Goal: Task Accomplishment & Management: Manage account settings

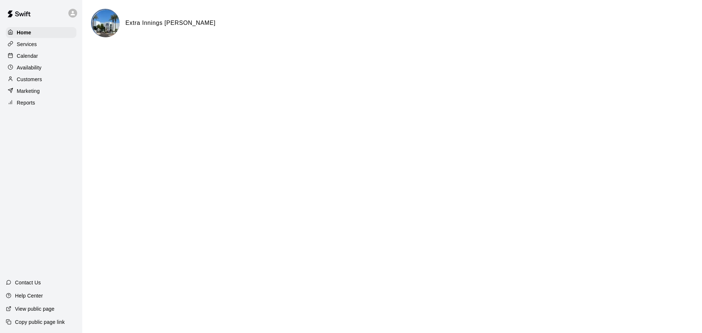
click at [33, 59] on p "Calendar" at bounding box center [27, 55] width 21 height 7
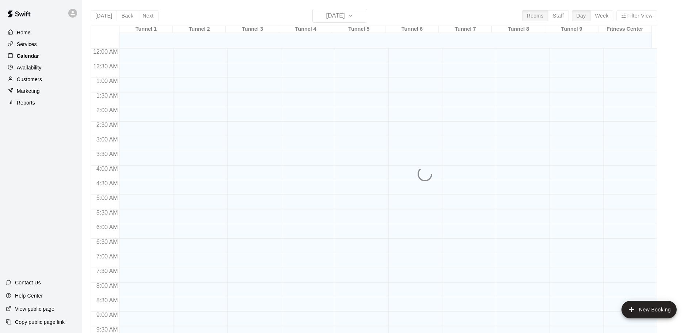
scroll to position [370, 0]
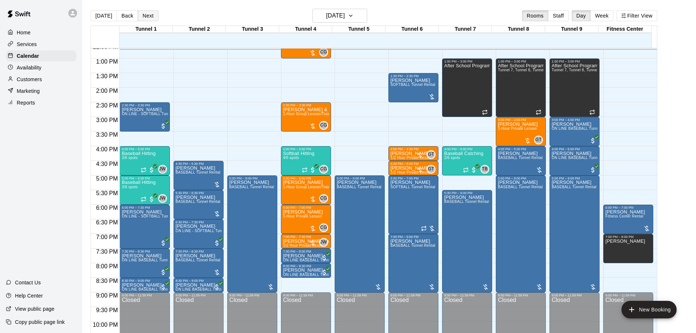
click at [140, 15] on button "Next" at bounding box center [148, 15] width 20 height 11
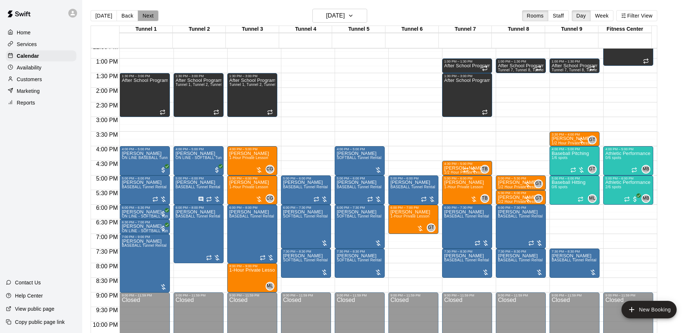
click at [151, 17] on button "Next" at bounding box center [148, 15] width 20 height 11
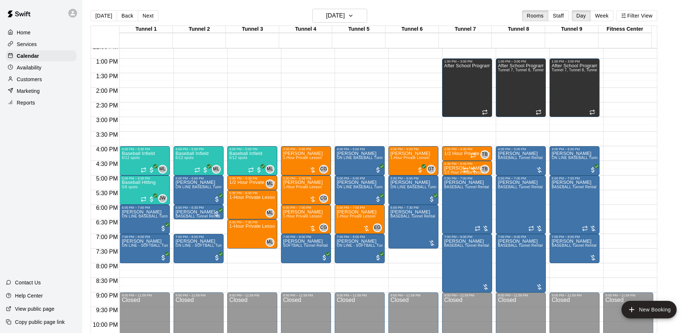
click at [569, 121] on div "12:00 AM – 10:00 AM Closed 1:00 PM – 3:00 PM After School Program Tunnel 7, Tun…" at bounding box center [575, 29] width 50 height 702
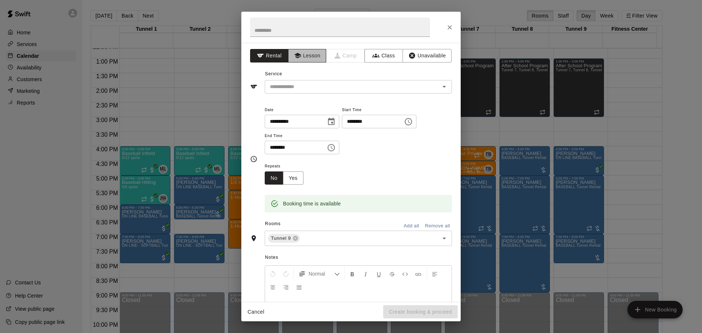
click at [303, 55] on button "Lesson" at bounding box center [307, 56] width 38 height 14
click at [440, 89] on icon "Open" at bounding box center [444, 86] width 9 height 9
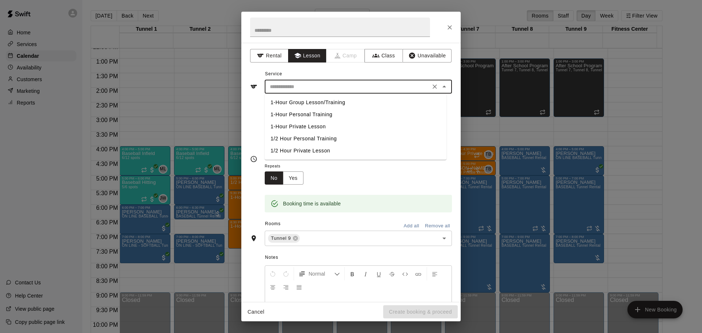
click at [327, 152] on li "1/2 Hour Private Lesson" at bounding box center [356, 151] width 182 height 12
type input "**********"
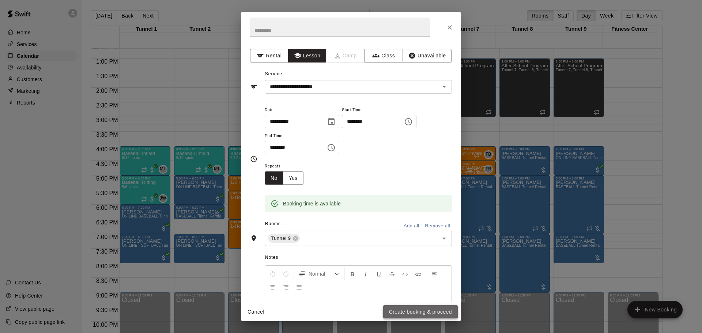
click at [417, 311] on button "Create booking & proceed" at bounding box center [420, 312] width 75 height 14
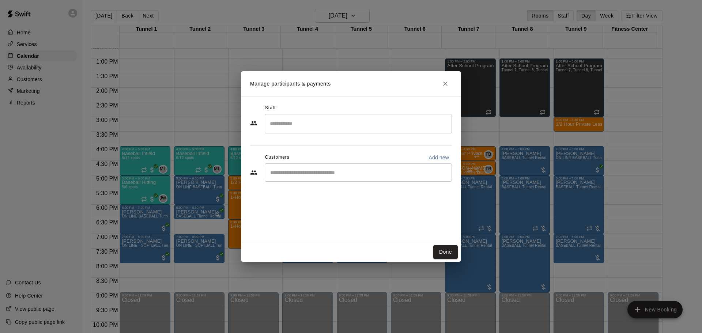
click at [288, 128] on input "Search staff" at bounding box center [358, 123] width 181 height 13
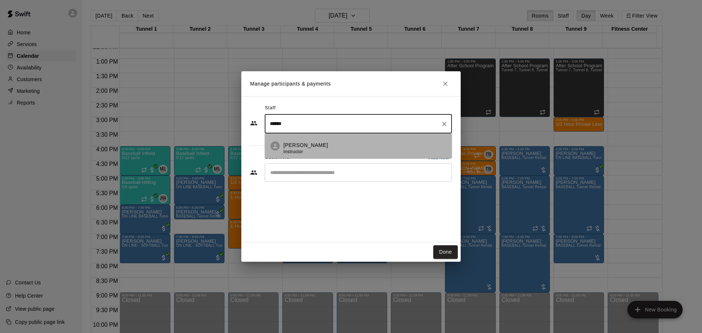
click at [295, 149] on span "Instructor" at bounding box center [293, 151] width 20 height 5
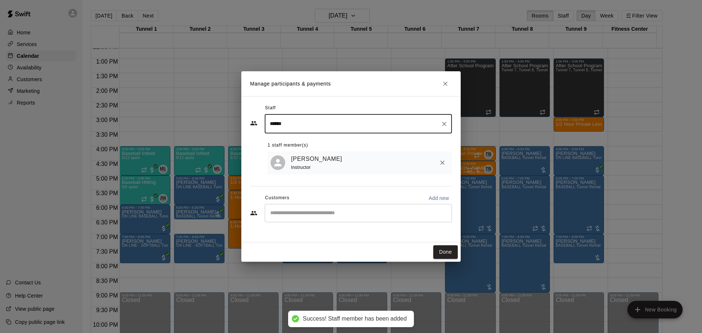
type input "******"
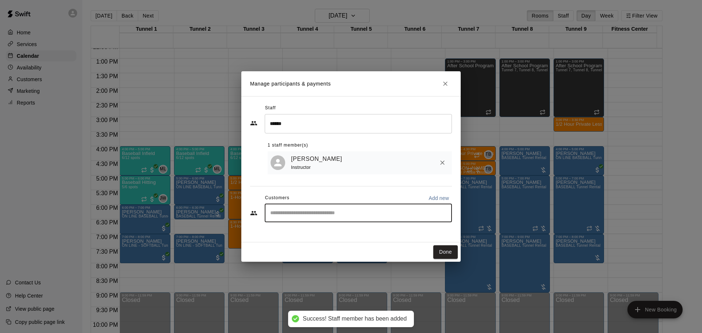
click at [291, 217] on input "Start typing to search customers..." at bounding box center [358, 212] width 181 height 7
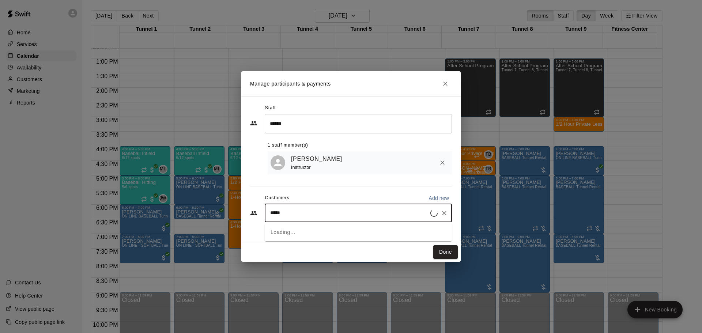
type input "******"
click at [294, 233] on p "[PERSON_NAME]" at bounding box center [307, 231] width 45 height 8
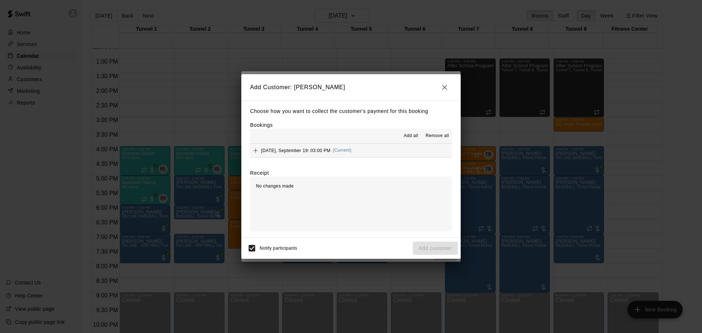
click at [411, 135] on span "Add all" at bounding box center [411, 135] width 15 height 7
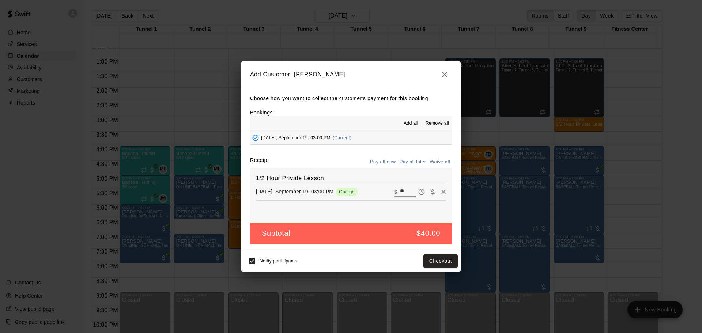
click at [413, 164] on button "Pay all later" at bounding box center [413, 161] width 30 height 11
click at [420, 264] on button "Add customer" at bounding box center [435, 261] width 45 height 14
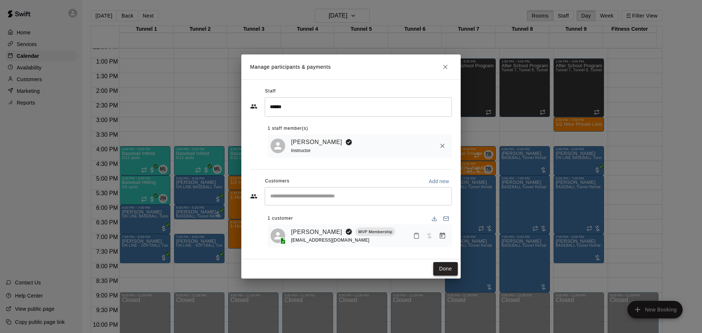
click at [450, 271] on button "Done" at bounding box center [445, 269] width 24 height 14
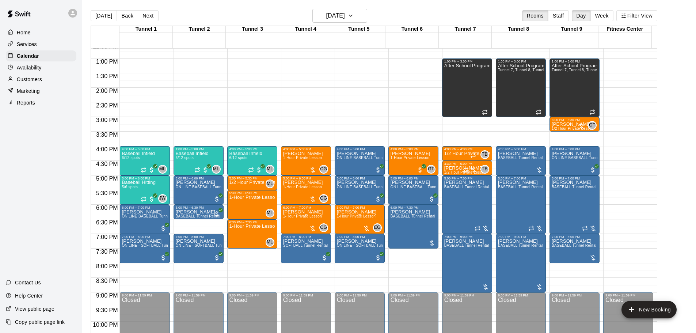
click at [567, 138] on div "12:00 AM – 10:00 AM Closed 1:00 PM – 3:00 PM After School Program Tunnel 7, Tun…" at bounding box center [575, 29] width 50 height 702
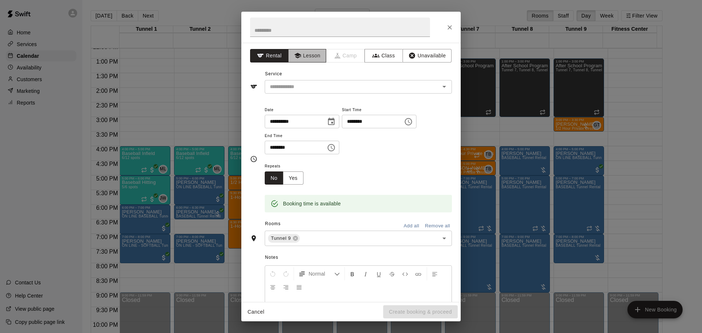
click at [316, 53] on button "Lesson" at bounding box center [307, 56] width 38 height 14
click at [440, 92] on div "​" at bounding box center [358, 87] width 187 height 14
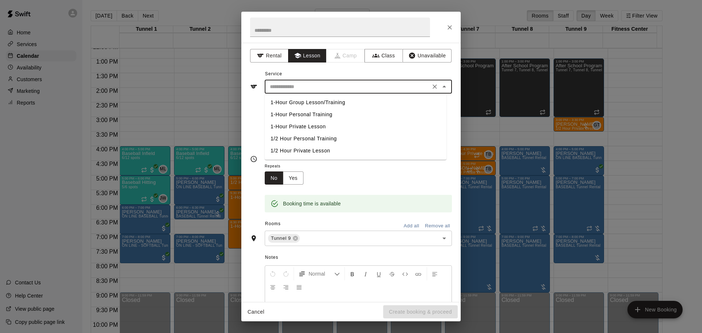
click at [329, 149] on li "1/2 Hour Private Lesson" at bounding box center [356, 151] width 182 height 12
type input "**********"
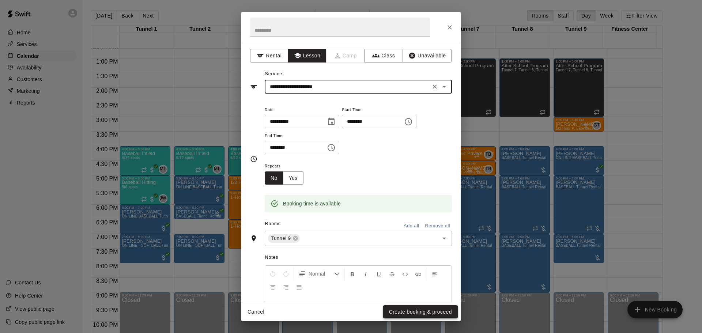
click at [447, 311] on button "Create booking & proceed" at bounding box center [420, 312] width 75 height 14
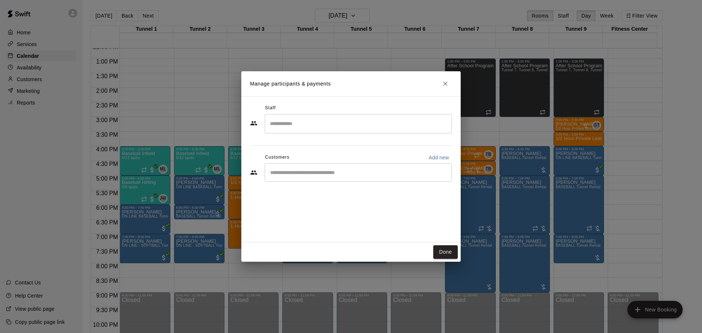
click at [310, 122] on input "Search staff" at bounding box center [358, 123] width 181 height 13
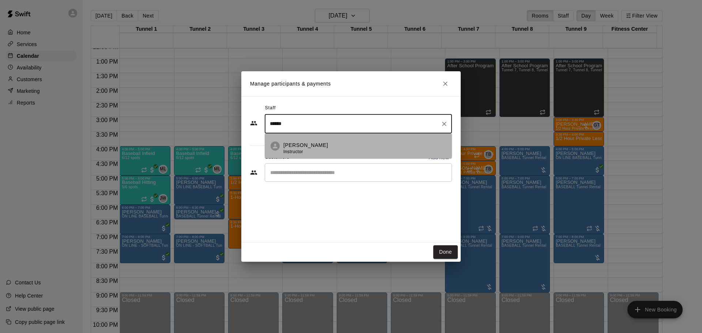
click at [291, 144] on p "[PERSON_NAME]" at bounding box center [305, 145] width 45 height 8
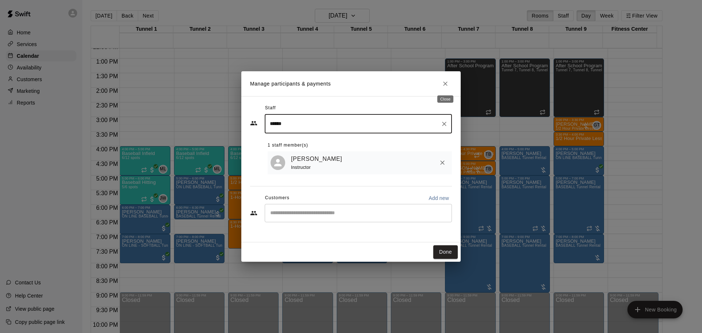
type input "******"
click at [443, 87] on icon "Close" at bounding box center [445, 83] width 7 height 7
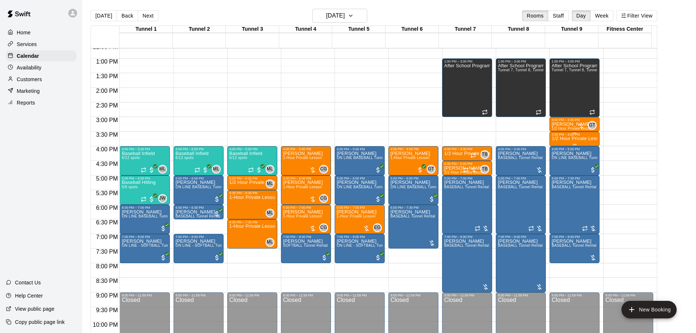
click at [565, 139] on p "1/2 Hour Private Lesson" at bounding box center [575, 139] width 46 height 0
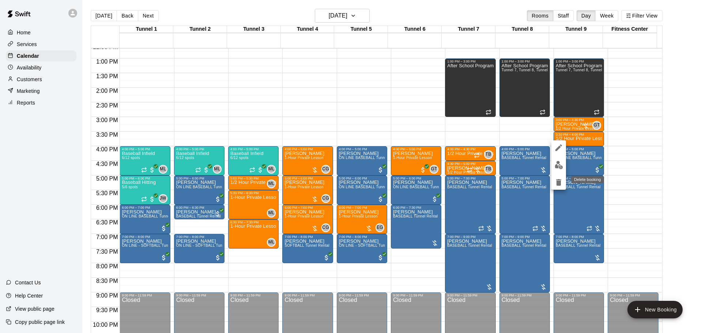
click at [560, 181] on icon "delete" at bounding box center [558, 182] width 5 height 7
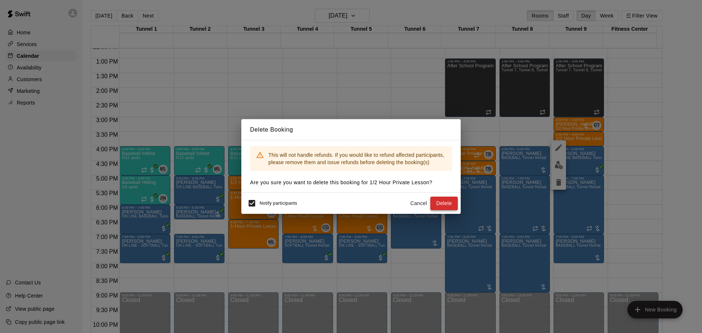
click at [447, 201] on button "Delete" at bounding box center [443, 204] width 27 height 14
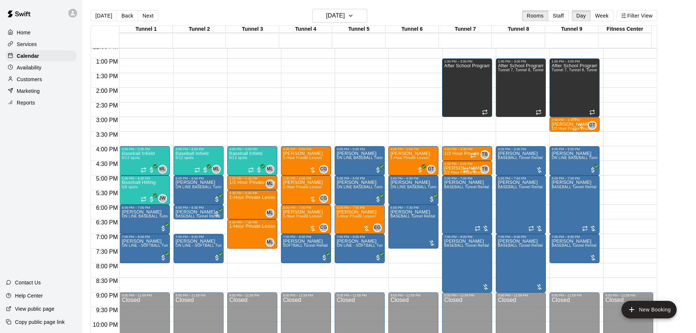
click at [568, 128] on span "1/2 Hour Private Lesson" at bounding box center [573, 128] width 42 height 4
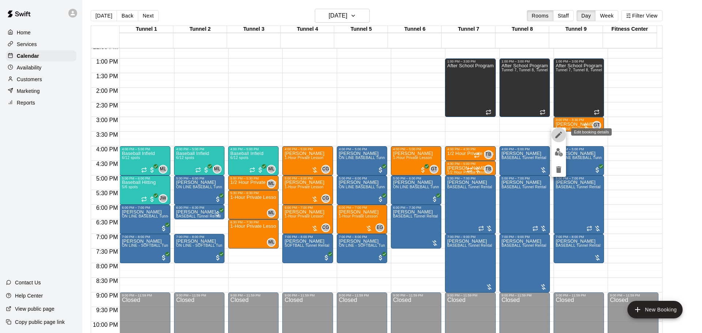
click at [561, 140] on button "edit" at bounding box center [558, 135] width 15 height 15
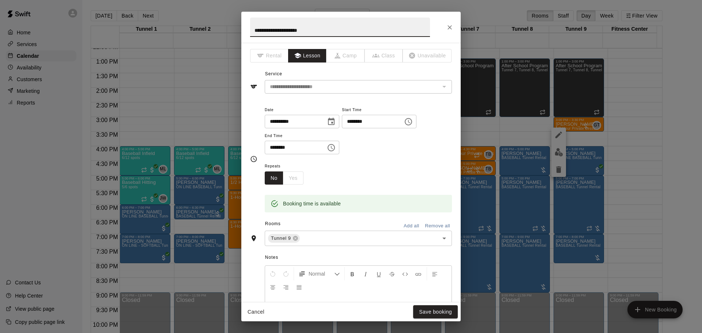
click at [265, 313] on button "Cancel" at bounding box center [255, 312] width 23 height 14
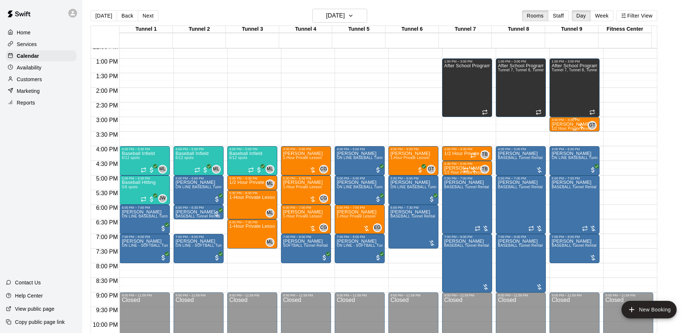
click at [582, 127] on div at bounding box center [581, 125] width 7 height 7
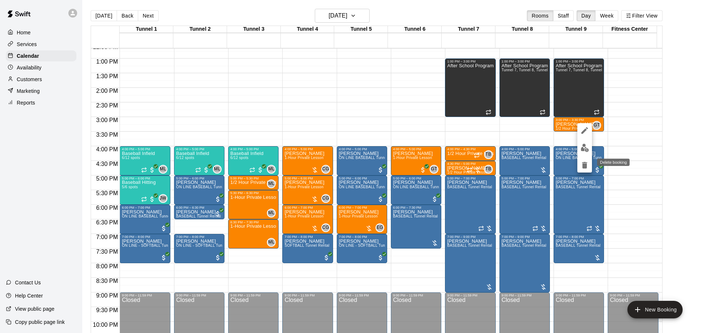
click at [584, 168] on icon "delete" at bounding box center [584, 165] width 5 height 7
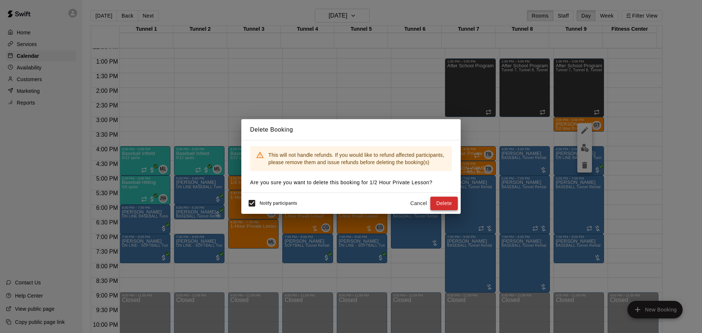
click at [435, 208] on button "Delete" at bounding box center [443, 204] width 27 height 14
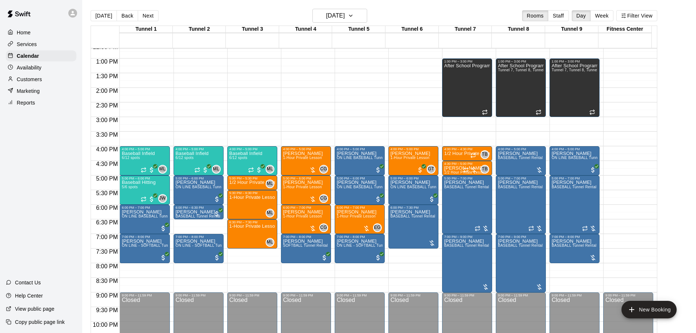
click at [581, 122] on div "12:00 AM – 10:00 AM Closed 1:00 PM – 3:00 PM After School Program Tunnel 7, Tun…" at bounding box center [575, 29] width 50 height 702
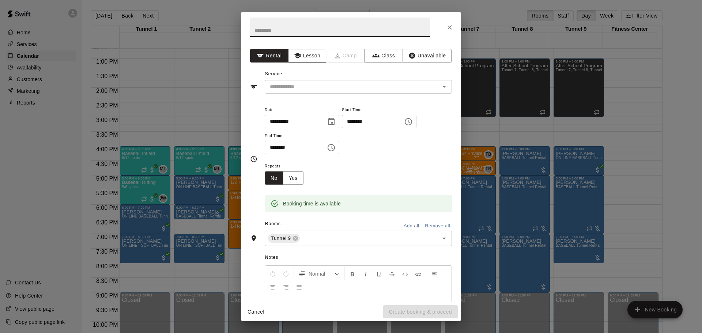
click at [310, 54] on button "Lesson" at bounding box center [307, 56] width 38 height 14
click at [440, 88] on icon "Open" at bounding box center [444, 86] width 9 height 9
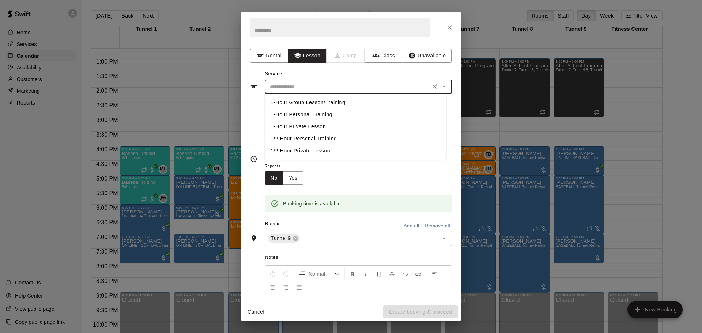
click at [321, 128] on li "1-Hour Private Lesson" at bounding box center [356, 127] width 182 height 12
type input "**********"
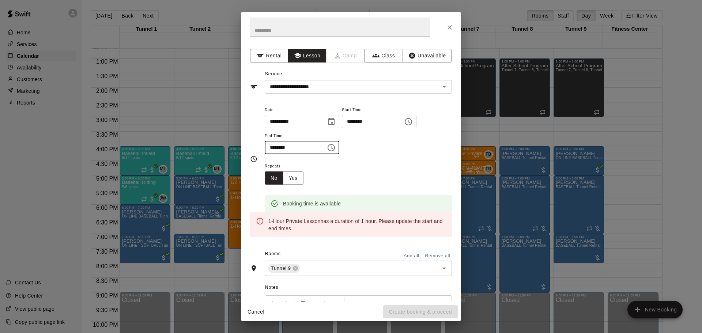
click at [270, 148] on input "********" at bounding box center [293, 148] width 56 height 14
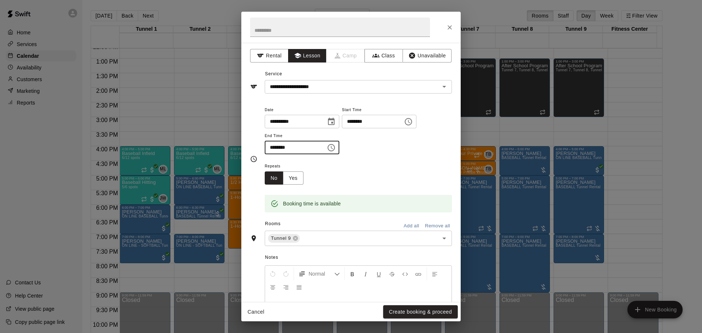
type input "********"
click at [426, 312] on button "Create booking & proceed" at bounding box center [420, 312] width 75 height 14
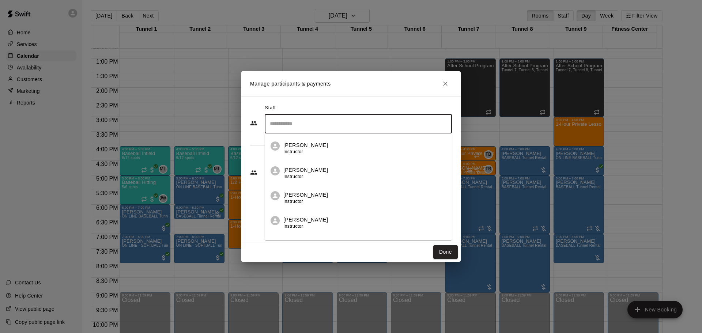
click at [303, 125] on input "Search staff" at bounding box center [358, 123] width 181 height 13
click at [284, 153] on span "Instructor" at bounding box center [293, 151] width 20 height 5
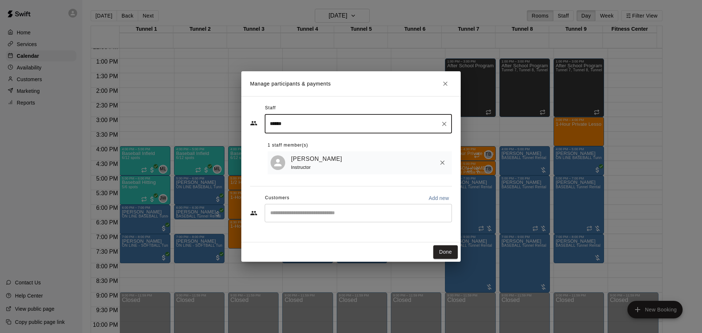
type input "******"
click at [297, 215] on input "Start typing to search customers..." at bounding box center [358, 212] width 181 height 7
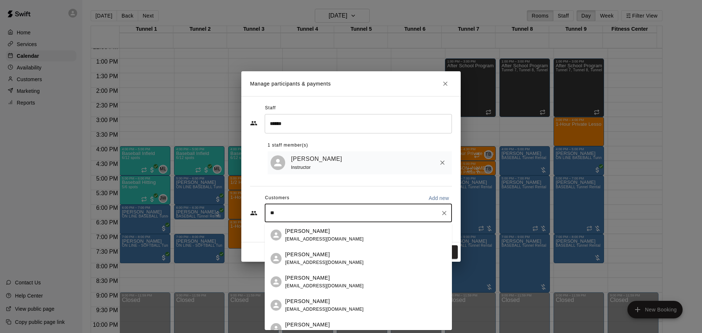
type input "*"
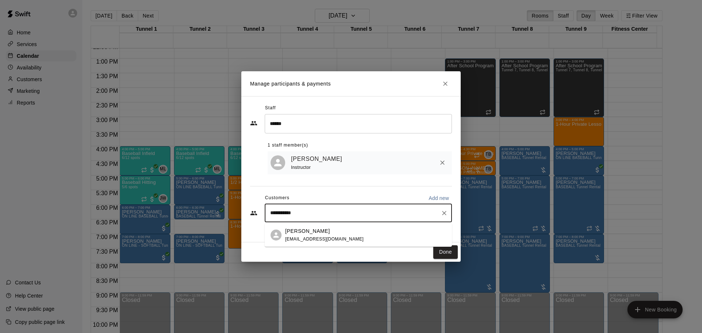
type input "**********"
click at [287, 235] on div "[PERSON_NAME] [EMAIL_ADDRESS][DOMAIN_NAME]" at bounding box center [324, 235] width 79 height 16
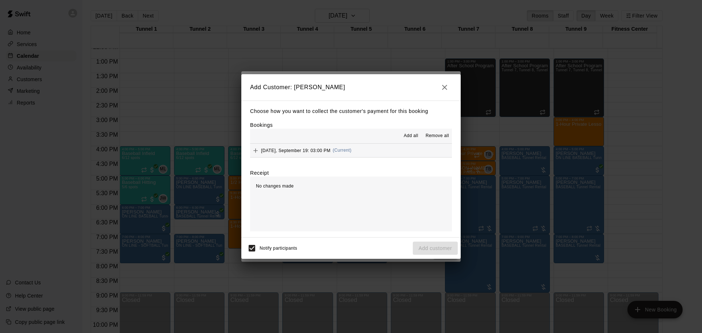
click at [415, 136] on span "Add all" at bounding box center [411, 135] width 15 height 7
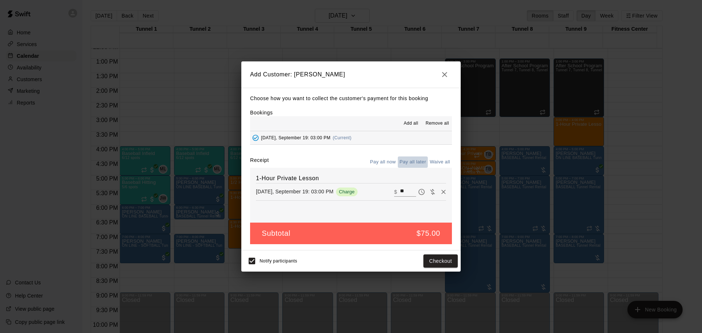
click at [412, 161] on button "Pay all later" at bounding box center [413, 161] width 30 height 11
click at [420, 261] on button "Add customer" at bounding box center [435, 261] width 45 height 14
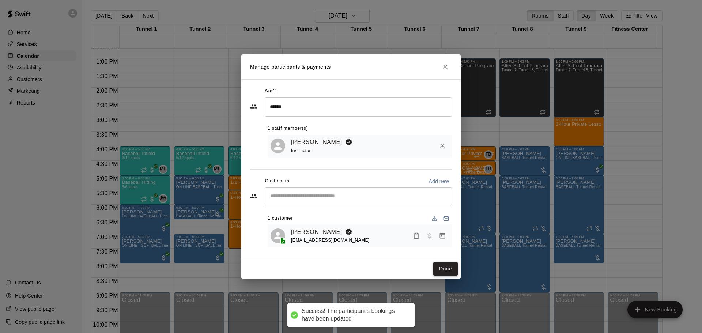
click at [443, 268] on button "Done" at bounding box center [445, 269] width 24 height 14
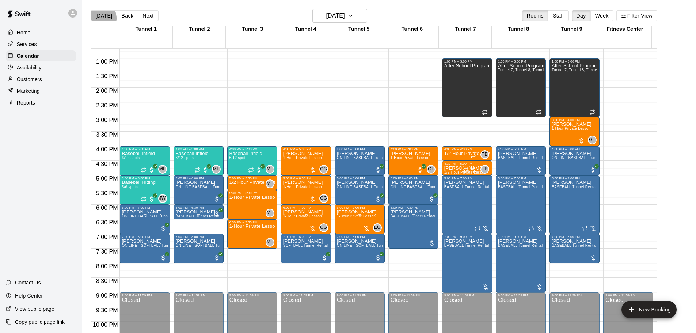
drag, startPoint x: 97, startPoint y: 18, endPoint x: 88, endPoint y: 11, distance: 11.5
click at [97, 18] on button "[DATE]" at bounding box center [104, 15] width 26 height 11
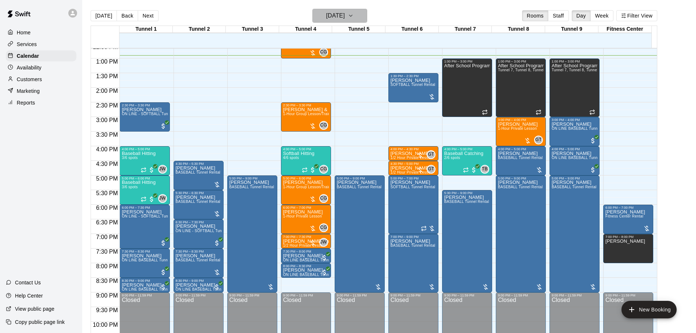
click at [345, 17] on h6 "[DATE]" at bounding box center [335, 16] width 19 height 10
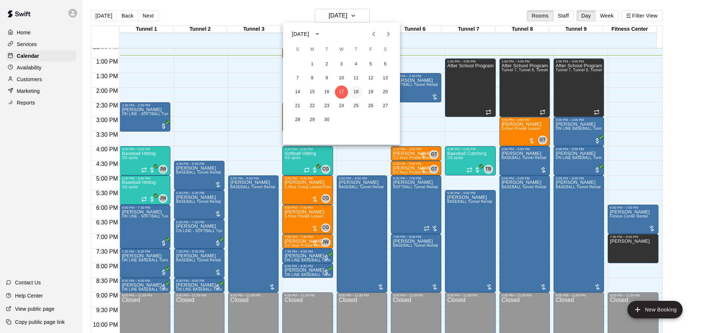
click at [356, 92] on button "18" at bounding box center [355, 92] width 13 height 13
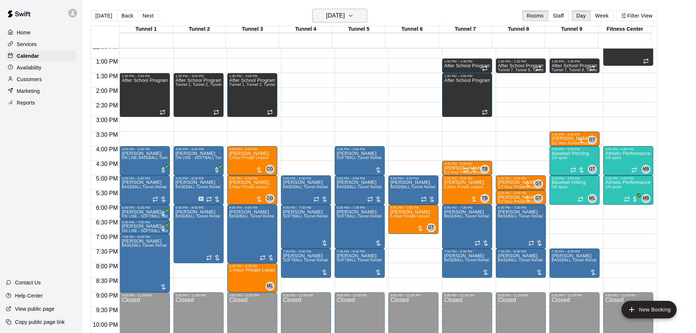
click at [361, 15] on button "[DATE]" at bounding box center [340, 16] width 55 height 14
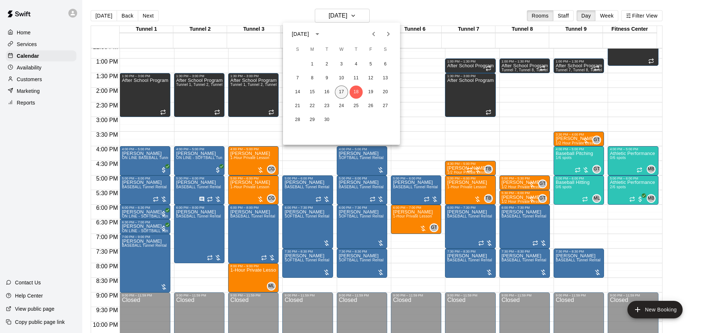
click at [341, 90] on button "17" at bounding box center [341, 92] width 13 height 13
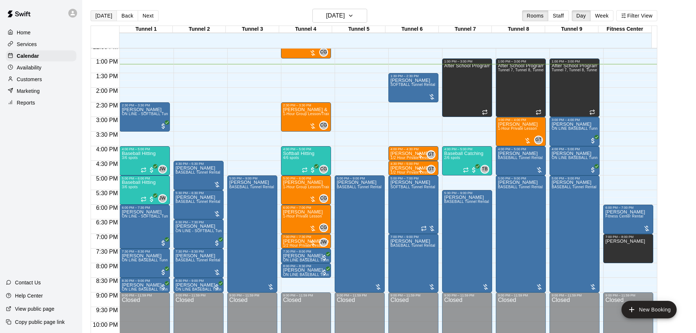
click at [109, 16] on button "[DATE]" at bounding box center [104, 15] width 26 height 11
drag, startPoint x: 266, startPoint y: 149, endPoint x: 267, endPoint y: 169, distance: 20.5
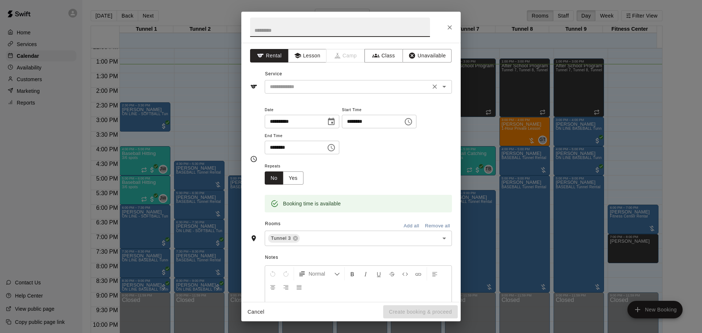
click at [305, 87] on input "text" at bounding box center [347, 86] width 161 height 9
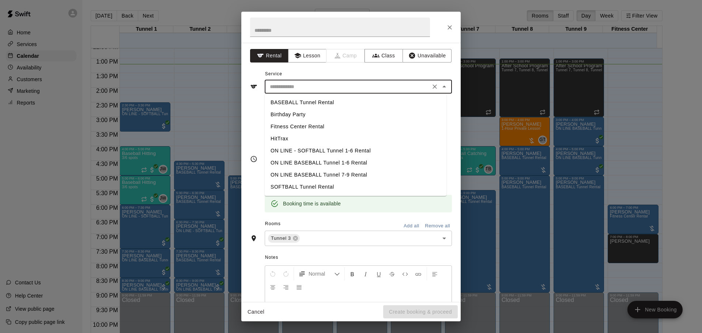
click at [296, 104] on li "BASEBALL Tunnel Rental" at bounding box center [356, 102] width 182 height 12
type input "**********"
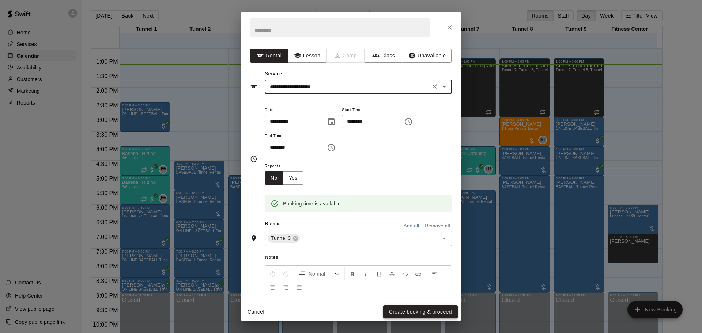
click at [423, 311] on button "Create booking & proceed" at bounding box center [420, 312] width 75 height 14
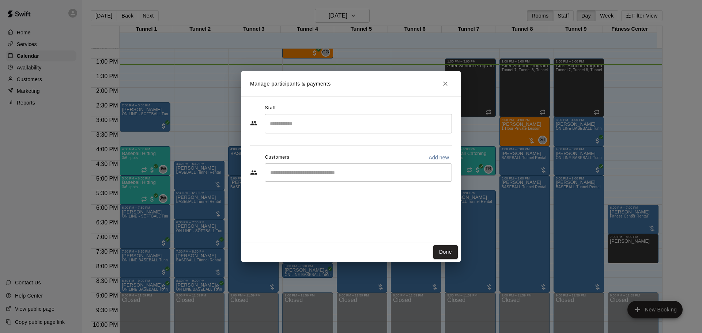
click at [331, 174] on input "Start typing to search customers..." at bounding box center [358, 172] width 181 height 7
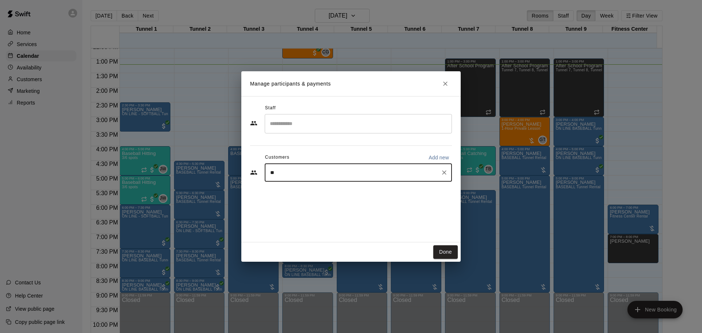
type input "*"
type input "****"
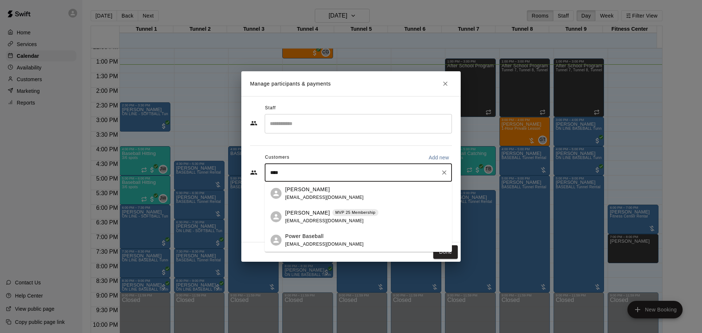
click at [338, 220] on div "[PERSON_NAME] MVP 25 Membership [EMAIL_ADDRESS][DOMAIN_NAME]" at bounding box center [331, 217] width 93 height 16
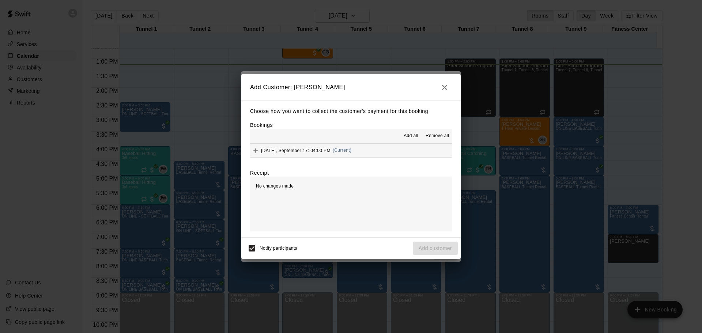
click at [351, 155] on div "[DATE], September 17: 04:00 PM (Current)" at bounding box center [300, 150] width 101 height 11
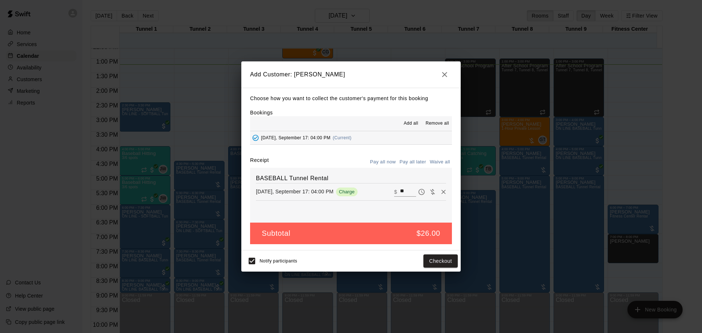
click at [415, 164] on button "Pay all later" at bounding box center [413, 161] width 30 height 11
click at [441, 264] on button "Add customer" at bounding box center [435, 261] width 45 height 14
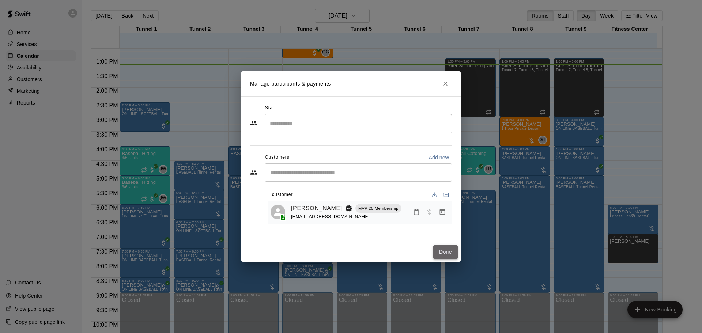
click at [443, 249] on button "Done" at bounding box center [445, 252] width 24 height 14
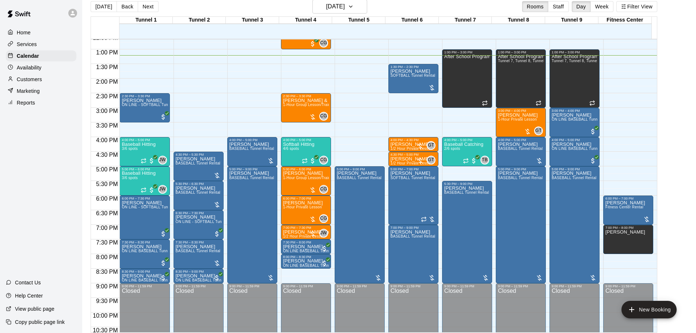
scroll to position [12, 0]
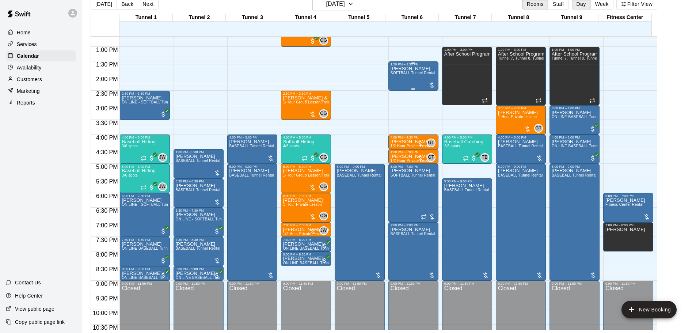
click at [430, 78] on div "[PERSON_NAME] SOFTBALL Tunnel Rental" at bounding box center [413, 232] width 45 height 333
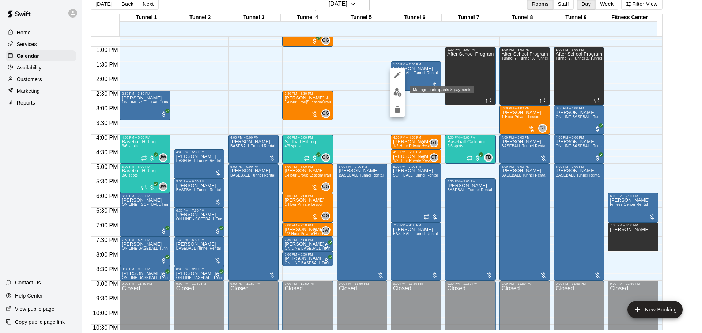
click at [400, 93] on img "edit" at bounding box center [397, 92] width 8 height 8
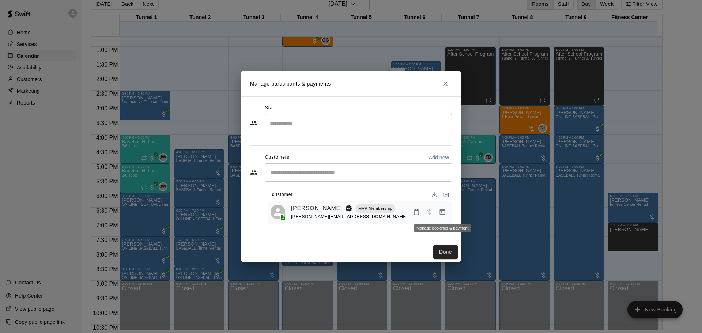
click at [437, 214] on button "Manage bookings & payment" at bounding box center [442, 211] width 13 height 13
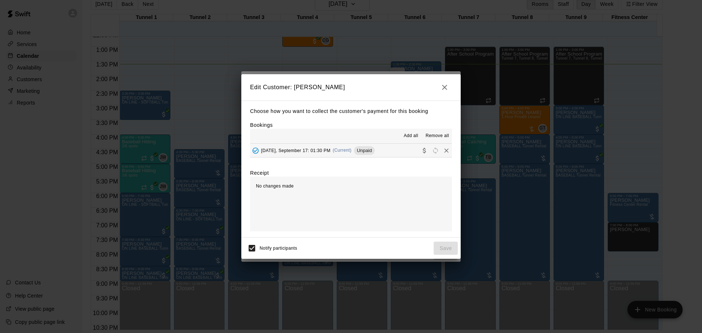
click at [352, 152] on span "(Current)" at bounding box center [342, 150] width 19 height 5
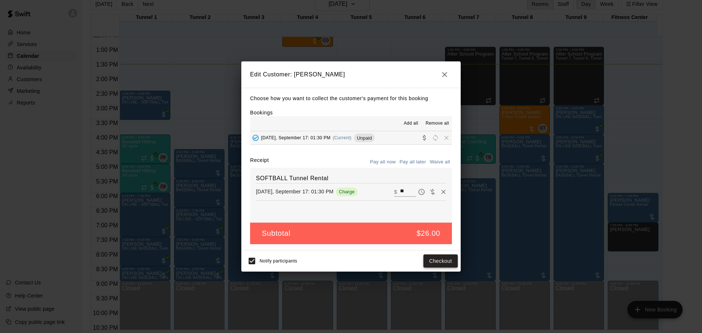
click at [448, 257] on button "Checkout" at bounding box center [440, 261] width 34 height 14
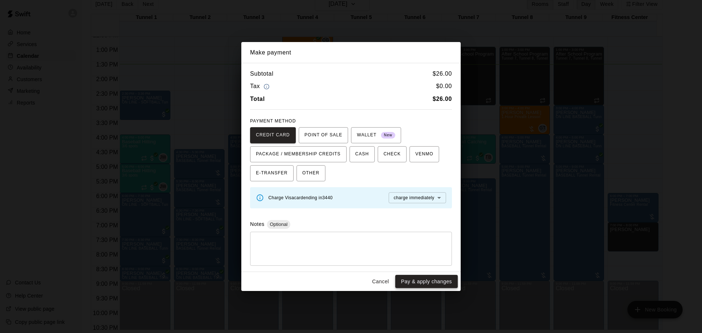
click at [429, 278] on button "Pay & apply changes" at bounding box center [426, 282] width 63 height 14
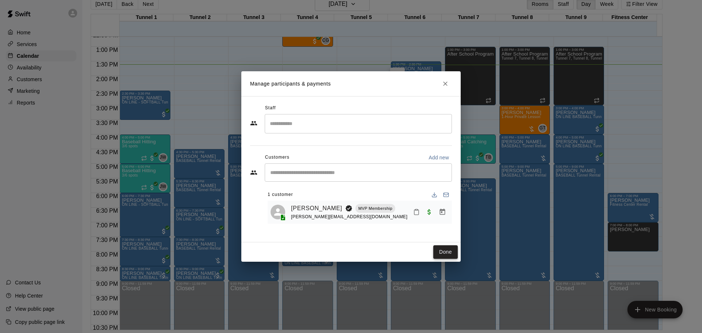
click at [440, 253] on button "Done" at bounding box center [445, 252] width 24 height 14
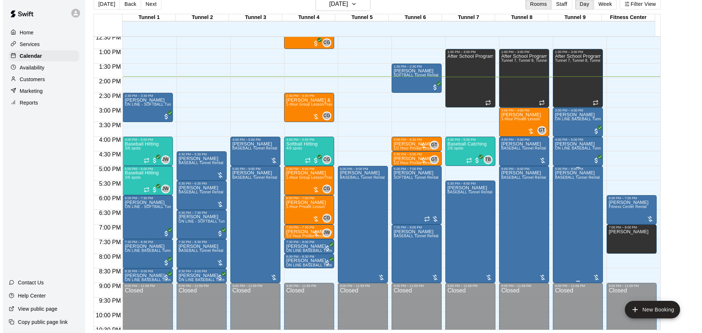
scroll to position [373, 0]
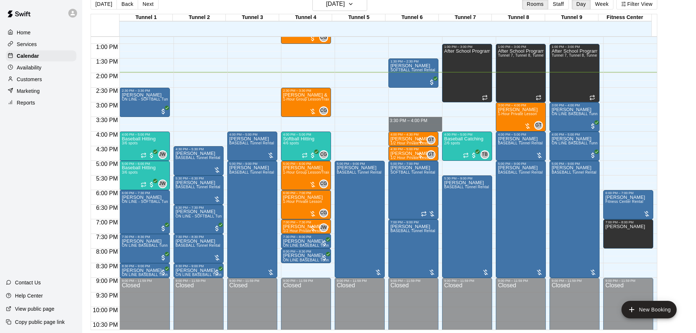
drag, startPoint x: 406, startPoint y: 120, endPoint x: 405, endPoint y: 127, distance: 7.7
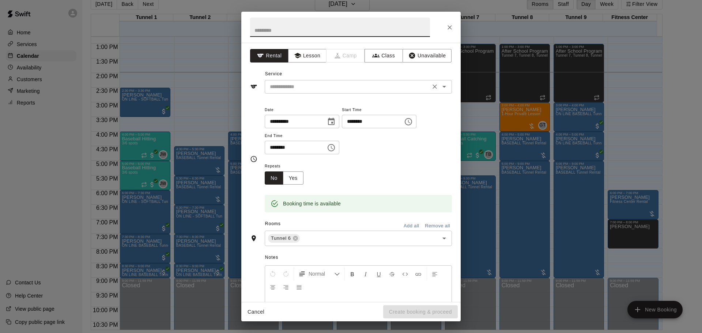
click at [330, 88] on input "text" at bounding box center [347, 86] width 161 height 9
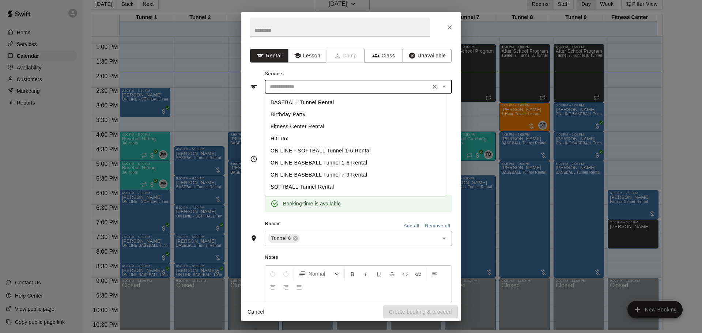
click at [311, 102] on li "BASEBALL Tunnel Rental" at bounding box center [356, 102] width 182 height 12
type input "**********"
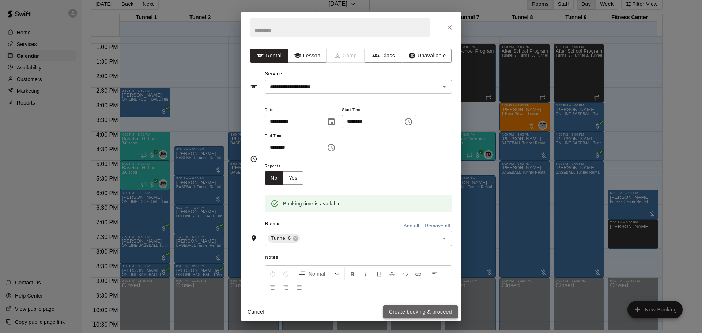
click at [409, 310] on button "Create booking & proceed" at bounding box center [420, 312] width 75 height 14
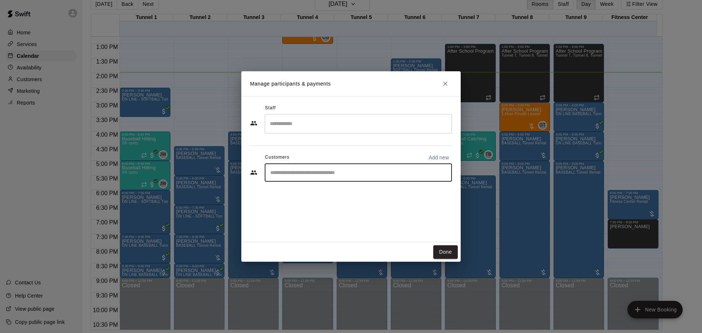
click at [337, 174] on input "Start typing to search customers..." at bounding box center [358, 172] width 181 height 7
type input "**********"
click at [337, 193] on div "MVP Membership" at bounding box center [352, 189] width 40 height 7
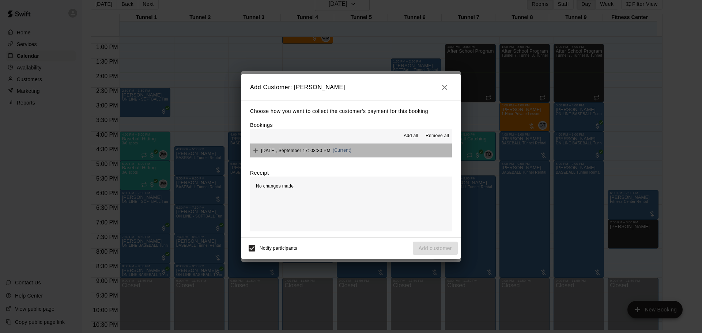
click at [376, 151] on button "[DATE], September 17: 03:30 PM (Current)" at bounding box center [351, 151] width 202 height 14
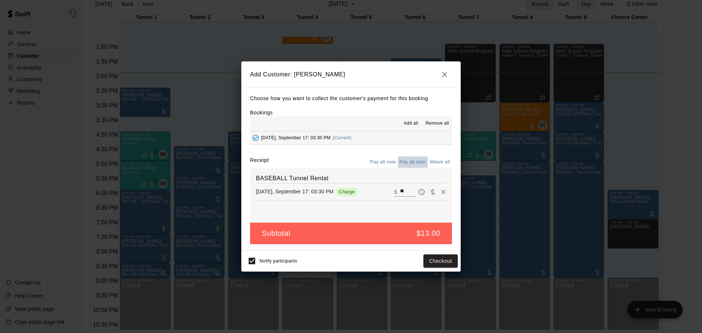
click at [419, 165] on button "Pay all later" at bounding box center [413, 161] width 30 height 11
click at [442, 261] on button "Add customer" at bounding box center [435, 261] width 45 height 14
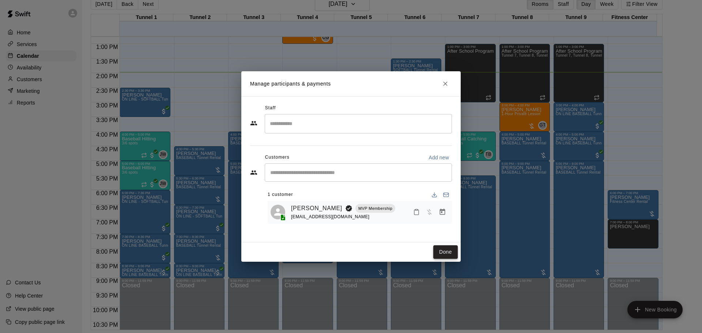
click at [440, 247] on button "Done" at bounding box center [445, 252] width 24 height 14
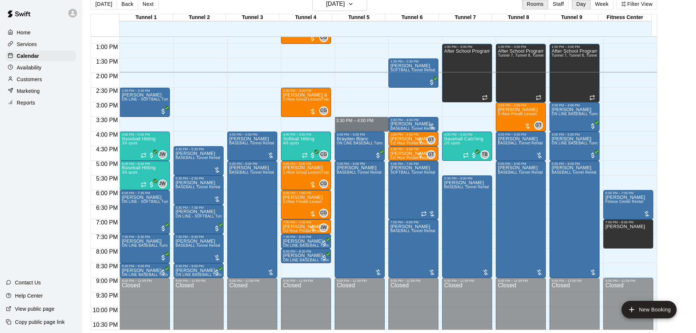
drag, startPoint x: 369, startPoint y: 120, endPoint x: 368, endPoint y: 128, distance: 8.4
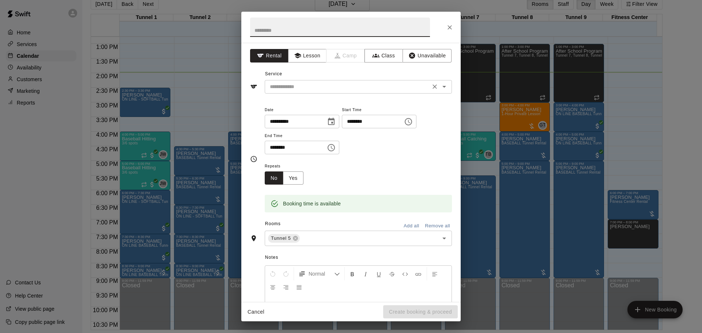
click at [330, 91] on input "text" at bounding box center [347, 86] width 161 height 9
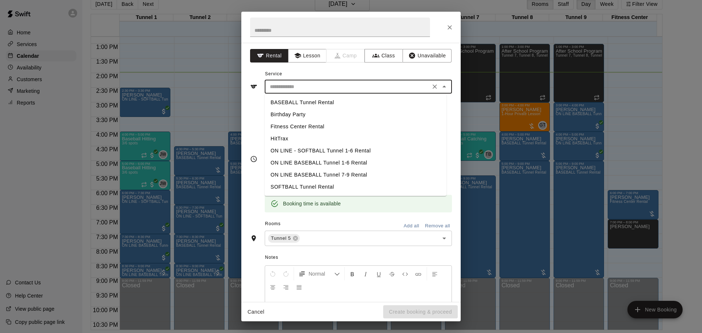
click at [323, 102] on li "BASEBALL Tunnel Rental" at bounding box center [356, 102] width 182 height 12
type input "**********"
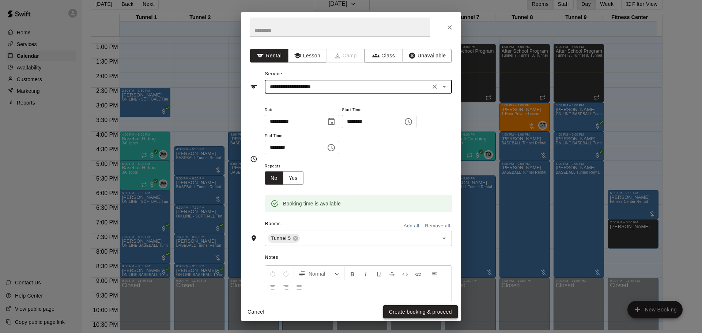
click at [420, 313] on button "Create booking & proceed" at bounding box center [420, 312] width 75 height 14
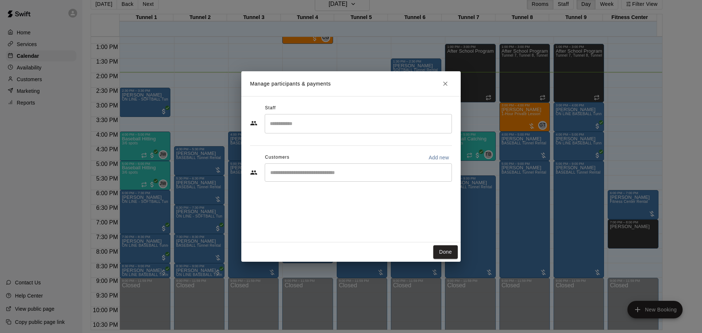
click at [359, 173] on input "Start typing to search customers..." at bounding box center [358, 172] width 181 height 7
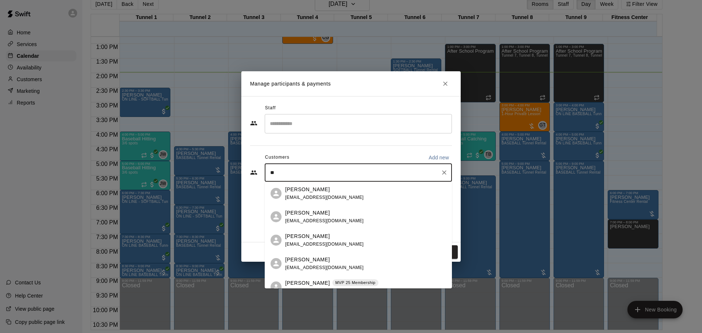
type input "*"
type input "********"
click at [311, 267] on span "[EMAIL_ADDRESS][DOMAIN_NAME]" at bounding box center [324, 267] width 79 height 5
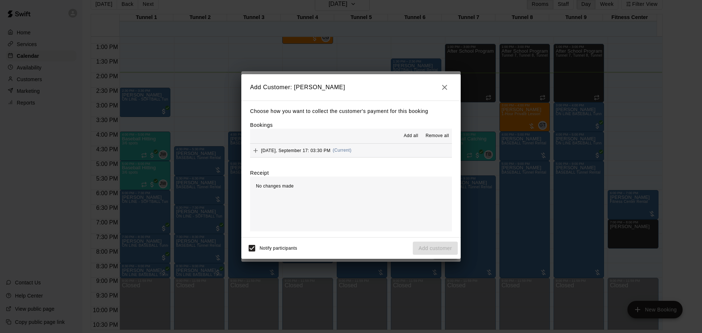
click at [368, 155] on button "[DATE], September 17: 03:30 PM (Current)" at bounding box center [351, 151] width 202 height 14
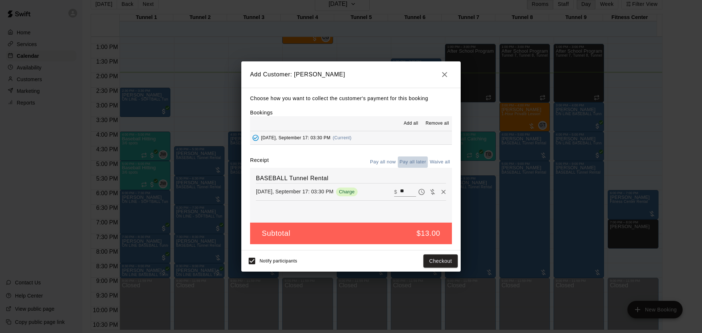
click at [406, 165] on button "Pay all later" at bounding box center [413, 161] width 30 height 11
click at [450, 262] on button "Add customer" at bounding box center [435, 261] width 45 height 14
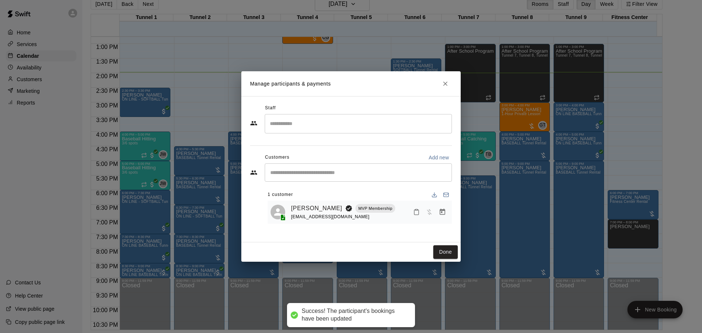
click at [450, 262] on div "Manage participants & payments Staff ​ Customers Add new ​ 1 customer [PERSON_N…" at bounding box center [351, 166] width 702 height 333
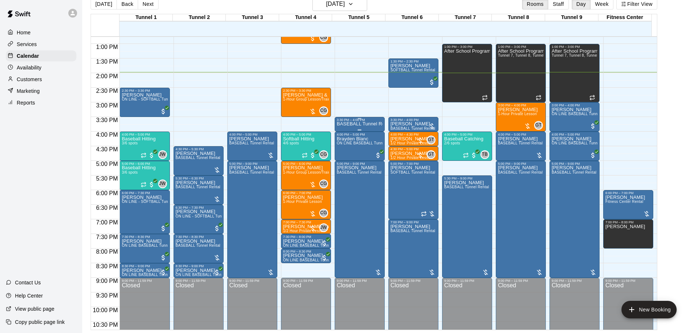
click at [375, 121] on div "3:30 PM – 4:00 PM" at bounding box center [360, 120] width 46 height 4
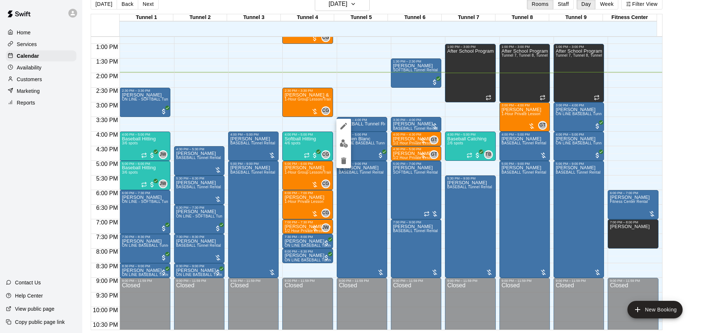
click at [345, 141] on img "edit" at bounding box center [344, 143] width 8 height 8
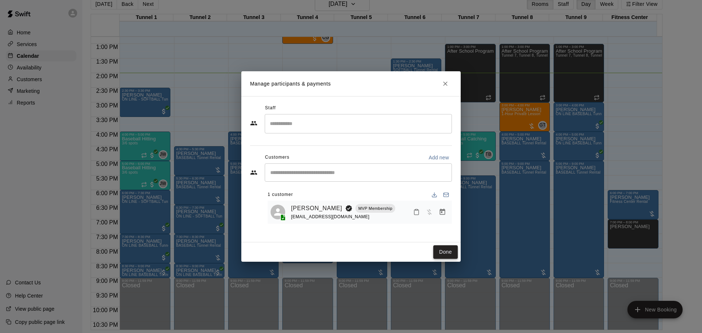
click at [441, 247] on button "Done" at bounding box center [445, 252] width 24 height 14
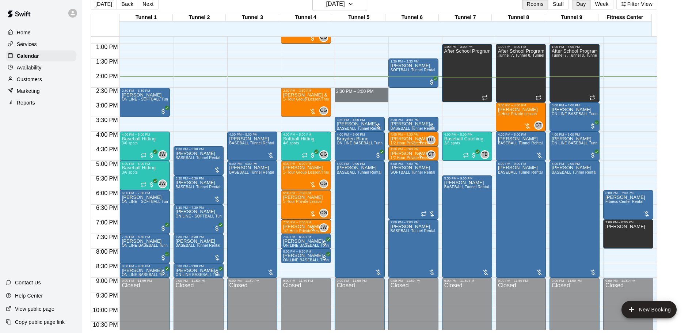
drag, startPoint x: 356, startPoint y: 94, endPoint x: 358, endPoint y: 100, distance: 6.9
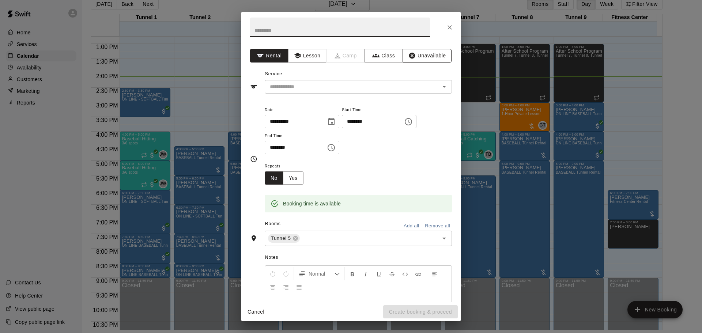
click at [438, 60] on button "Unavailable" at bounding box center [426, 56] width 49 height 14
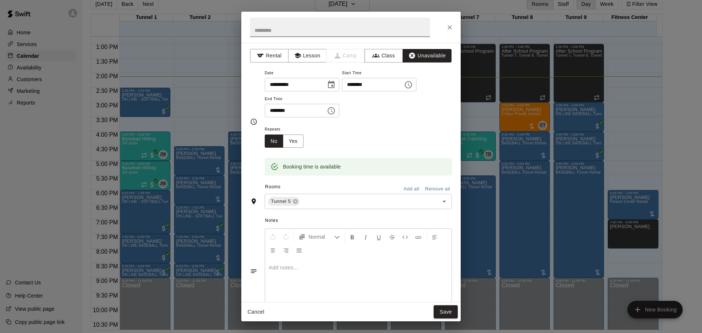
click at [322, 32] on input "text" at bounding box center [340, 27] width 180 height 19
type input "******"
click at [438, 313] on button "Save" at bounding box center [445, 312] width 24 height 14
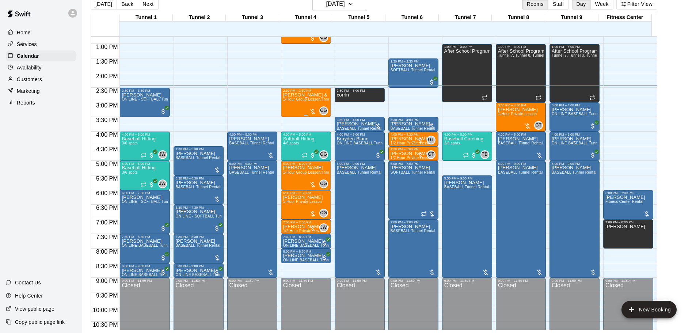
click at [317, 95] on p "[PERSON_NAME] & 1 other" at bounding box center [306, 95] width 46 height 0
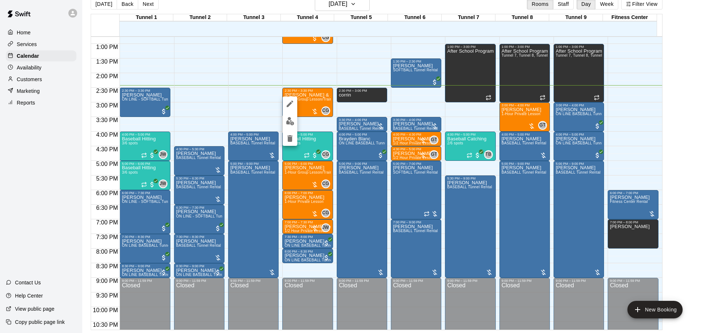
click at [291, 121] on img "edit" at bounding box center [290, 121] width 8 height 8
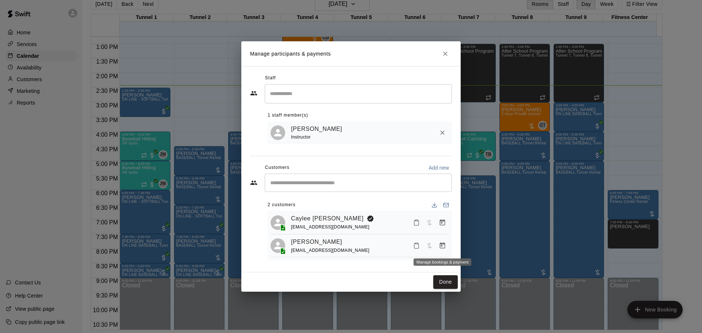
click at [444, 247] on icon "Manage bookings & payment" at bounding box center [442, 245] width 7 height 7
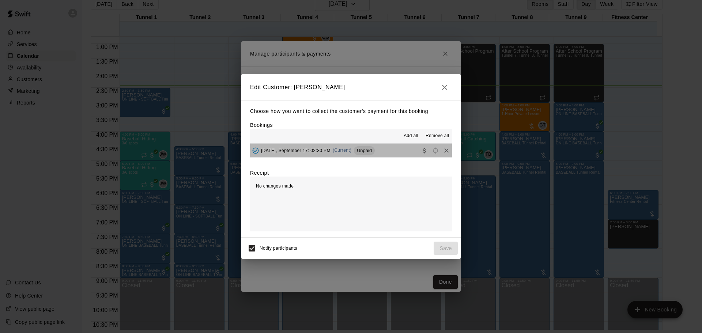
click at [398, 154] on button "[DATE], September 17: 02:30 PM (Current) Unpaid" at bounding box center [351, 151] width 202 height 14
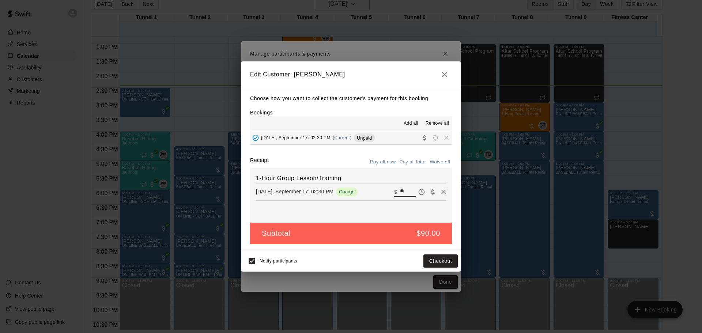
drag, startPoint x: 404, startPoint y: 193, endPoint x: 385, endPoint y: 193, distance: 18.6
click at [385, 193] on div "[DATE], September 17: 02:30 PM Charge ​ $ **" at bounding box center [351, 191] width 190 height 11
type input "**"
click at [451, 256] on button "Checkout" at bounding box center [440, 261] width 34 height 14
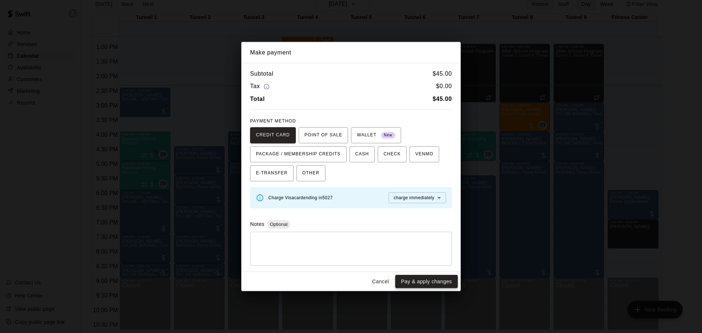
click at [435, 281] on button "Pay & apply changes" at bounding box center [426, 282] width 63 height 14
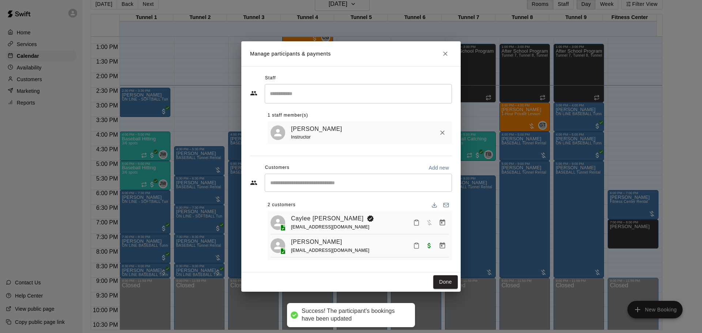
click at [436, 222] on button "Manage bookings & payment" at bounding box center [442, 222] width 13 height 13
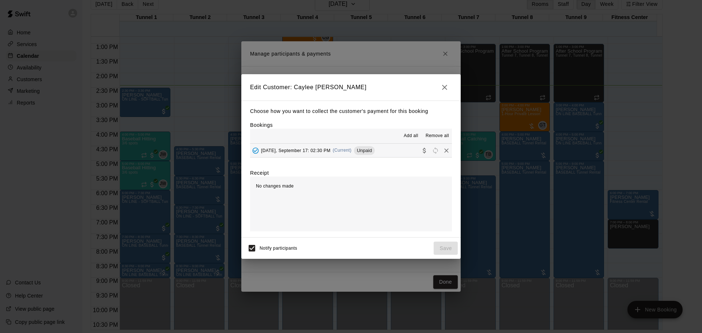
click at [380, 145] on button "[DATE], September 17: 02:30 PM (Current) Unpaid" at bounding box center [351, 151] width 202 height 14
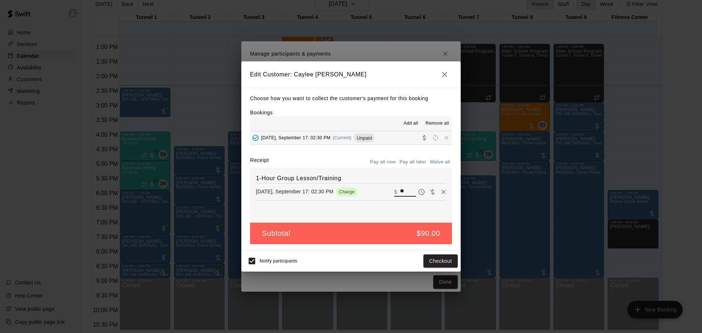
drag, startPoint x: 405, startPoint y: 191, endPoint x: 390, endPoint y: 186, distance: 16.4
click at [385, 192] on div "[DATE], September 17: 02:30 PM Charge ​ $ **" at bounding box center [351, 191] width 190 height 11
type input "**"
click at [446, 257] on button "Checkout" at bounding box center [440, 261] width 34 height 14
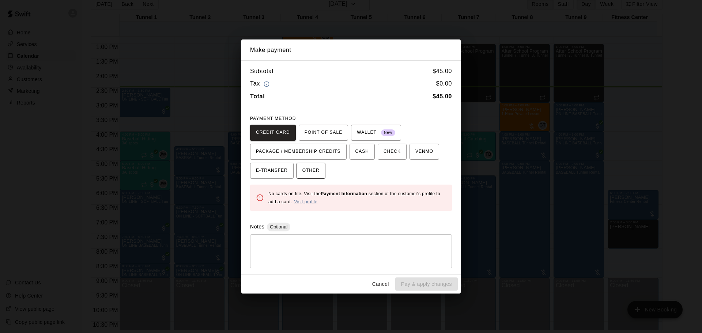
click at [316, 165] on button "OTHER" at bounding box center [310, 171] width 29 height 16
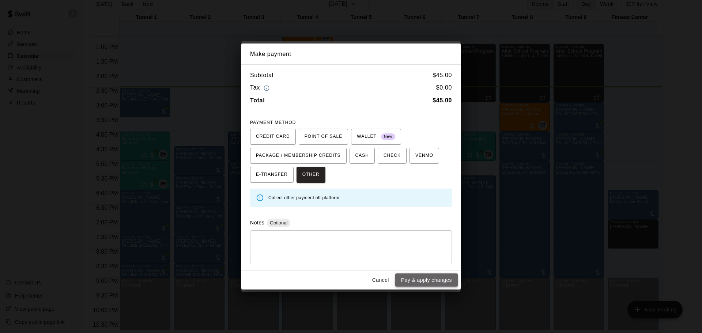
click at [440, 279] on button "Pay & apply changes" at bounding box center [426, 280] width 63 height 14
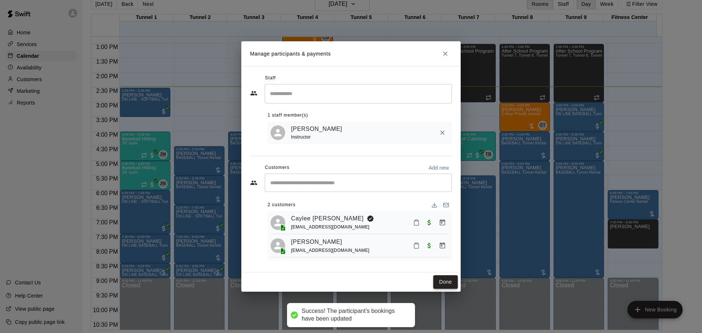
click at [447, 286] on button "Done" at bounding box center [445, 282] width 24 height 14
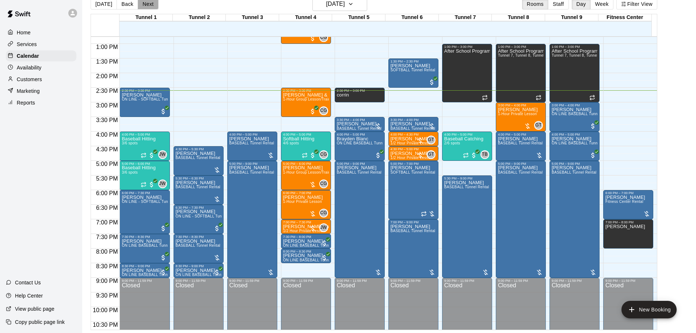
click at [141, 3] on button "Next" at bounding box center [148, 4] width 20 height 11
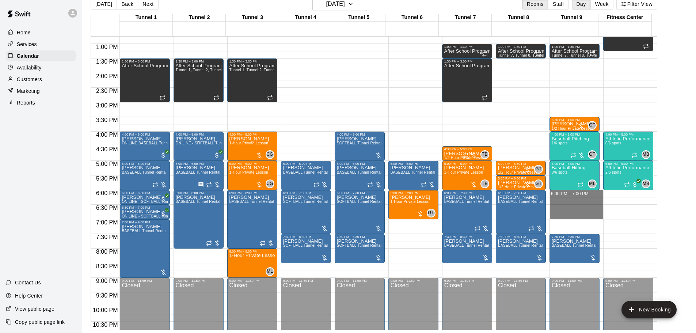
drag, startPoint x: 561, startPoint y: 193, endPoint x: 562, endPoint y: 216, distance: 23.1
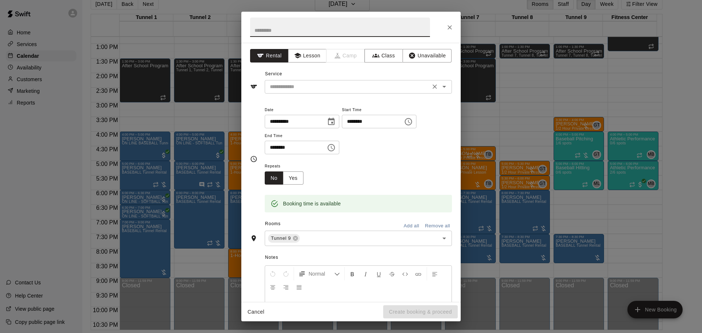
click at [441, 89] on icon "Open" at bounding box center [444, 86] width 9 height 9
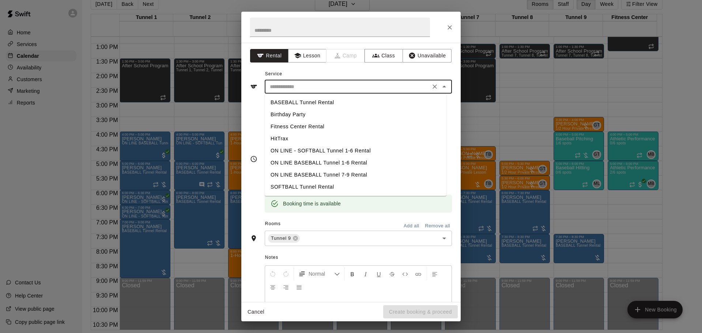
click at [353, 106] on li "BASEBALL Tunnel Rental" at bounding box center [356, 102] width 182 height 12
type input "**********"
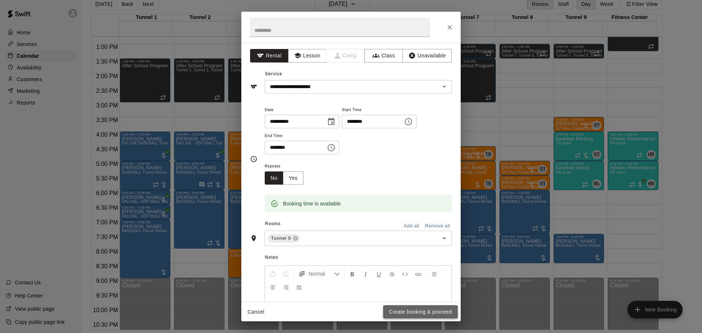
click at [442, 312] on button "Create booking & proceed" at bounding box center [420, 312] width 75 height 14
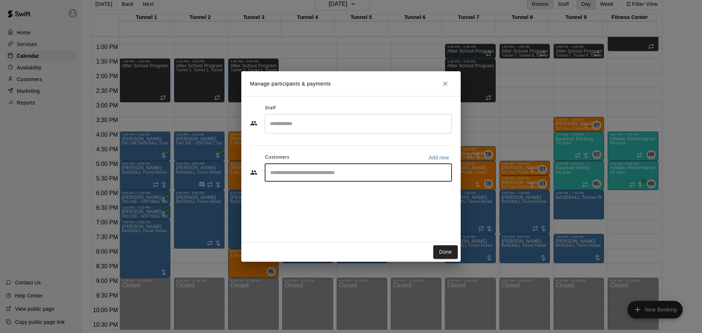
click at [347, 174] on input "Start typing to search customers..." at bounding box center [358, 172] width 181 height 7
type input "*"
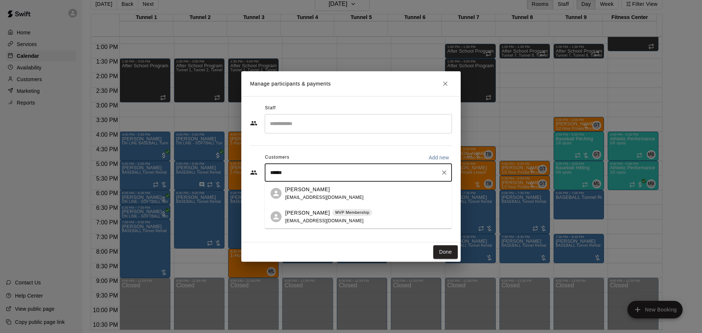
type input "*******"
click at [322, 199] on span "[EMAIL_ADDRESS][DOMAIN_NAME]" at bounding box center [324, 197] width 79 height 5
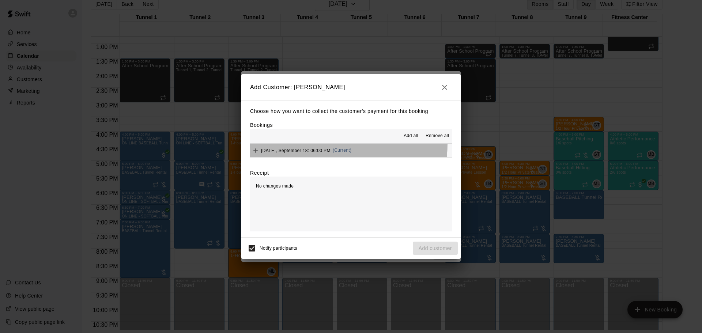
click at [330, 144] on button "[DATE], September 18: 06:00 PM (Current)" at bounding box center [351, 151] width 202 height 14
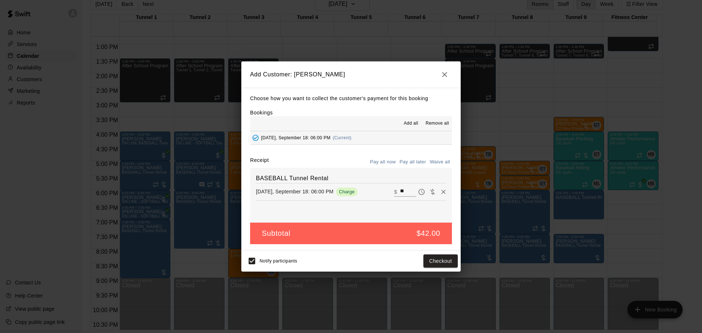
click at [403, 164] on button "Pay all later" at bounding box center [413, 161] width 30 height 11
click at [436, 264] on button "Add customer" at bounding box center [435, 261] width 45 height 14
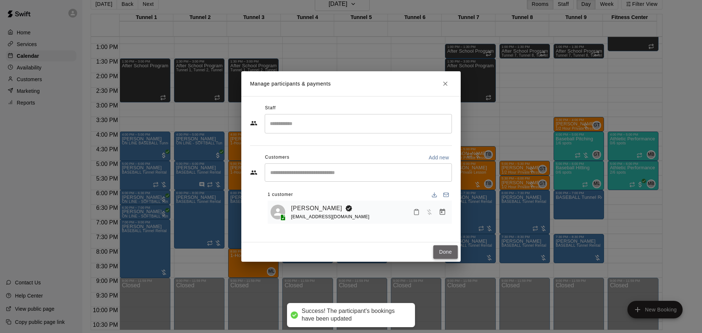
click at [442, 253] on button "Done" at bounding box center [445, 252] width 24 height 14
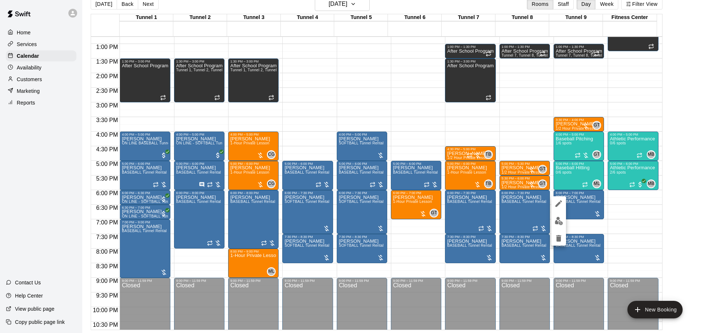
click at [557, 210] on button "edit" at bounding box center [558, 203] width 15 height 15
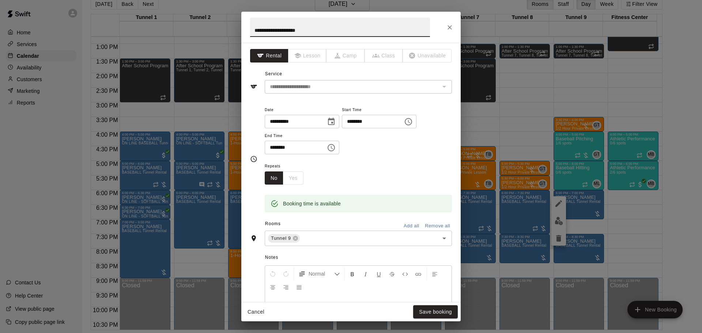
click at [433, 91] on div "**********" at bounding box center [358, 87] width 187 height 14
click at [444, 27] on button "Close" at bounding box center [449, 27] width 13 height 13
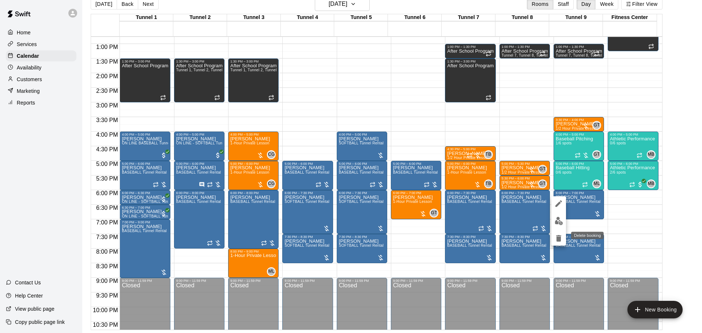
click at [560, 235] on icon "delete" at bounding box center [558, 238] width 9 height 9
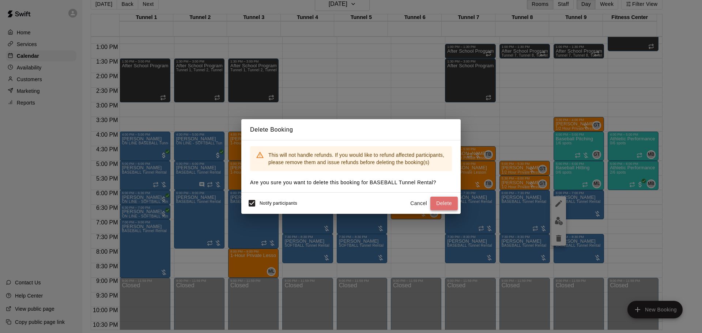
click at [452, 201] on button "Delete" at bounding box center [443, 204] width 27 height 14
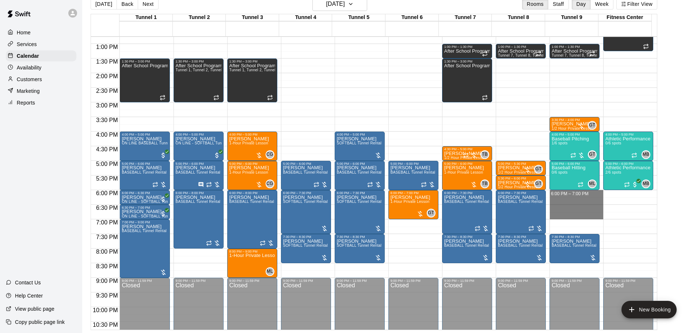
drag, startPoint x: 580, startPoint y: 194, endPoint x: 578, endPoint y: 213, distance: 19.5
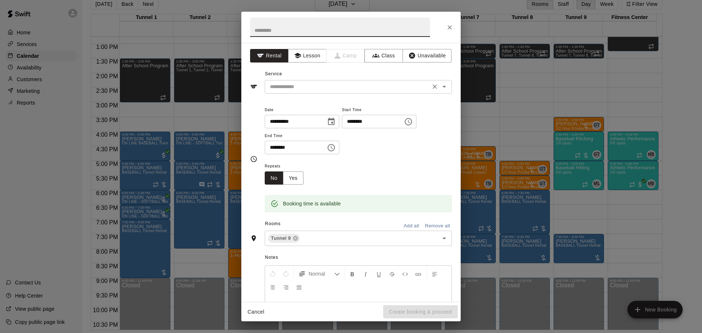
click at [370, 87] on input "text" at bounding box center [347, 86] width 161 height 9
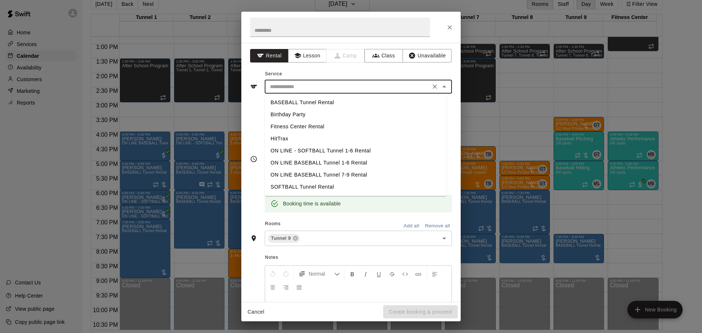
click at [319, 185] on li "SOFTBALL Tunnel Rental" at bounding box center [356, 187] width 182 height 12
type input "**********"
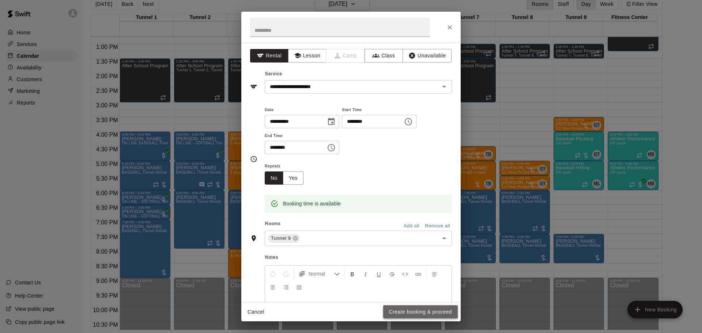
click at [398, 309] on button "Create booking & proceed" at bounding box center [420, 312] width 75 height 14
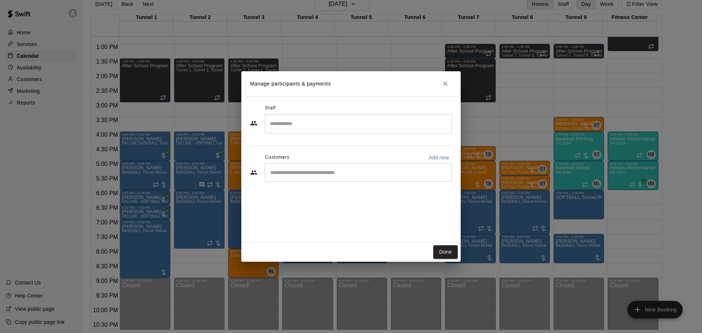
click at [336, 177] on div "​" at bounding box center [358, 172] width 187 height 18
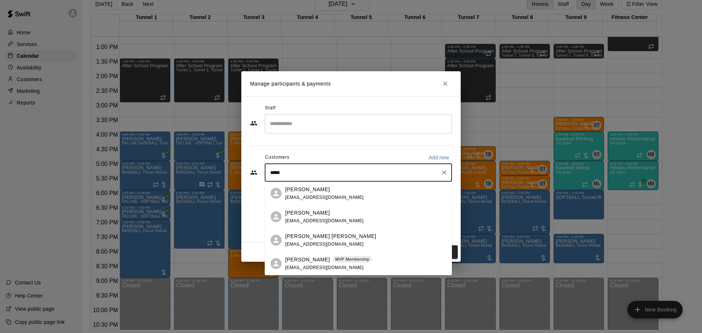
type input "******"
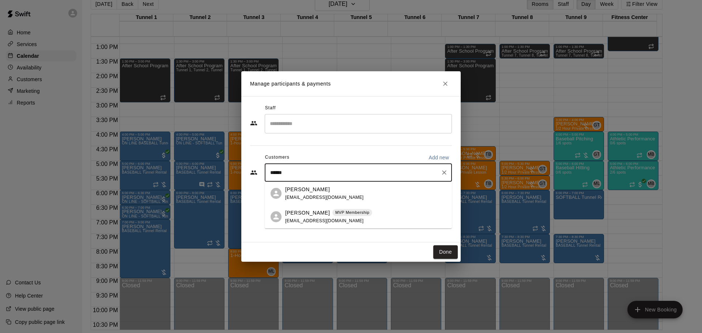
click at [324, 189] on div "[PERSON_NAME]" at bounding box center [324, 190] width 79 height 8
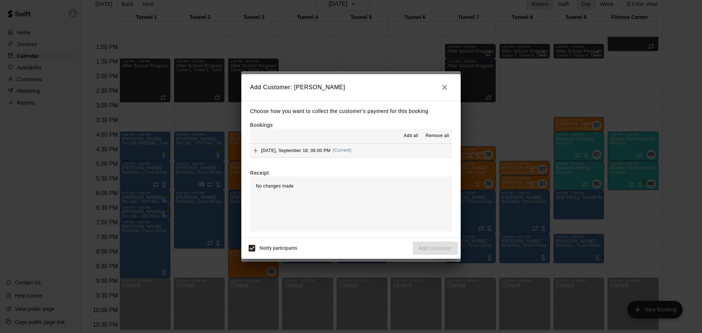
click at [330, 149] on span "[DATE], September 18: 06:00 PM" at bounding box center [295, 150] width 69 height 5
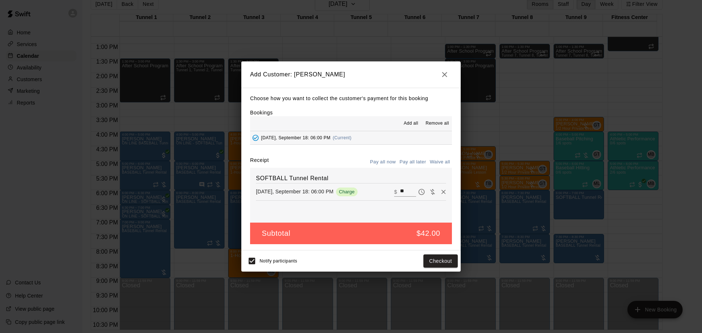
click at [415, 162] on button "Pay all later" at bounding box center [413, 161] width 30 height 11
click at [432, 262] on button "Add customer" at bounding box center [435, 261] width 45 height 14
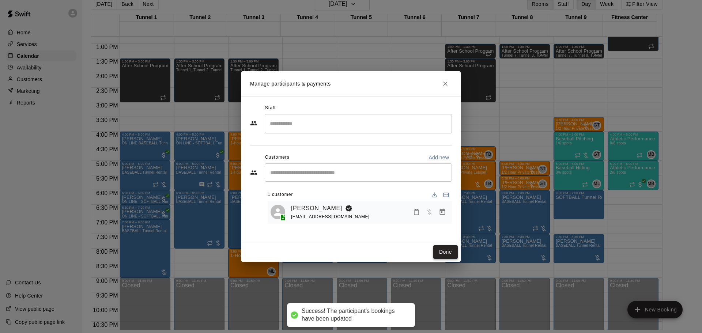
click at [448, 255] on button "Done" at bounding box center [445, 252] width 24 height 14
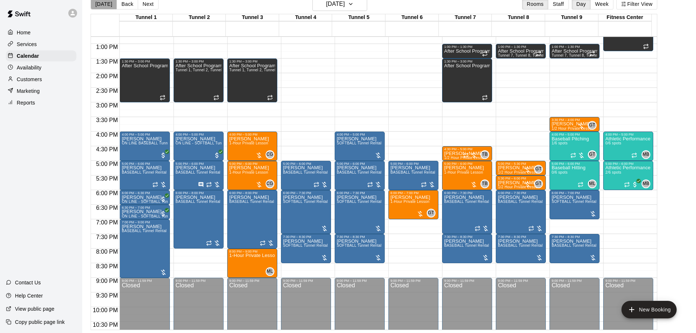
click at [111, 5] on button "[DATE]" at bounding box center [104, 4] width 26 height 11
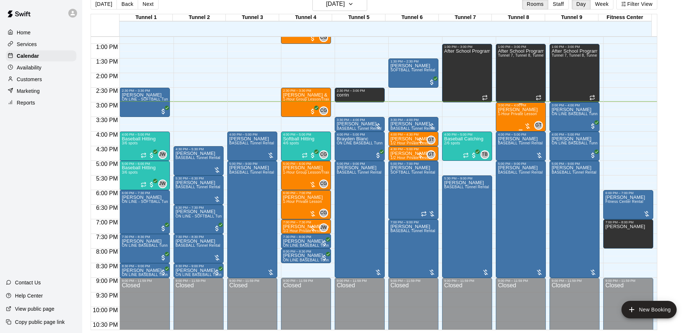
click at [535, 116] on span "1-Hour Private Lesson" at bounding box center [517, 114] width 39 height 4
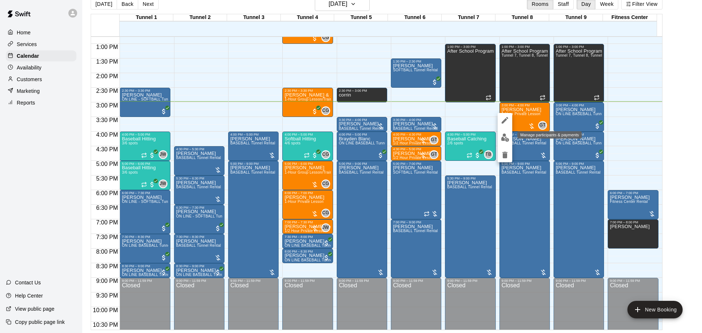
click at [504, 138] on img "edit" at bounding box center [505, 137] width 8 height 8
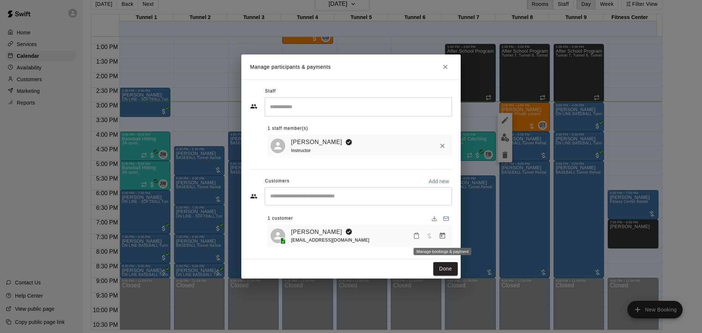
click at [443, 237] on icon "Manage bookings & payment" at bounding box center [442, 235] width 7 height 7
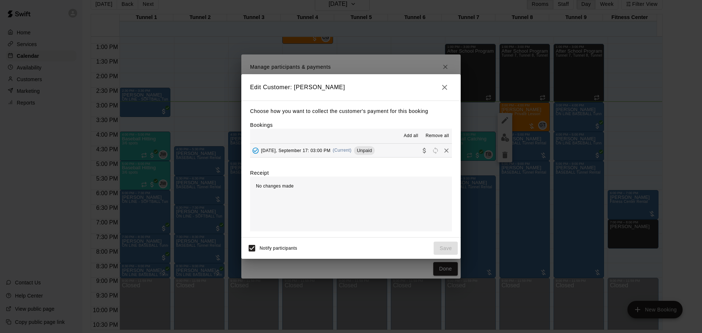
click at [383, 151] on button "[DATE], September 17: 03:00 PM (Current) Unpaid" at bounding box center [351, 151] width 202 height 14
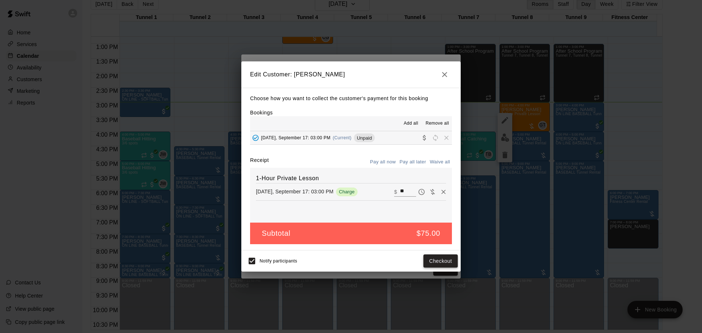
click at [438, 267] on button "Checkout" at bounding box center [440, 261] width 34 height 14
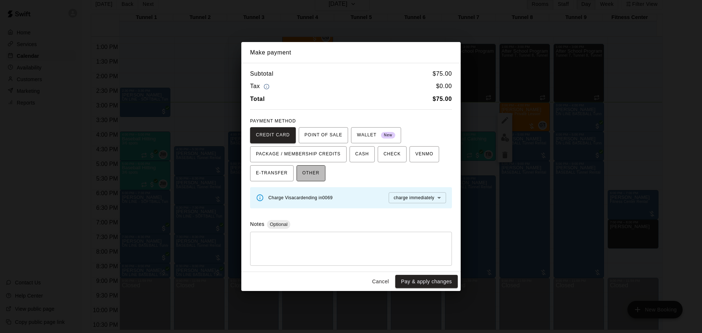
click at [310, 170] on span "OTHER" at bounding box center [310, 173] width 17 height 12
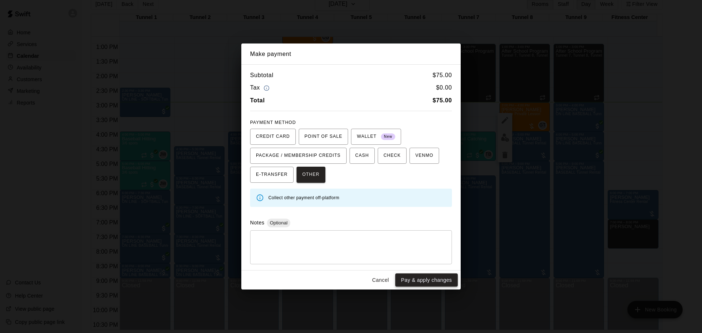
click at [419, 274] on button "Pay & apply changes" at bounding box center [426, 280] width 63 height 14
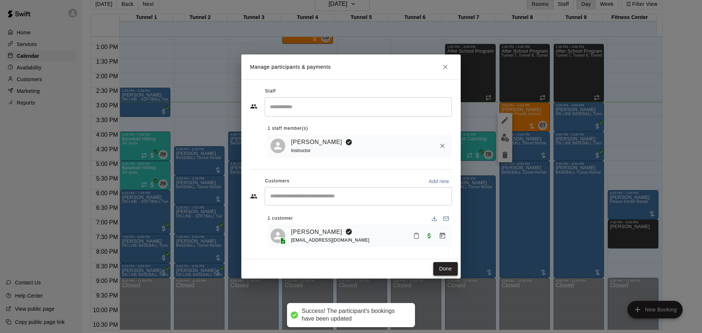
click at [439, 268] on button "Done" at bounding box center [445, 269] width 24 height 14
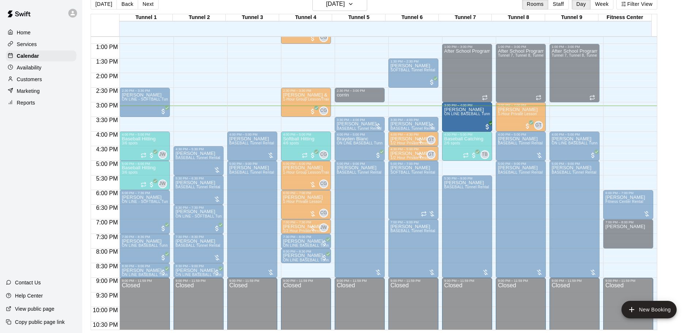
drag, startPoint x: 567, startPoint y: 116, endPoint x: 485, endPoint y: 121, distance: 81.6
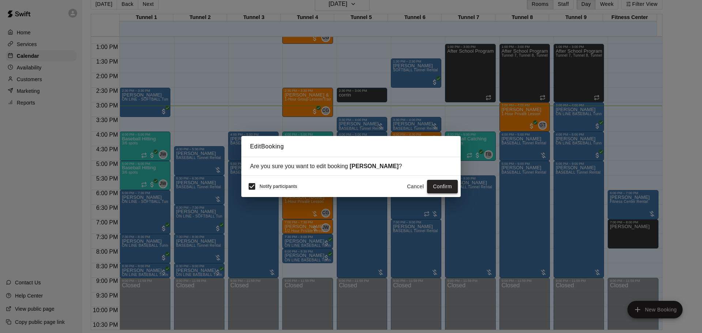
click at [440, 183] on button "Confirm" at bounding box center [442, 187] width 31 height 14
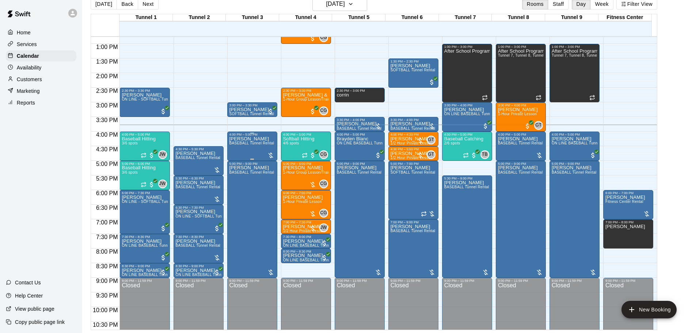
click at [240, 144] on span "BASEBALL Tunnel Rental" at bounding box center [252, 143] width 45 height 4
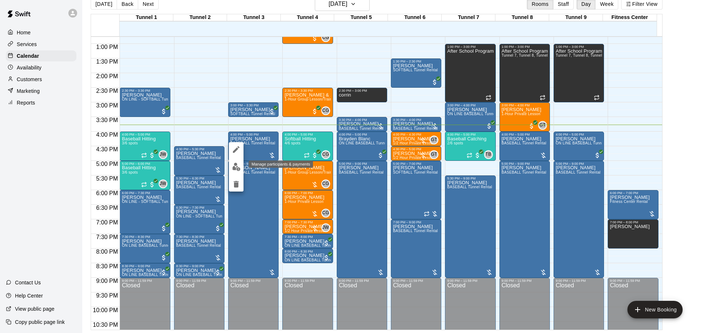
click at [237, 170] on img "edit" at bounding box center [236, 167] width 8 height 8
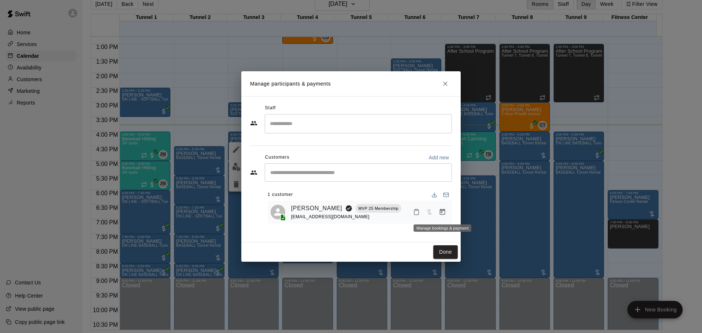
click at [439, 213] on icon "Manage bookings & payment" at bounding box center [442, 211] width 7 height 7
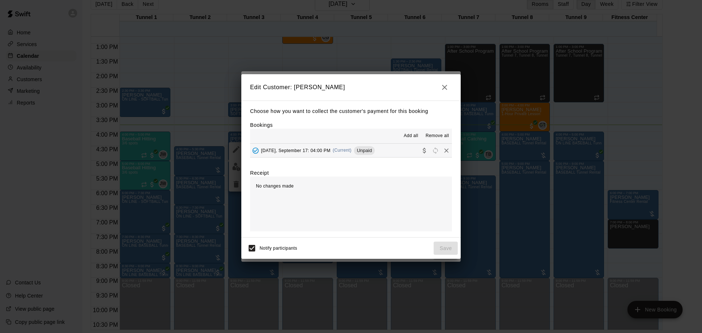
click at [404, 153] on button "[DATE], September 17: 04:00 PM (Current) Unpaid" at bounding box center [351, 151] width 202 height 14
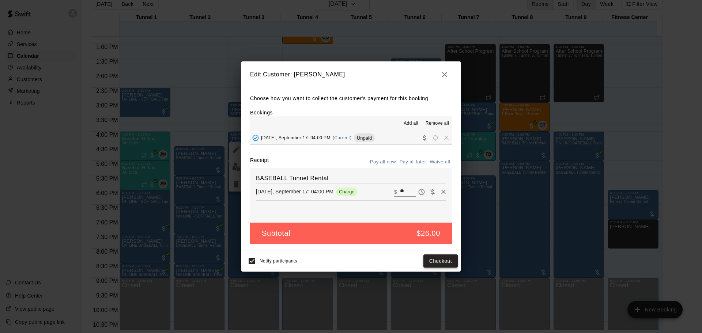
click at [448, 262] on button "Checkout" at bounding box center [440, 261] width 34 height 14
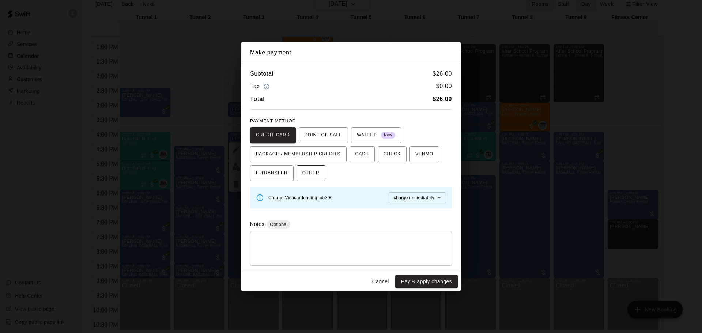
click at [318, 176] on button "OTHER" at bounding box center [310, 173] width 29 height 16
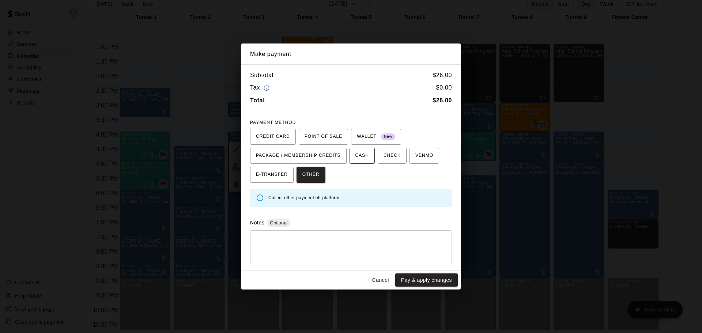
click at [349, 160] on button "CASH" at bounding box center [361, 156] width 25 height 16
click at [434, 276] on button "Pay & apply changes" at bounding box center [426, 280] width 63 height 14
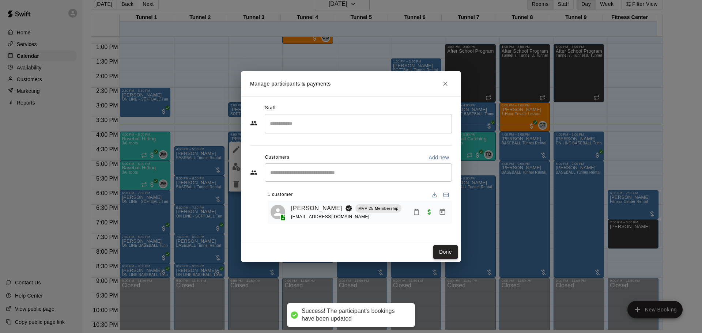
click at [443, 253] on button "Done" at bounding box center [445, 252] width 24 height 14
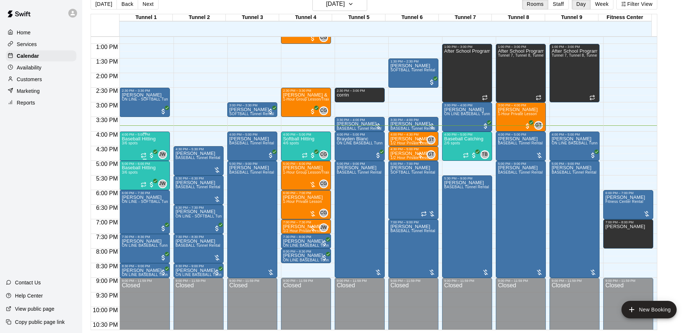
click at [162, 140] on div "Baseball Hitting 3/6 spots JW 0" at bounding box center [145, 302] width 46 height 333
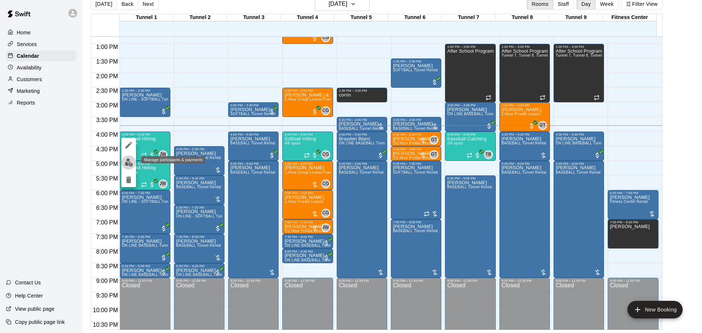
click at [132, 164] on img "edit" at bounding box center [129, 162] width 8 height 8
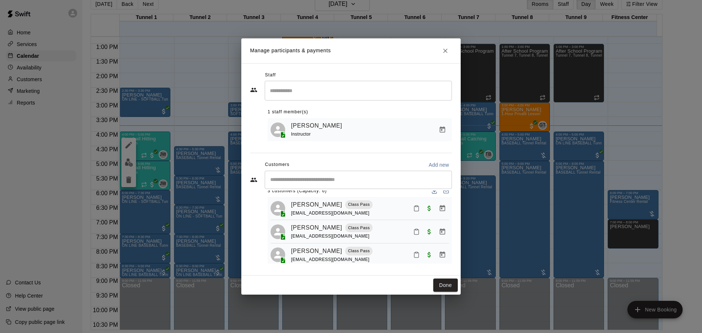
scroll to position [20, 0]
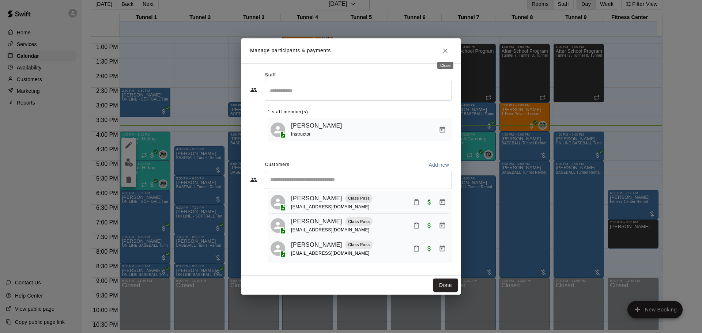
click at [442, 49] on icon "Close" at bounding box center [445, 50] width 7 height 7
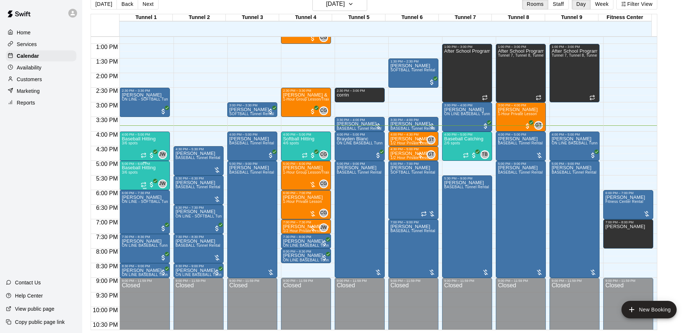
click at [138, 168] on p "Baseball Hitting" at bounding box center [139, 168] width 34 height 0
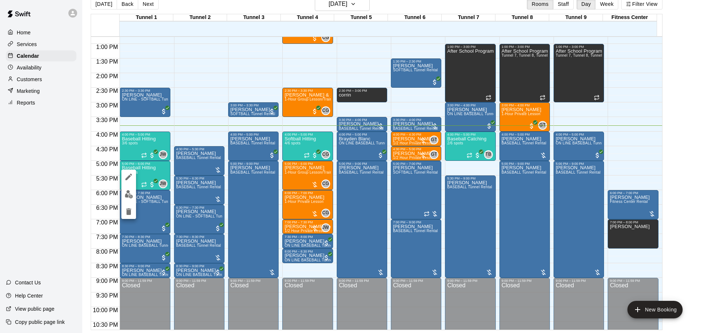
click at [197, 121] on div at bounding box center [351, 166] width 702 height 333
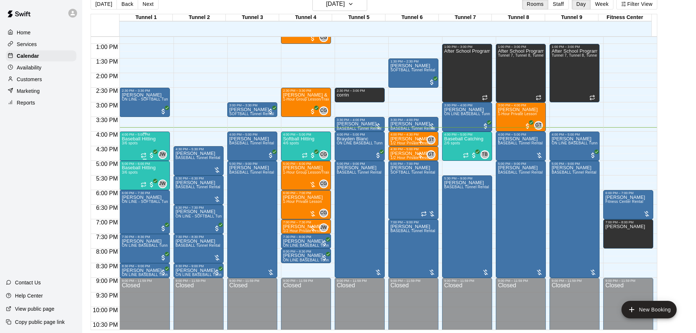
click at [144, 139] on p "Baseball Hitting" at bounding box center [139, 139] width 34 height 0
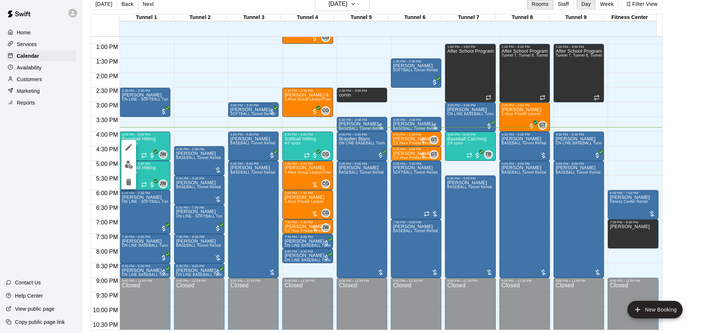
click at [133, 166] on img "edit" at bounding box center [129, 164] width 8 height 8
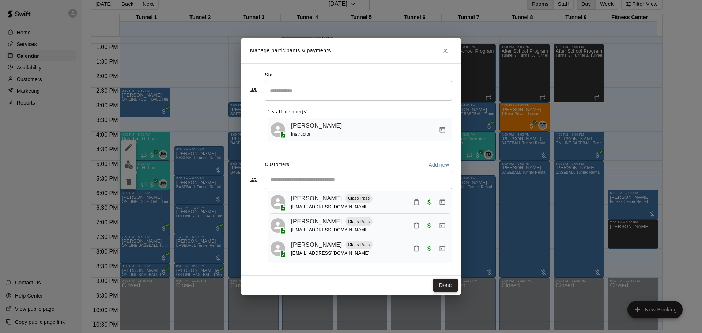
click at [445, 287] on button "Done" at bounding box center [445, 286] width 24 height 14
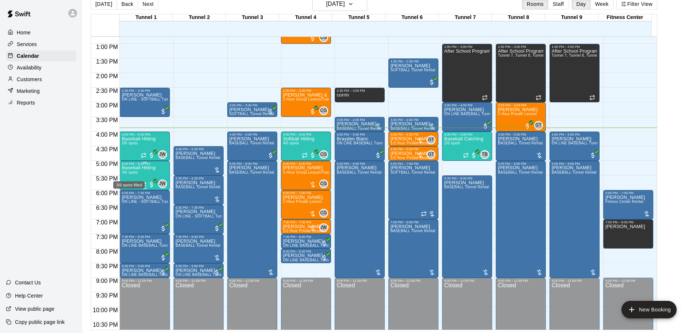
click at [128, 172] on span "3/6 spots" at bounding box center [130, 172] width 16 height 4
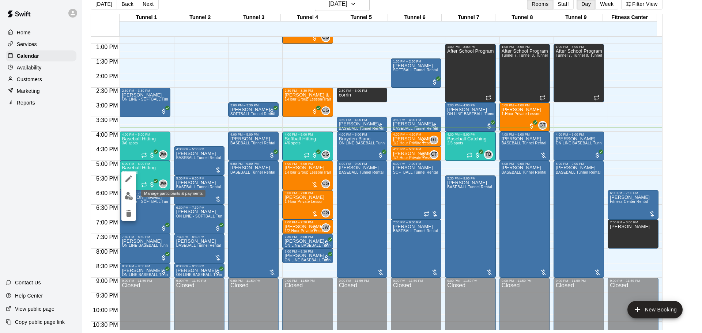
click at [130, 197] on img "edit" at bounding box center [129, 196] width 8 height 8
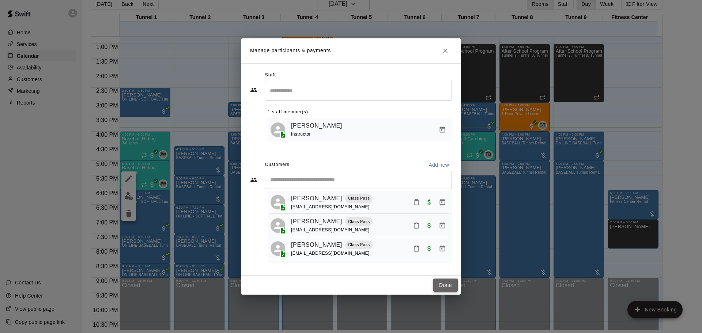
click at [438, 287] on button "Done" at bounding box center [445, 286] width 24 height 14
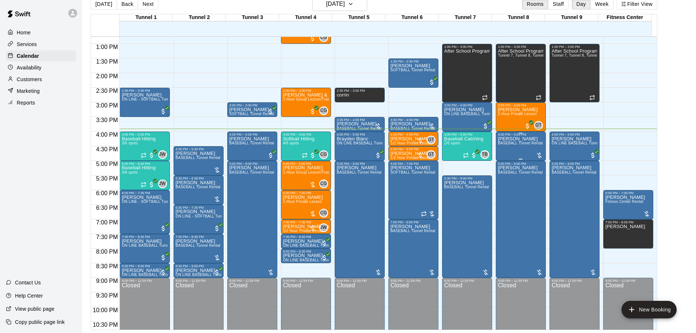
click at [522, 152] on div "[PERSON_NAME] BASEBALL Tunnel Rental" at bounding box center [520, 302] width 45 height 333
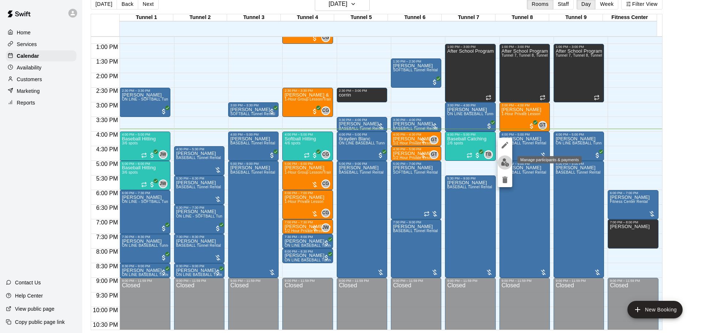
click at [505, 160] on img "edit" at bounding box center [505, 162] width 8 height 8
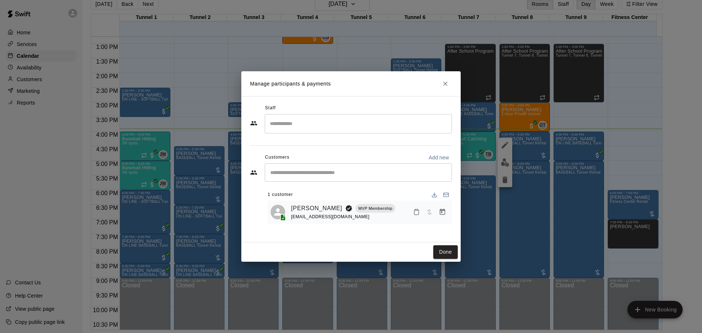
click at [442, 215] on icon "Manage bookings & payment" at bounding box center [442, 212] width 5 height 6
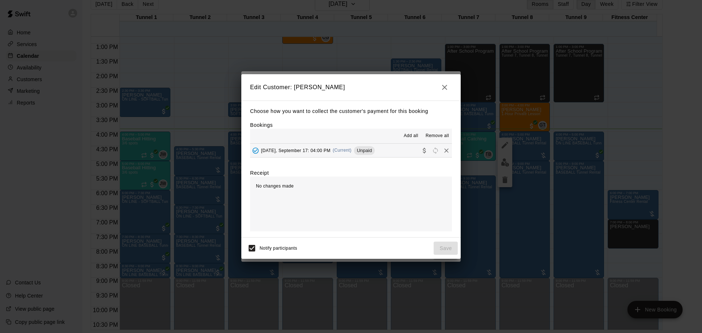
click at [351, 156] on div "[DATE], September 17: 04:00 PM (Current) Unpaid" at bounding box center [312, 150] width 125 height 11
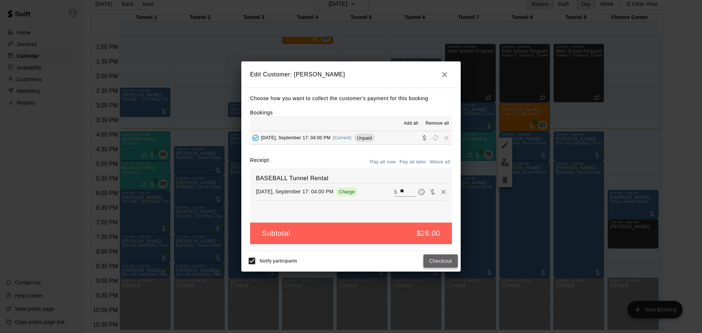
click at [448, 260] on button "Checkout" at bounding box center [440, 261] width 34 height 14
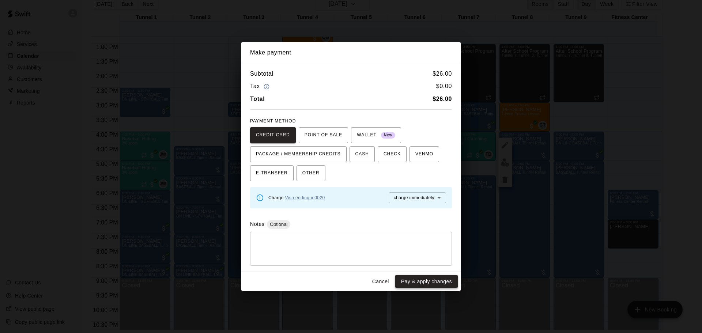
click at [427, 280] on button "Pay & apply changes" at bounding box center [426, 282] width 63 height 14
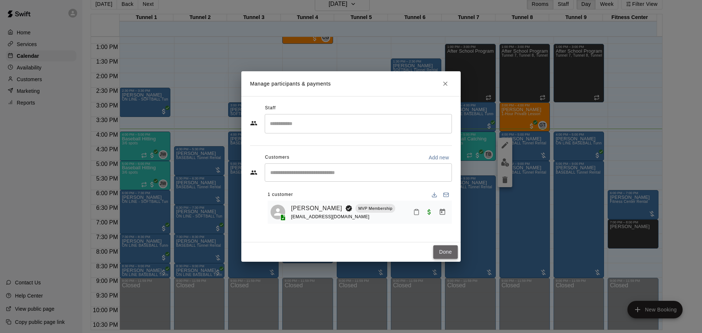
click at [446, 251] on button "Done" at bounding box center [445, 252] width 24 height 14
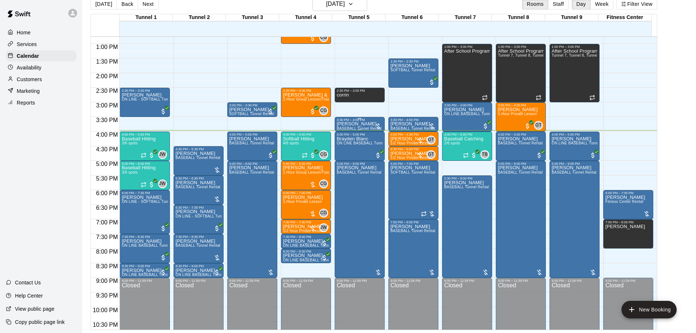
click at [379, 124] on div at bounding box center [378, 125] width 7 height 7
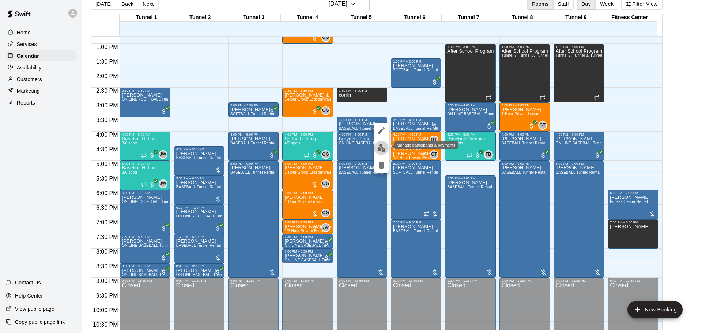
click at [379, 147] on img "edit" at bounding box center [381, 148] width 8 height 8
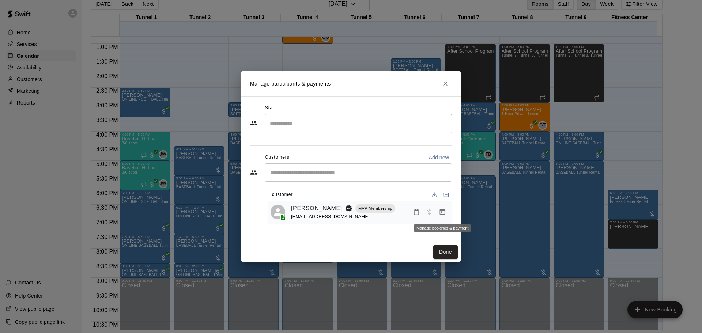
click at [447, 212] on button "Manage bookings & payment" at bounding box center [442, 211] width 13 height 13
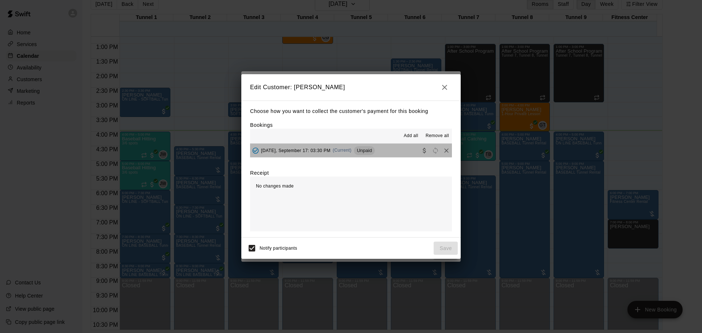
click at [375, 153] on span "Unpaid" at bounding box center [364, 150] width 21 height 5
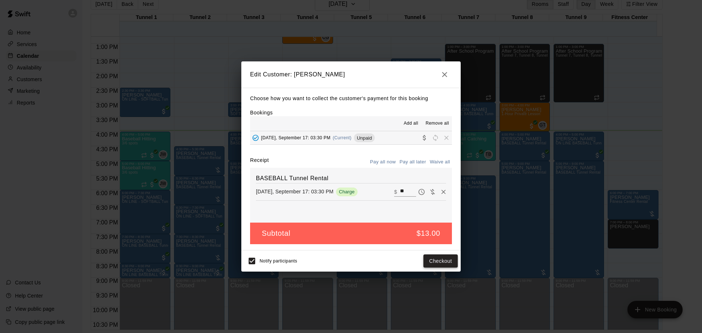
click at [448, 265] on button "Checkout" at bounding box center [440, 261] width 34 height 14
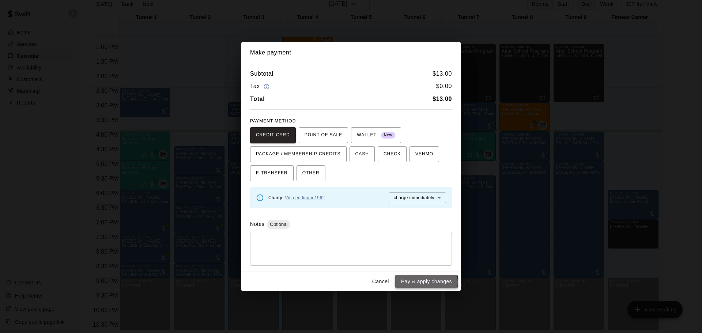
click at [425, 283] on button "Pay & apply changes" at bounding box center [426, 282] width 63 height 14
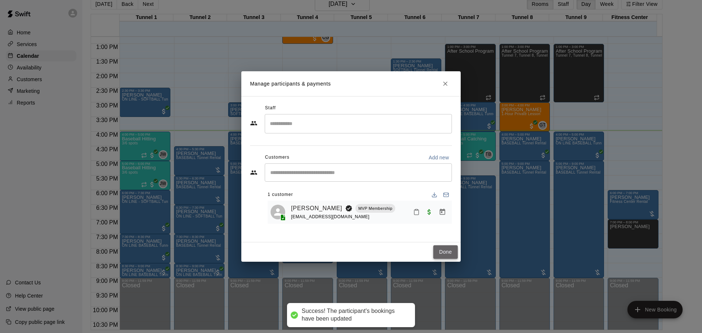
click at [454, 258] on button "Done" at bounding box center [445, 252] width 24 height 14
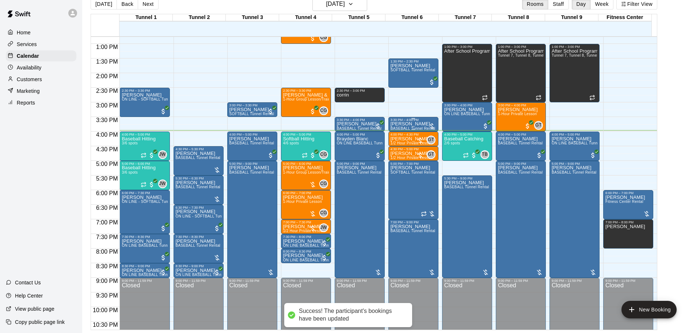
click at [429, 128] on div at bounding box center [431, 125] width 7 height 7
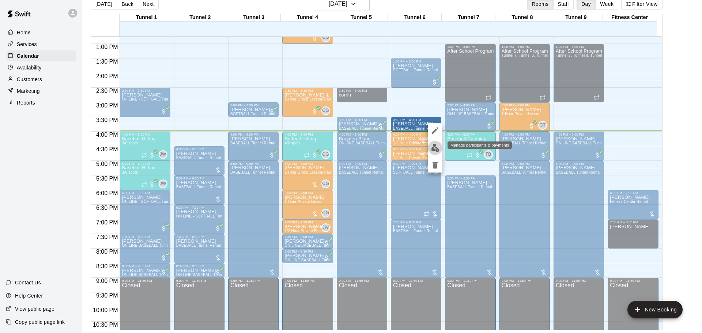
click at [433, 146] on img "edit" at bounding box center [435, 148] width 8 height 8
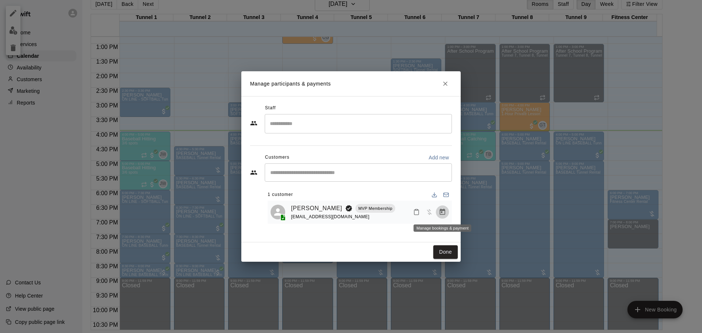
click at [444, 213] on icon "Manage bookings & payment" at bounding box center [442, 211] width 7 height 7
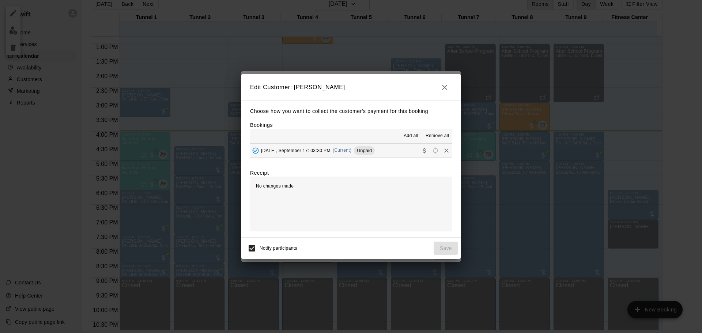
click at [374, 156] on div "[DATE], September 17: 03:30 PM (Current) Unpaid" at bounding box center [312, 150] width 125 height 11
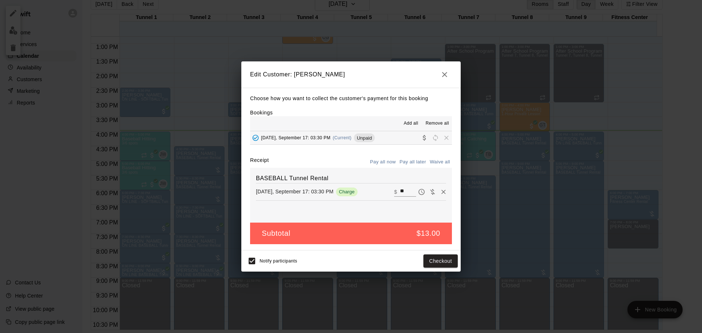
click at [435, 253] on div "Notify participants Checkout" at bounding box center [350, 260] width 219 height 21
click at [436, 257] on button "Checkout" at bounding box center [440, 261] width 34 height 14
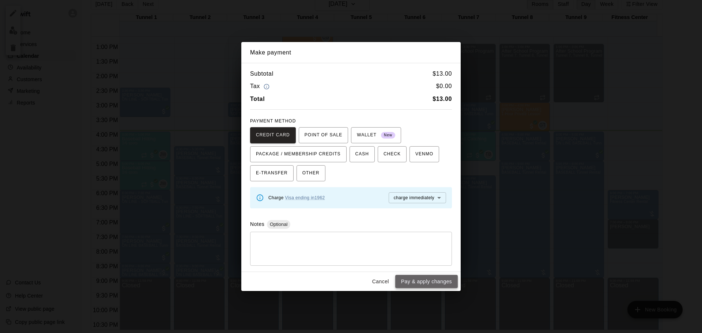
click at [436, 283] on button "Pay & apply changes" at bounding box center [426, 282] width 63 height 14
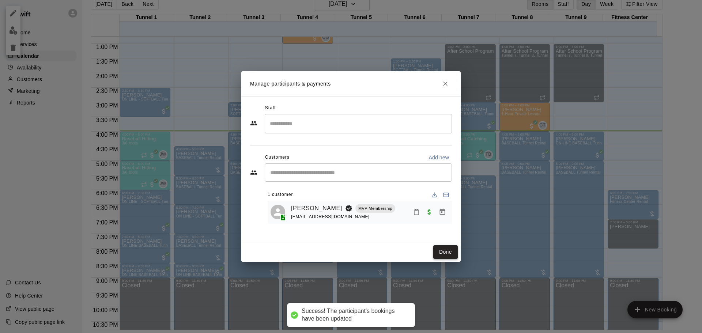
click at [448, 257] on button "Done" at bounding box center [445, 252] width 24 height 14
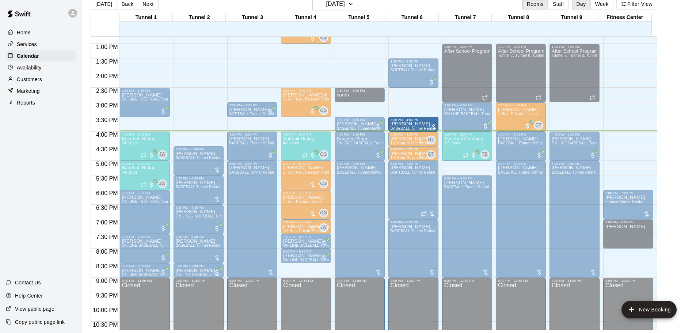
click at [58, 151] on div "Home Services Calendar Availability Customers Marketing Reports Contact Us Help…" at bounding box center [41, 166] width 82 height 333
click at [40, 52] on div "Calendar" at bounding box center [41, 55] width 71 height 11
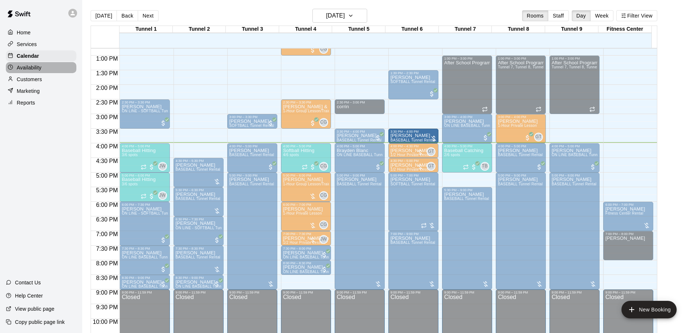
click at [38, 66] on p "Availability" at bounding box center [29, 67] width 25 height 7
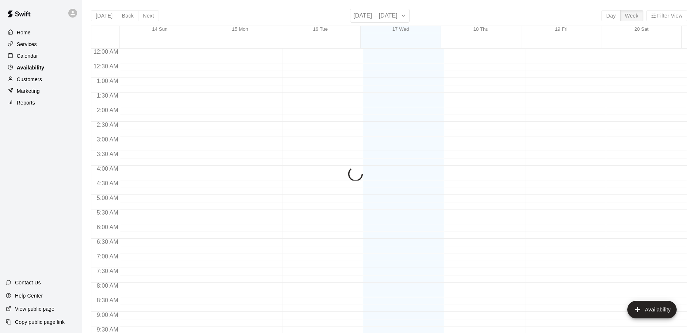
scroll to position [409, 0]
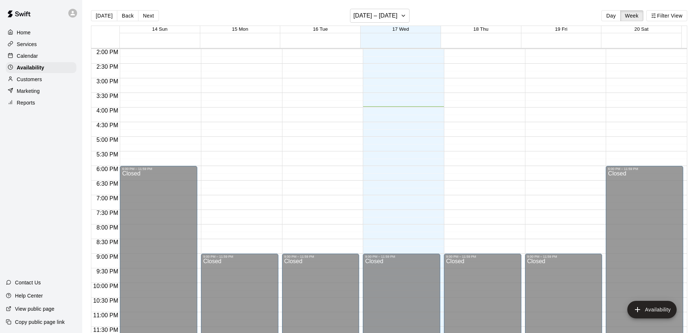
click at [41, 56] on div "Calendar" at bounding box center [41, 55] width 71 height 11
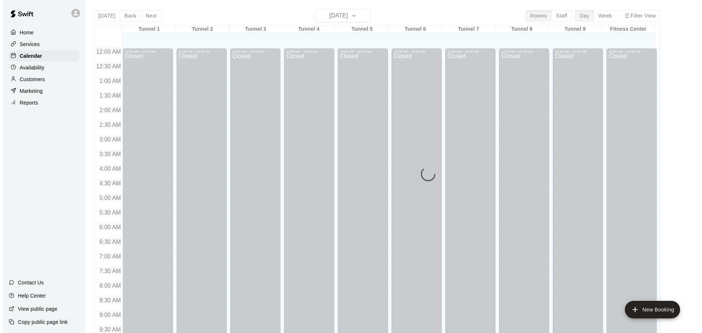
scroll to position [387, 0]
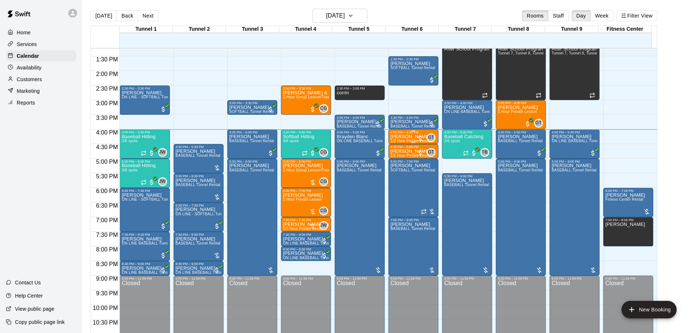
click at [419, 138] on div at bounding box center [420, 138] width 7 height 7
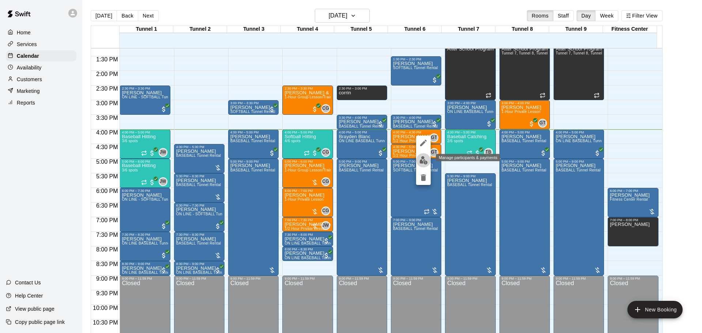
click at [429, 160] on button "edit" at bounding box center [423, 160] width 15 height 14
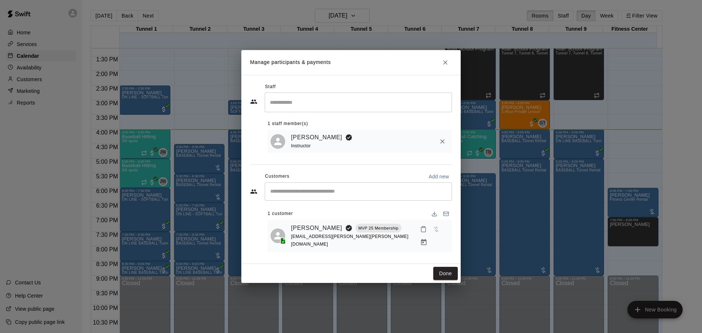
click at [427, 239] on icon "Manage bookings & payment" at bounding box center [423, 242] width 5 height 6
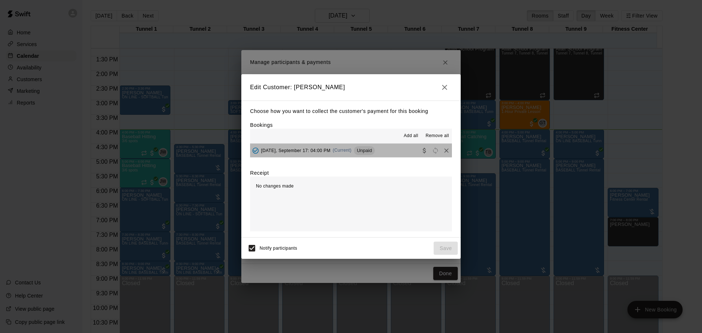
drag, startPoint x: 390, startPoint y: 146, endPoint x: 403, endPoint y: 193, distance: 49.1
click at [390, 157] on button "[DATE], September 17: 04:00 PM (Current) Unpaid" at bounding box center [351, 151] width 202 height 14
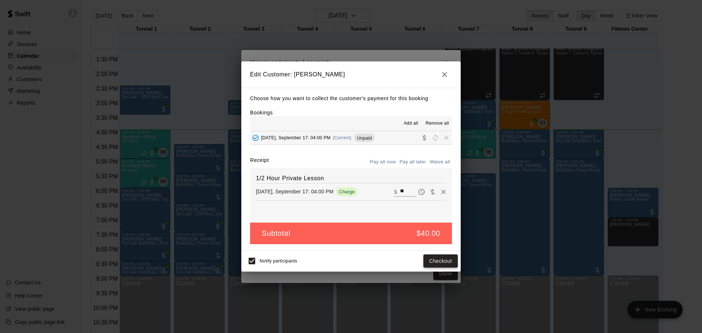
click at [428, 258] on button "Checkout" at bounding box center [440, 261] width 34 height 14
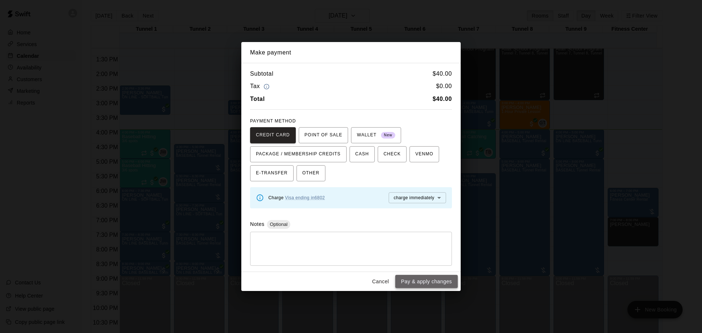
click at [437, 276] on button "Pay & apply changes" at bounding box center [426, 282] width 63 height 14
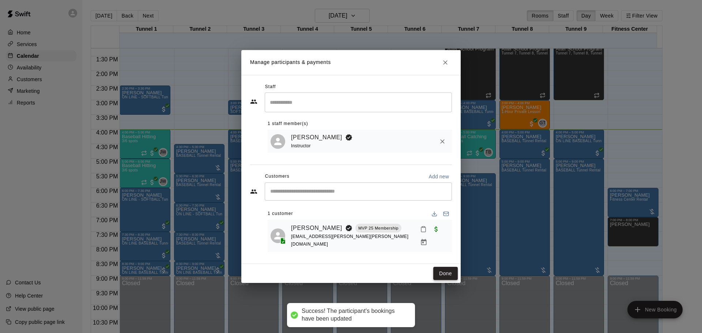
click at [450, 269] on button "Done" at bounding box center [445, 274] width 24 height 14
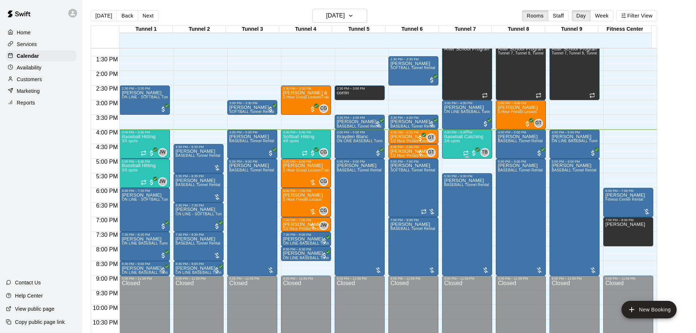
click at [464, 144] on div "Baseball Catching 2/6 spots" at bounding box center [463, 300] width 39 height 333
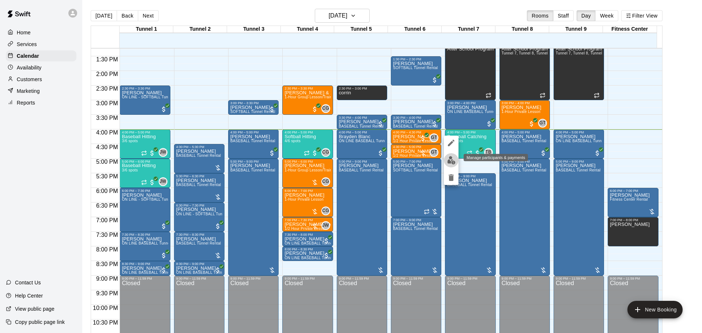
click at [451, 159] on img "edit" at bounding box center [451, 160] width 8 height 8
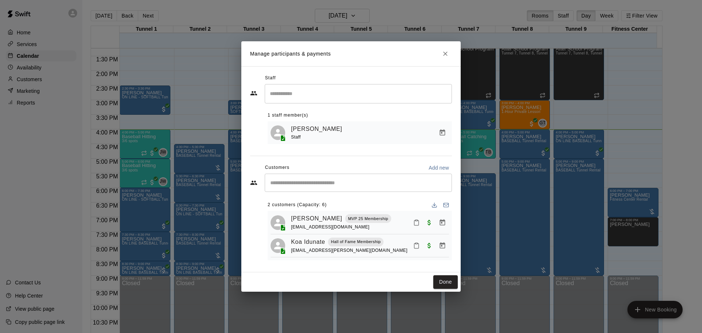
click at [414, 249] on icon "Mark attendance" at bounding box center [416, 245] width 4 height 5
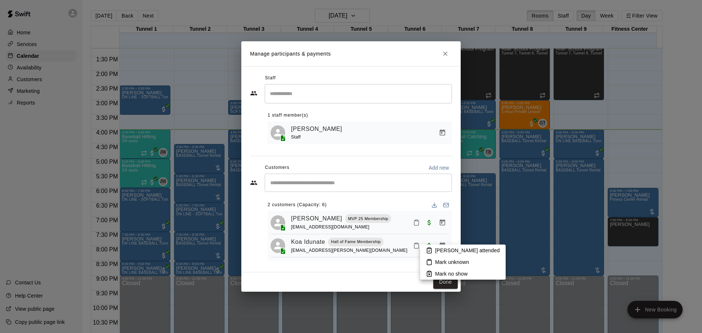
click at [432, 250] on icon at bounding box center [429, 250] width 7 height 7
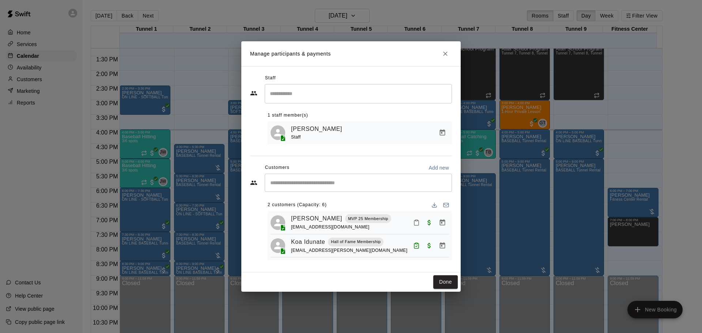
click at [451, 283] on button "Done" at bounding box center [445, 282] width 24 height 14
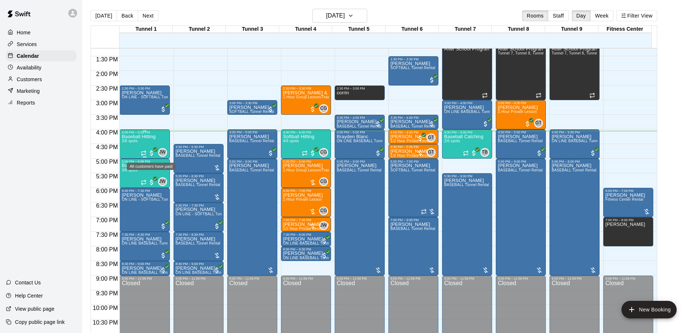
click at [150, 155] on span "All customers have paid" at bounding box center [151, 152] width 7 height 7
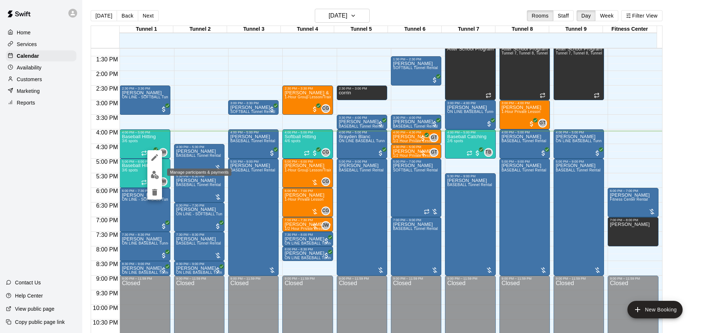
click at [158, 175] on img "edit" at bounding box center [155, 175] width 8 height 8
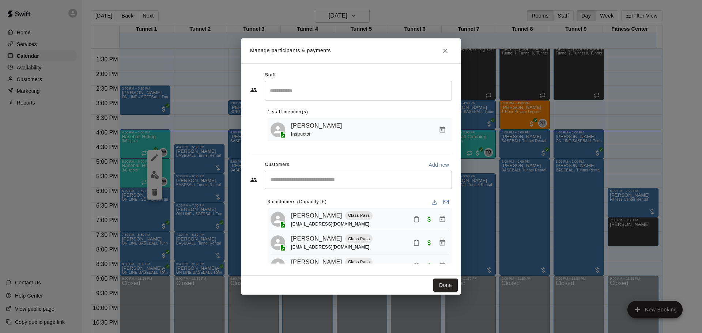
click at [403, 220] on div "[PERSON_NAME] Class Pass [EMAIL_ADDRESS][DOMAIN_NAME]" at bounding box center [370, 219] width 158 height 17
click at [413, 220] on icon "Mark attendance" at bounding box center [416, 219] width 7 height 7
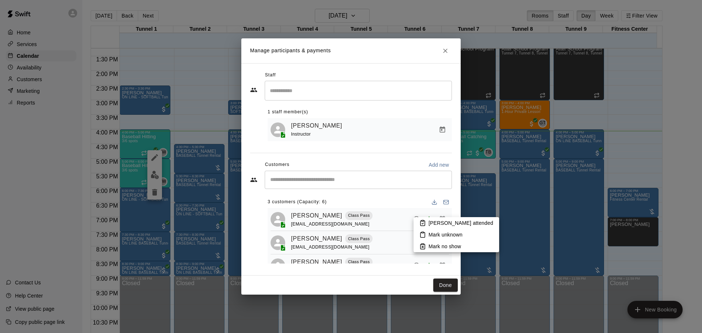
click at [435, 221] on p "[PERSON_NAME] attended" at bounding box center [460, 222] width 65 height 7
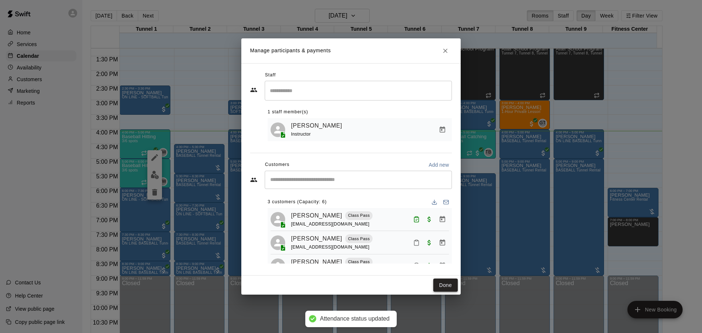
click at [446, 283] on button "Done" at bounding box center [445, 286] width 24 height 14
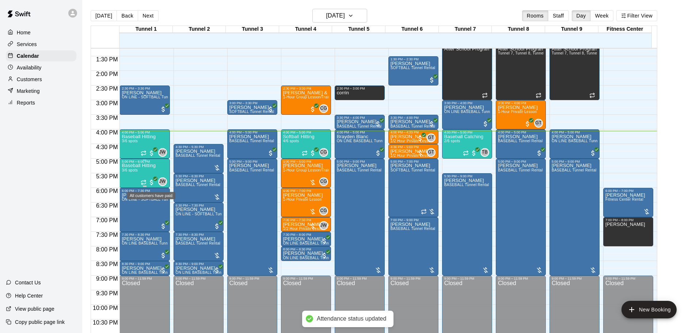
click at [152, 182] on span "All customers have paid" at bounding box center [151, 182] width 7 height 7
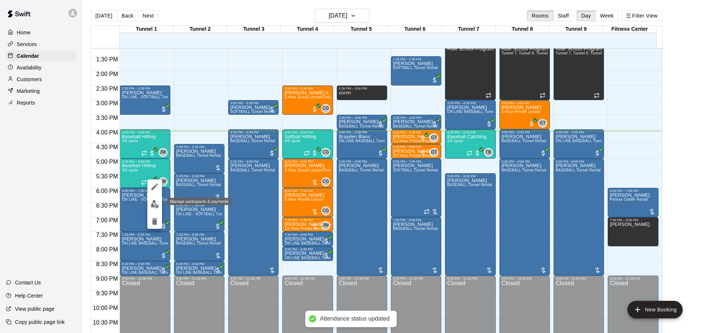
click at [160, 201] on button "edit" at bounding box center [154, 204] width 15 height 14
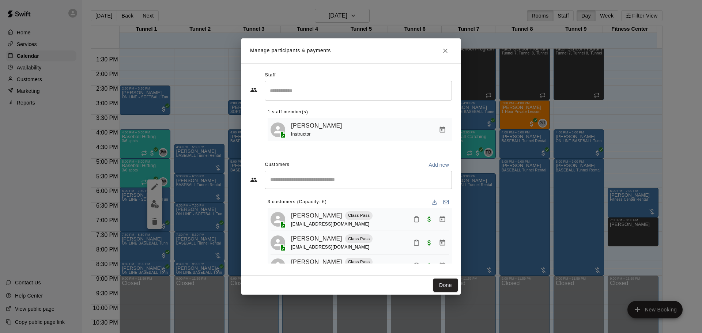
scroll to position [20, 0]
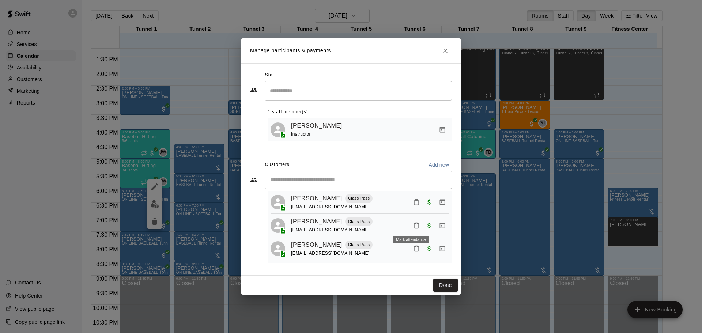
click at [410, 223] on button "Mark attendance" at bounding box center [416, 225] width 12 height 12
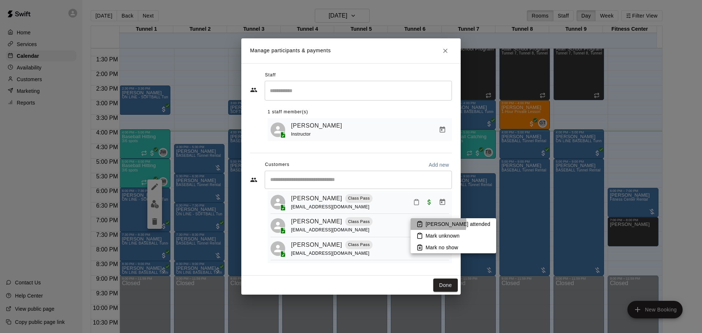
click at [431, 223] on p "[PERSON_NAME] attended" at bounding box center [457, 223] width 65 height 7
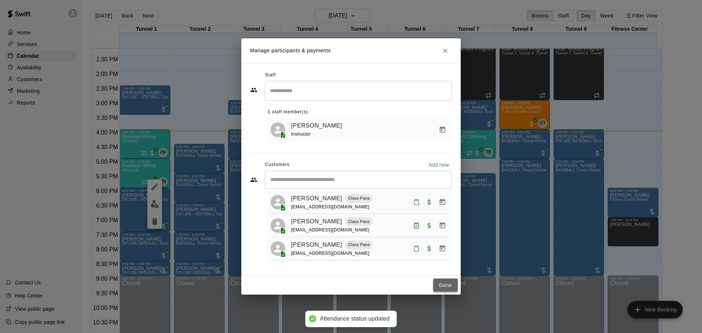
click at [447, 285] on button "Done" at bounding box center [445, 286] width 24 height 14
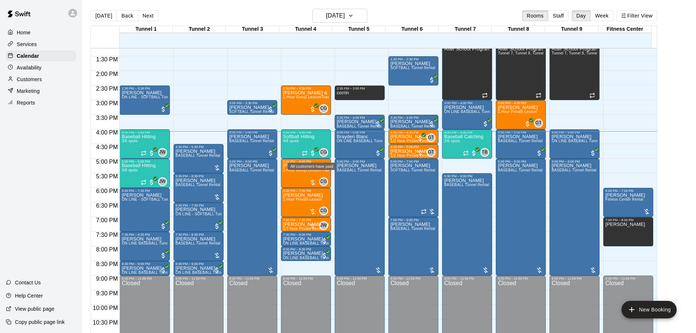
drag, startPoint x: 314, startPoint y: 153, endPoint x: 321, endPoint y: 168, distance: 16.2
click at [314, 153] on span "All customers have paid" at bounding box center [312, 152] width 7 height 7
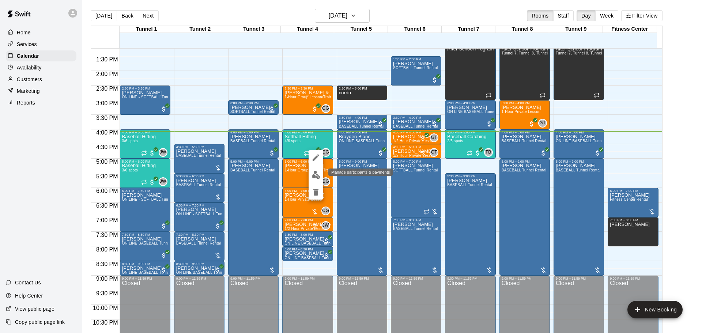
click at [319, 178] on img "edit" at bounding box center [316, 175] width 8 height 8
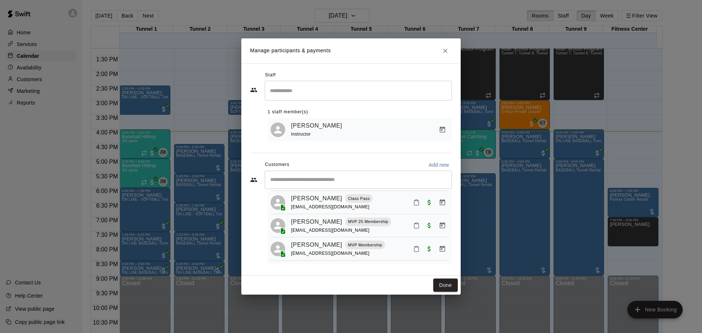
scroll to position [45, 0]
click at [414, 247] on icon "Mark attendance" at bounding box center [416, 249] width 4 height 5
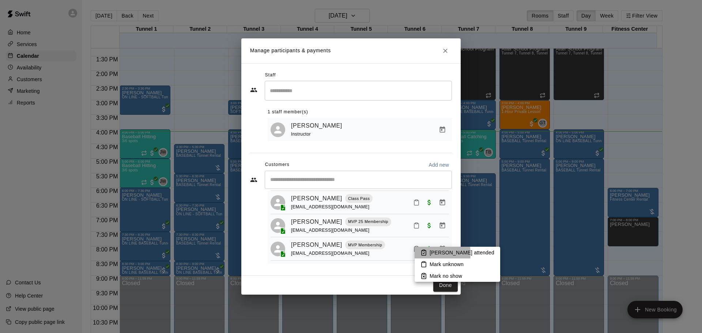
click at [427, 253] on li "[PERSON_NAME] attended" at bounding box center [457, 253] width 86 height 12
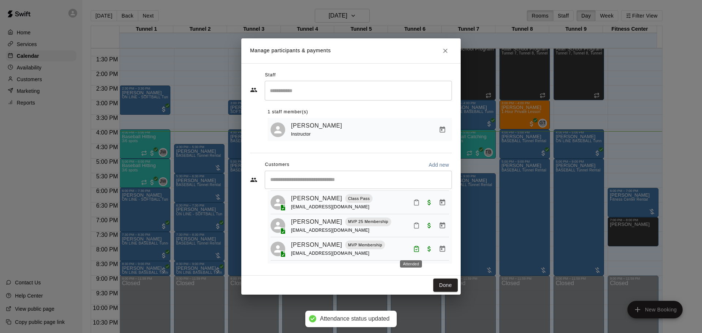
click at [413, 247] on icon "Attended" at bounding box center [416, 249] width 7 height 7
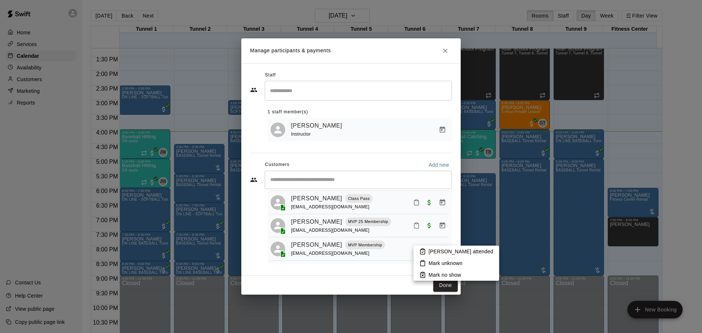
click at [438, 260] on p "Mark unknown" at bounding box center [445, 263] width 34 height 7
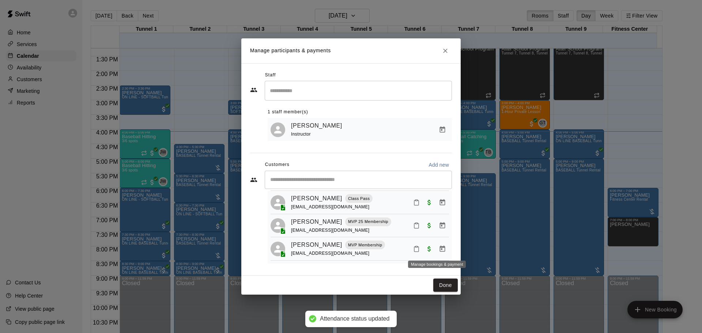
click at [440, 250] on icon "Manage bookings & payment" at bounding box center [442, 248] width 5 height 6
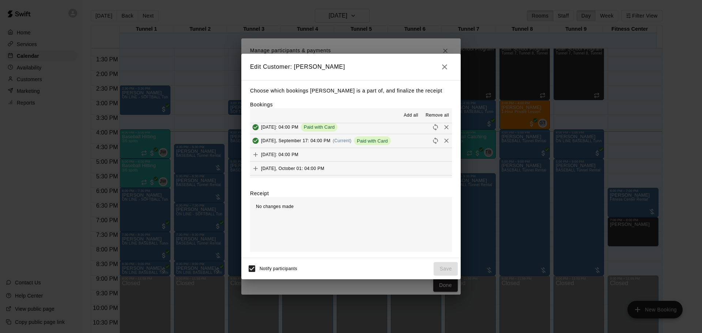
scroll to position [110, 0]
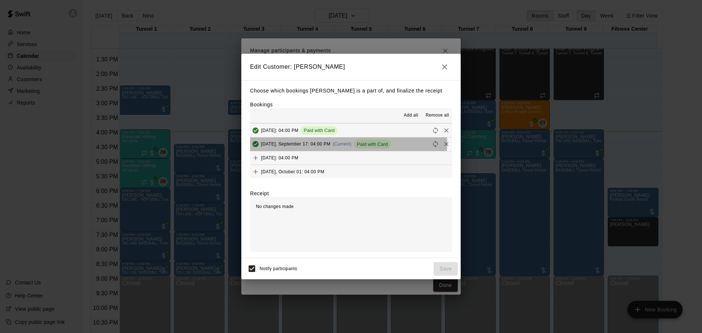
click at [340, 144] on div "[DATE], September 17: 04:00 PM (Current) Paid with Card" at bounding box center [320, 144] width 141 height 11
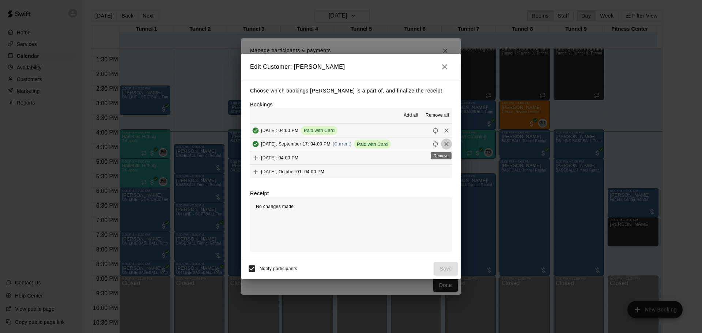
click at [444, 143] on icon "Remove" at bounding box center [446, 144] width 4 height 4
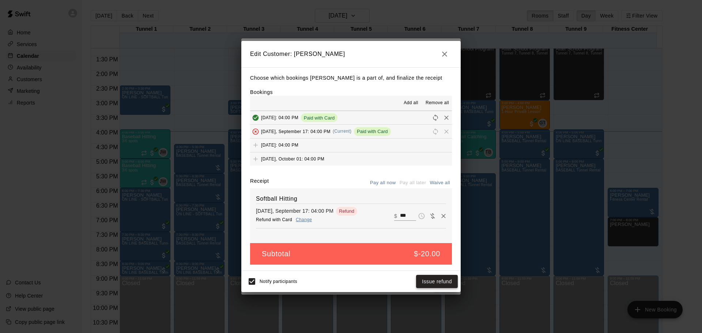
click at [436, 282] on button "Issue refund" at bounding box center [437, 282] width 42 height 14
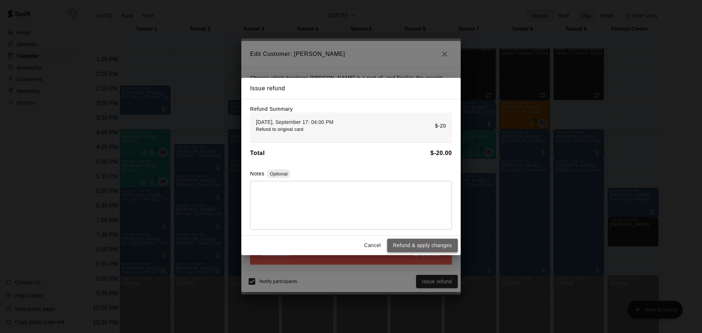
click at [429, 246] on button "Refund & apply changes" at bounding box center [422, 246] width 71 height 14
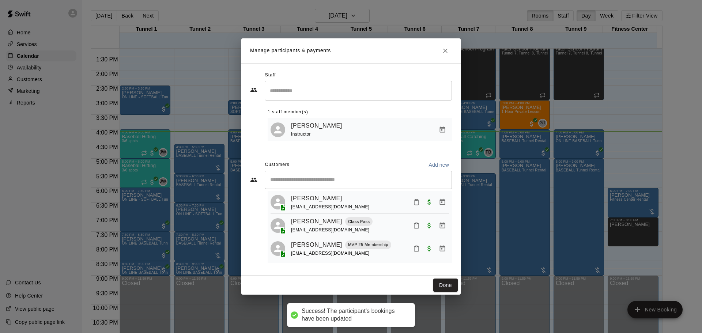
scroll to position [20, 0]
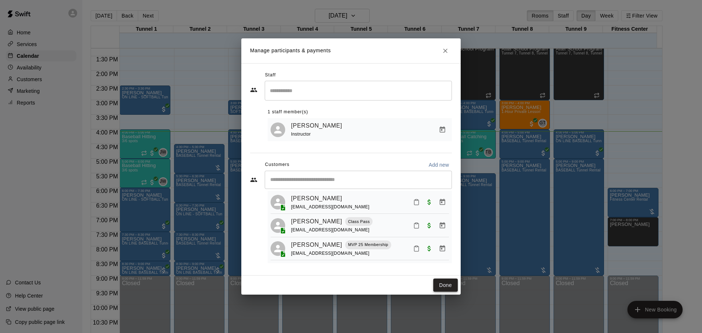
click at [444, 282] on button "Done" at bounding box center [445, 286] width 24 height 14
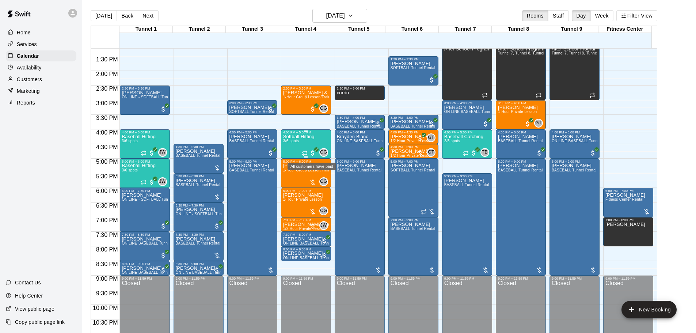
click at [313, 152] on span "All customers have paid" at bounding box center [312, 152] width 7 height 7
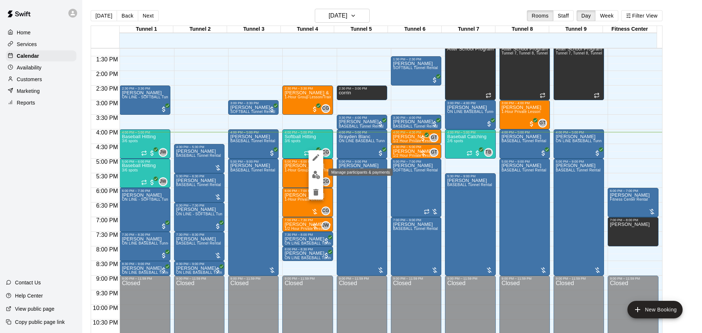
click at [313, 172] on img "edit" at bounding box center [316, 175] width 8 height 8
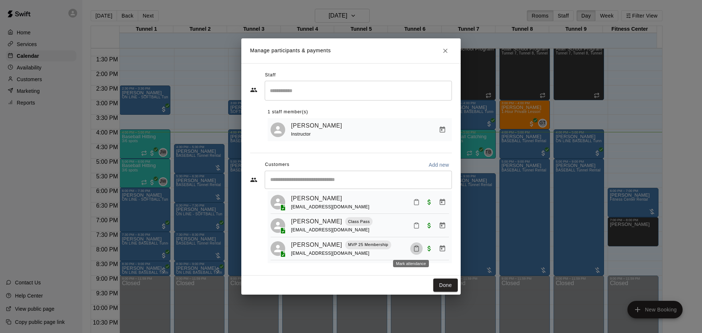
click at [413, 249] on icon "Mark attendance" at bounding box center [416, 248] width 7 height 7
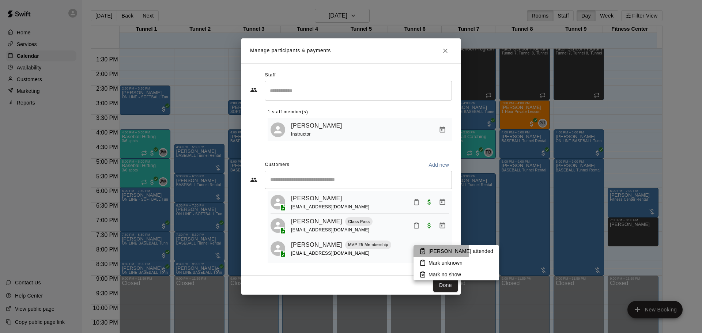
click at [424, 251] on icon at bounding box center [422, 251] width 7 height 7
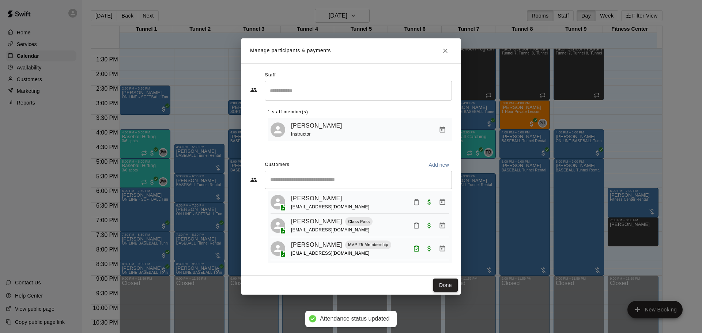
click at [448, 281] on button "Done" at bounding box center [445, 286] width 24 height 14
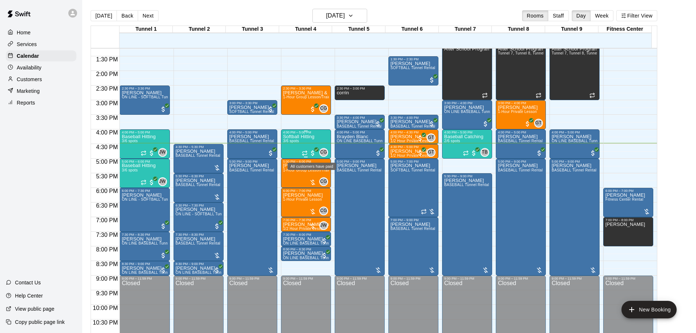
click at [312, 151] on span "All customers have paid" at bounding box center [312, 152] width 7 height 7
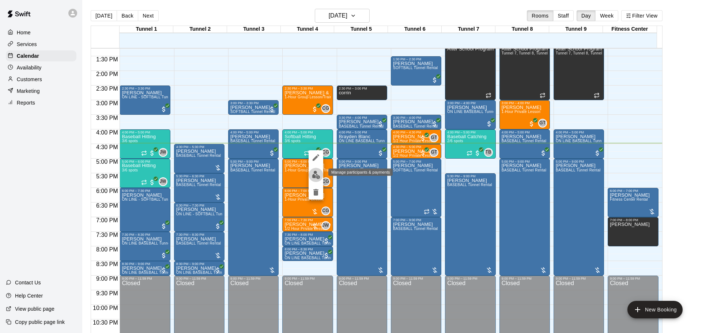
click at [314, 174] on img "edit" at bounding box center [316, 175] width 8 height 8
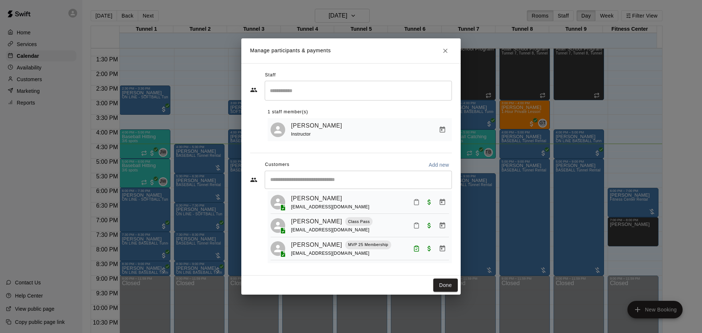
click at [400, 198] on div "[PERSON_NAME] [EMAIL_ADDRESS][DOMAIN_NAME]" at bounding box center [370, 202] width 158 height 17
click at [410, 198] on button "Mark attendance" at bounding box center [416, 202] width 12 height 12
click at [421, 201] on icon at bounding box center [419, 199] width 7 height 7
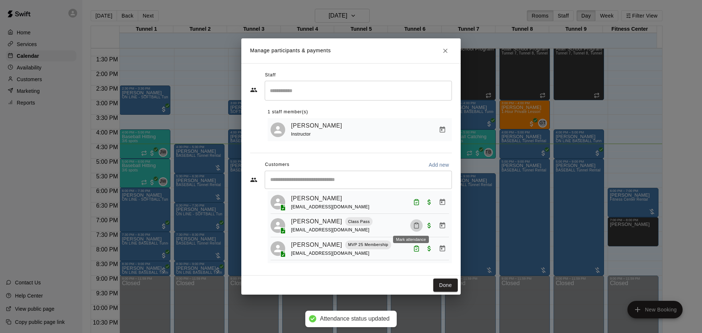
click at [413, 224] on icon "Mark attendance" at bounding box center [416, 225] width 7 height 7
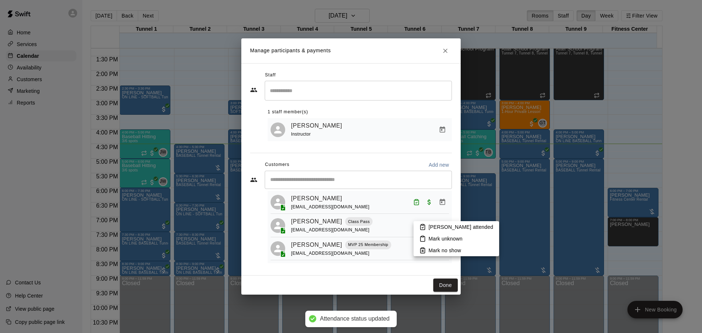
click at [431, 226] on p "[PERSON_NAME] attended" at bounding box center [460, 226] width 65 height 7
click at [451, 292] on div "Done" at bounding box center [350, 285] width 219 height 19
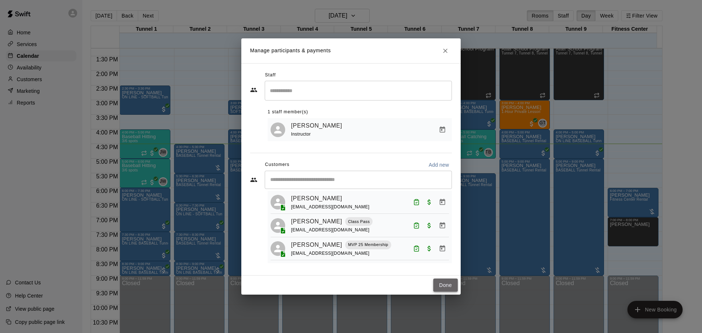
click at [452, 285] on button "Done" at bounding box center [445, 286] width 24 height 14
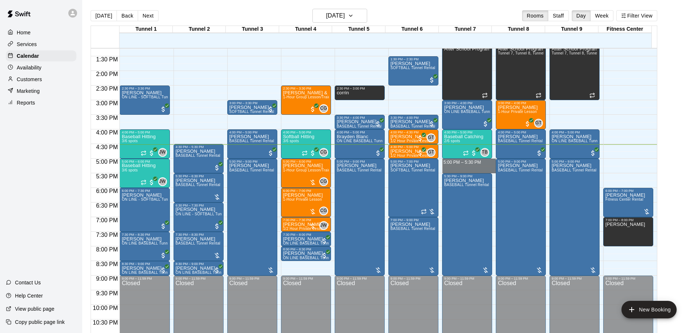
drag, startPoint x: 466, startPoint y: 159, endPoint x: 466, endPoint y: 171, distance: 11.3
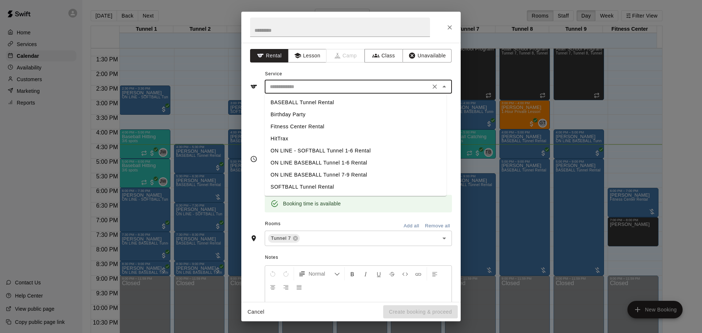
click at [315, 91] on input "text" at bounding box center [347, 86] width 161 height 9
click at [305, 103] on li "BASEBALL Tunnel Rental" at bounding box center [356, 102] width 182 height 12
type input "**********"
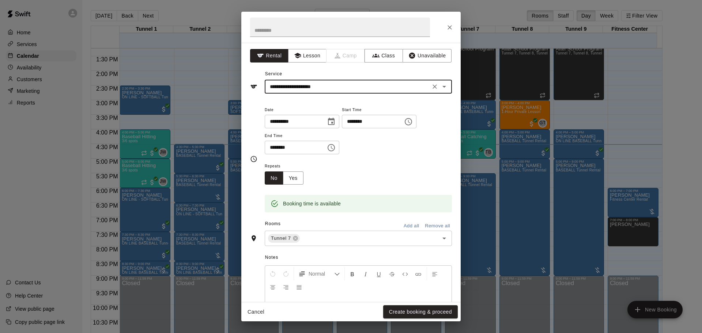
click at [430, 311] on button "Create booking & proceed" at bounding box center [420, 312] width 75 height 14
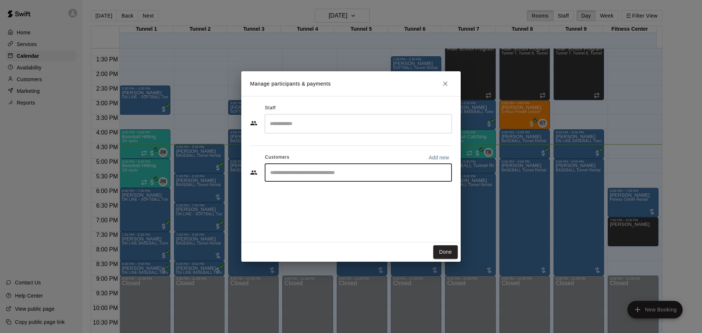
click at [323, 176] on input "Start typing to search customers..." at bounding box center [358, 172] width 181 height 7
drag, startPoint x: 287, startPoint y: 172, endPoint x: 255, endPoint y: 178, distance: 32.0
click at [255, 178] on div "**********" at bounding box center [351, 172] width 202 height 18
type input "******"
click at [302, 194] on div "[PERSON_NAME] [EMAIL_ADDRESS][DOMAIN_NAME]" at bounding box center [324, 194] width 79 height 16
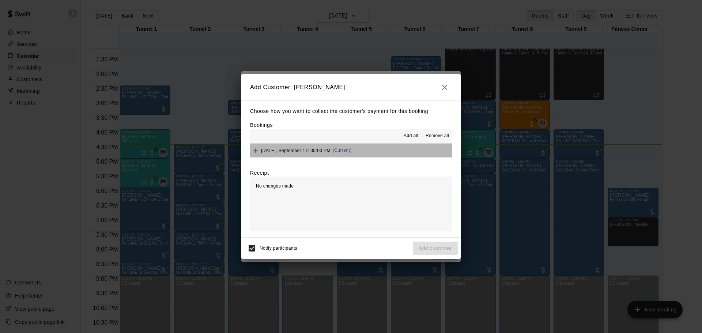
click at [378, 153] on button "[DATE], September 17: 05:00 PM (Current)" at bounding box center [351, 151] width 202 height 14
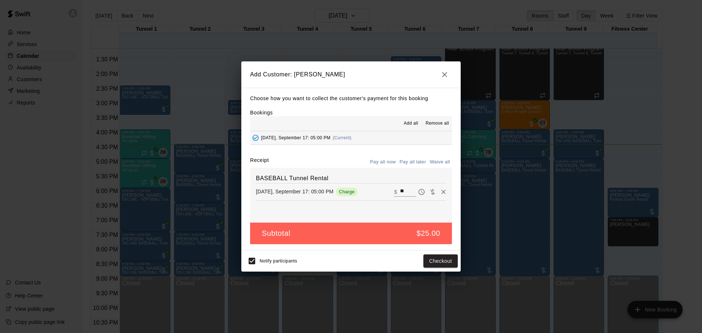
click at [414, 162] on button "Pay all later" at bounding box center [413, 161] width 30 height 11
click at [434, 252] on div "Notify participants Add customer" at bounding box center [350, 260] width 219 height 21
click at [433, 260] on button "Add customer" at bounding box center [435, 261] width 45 height 14
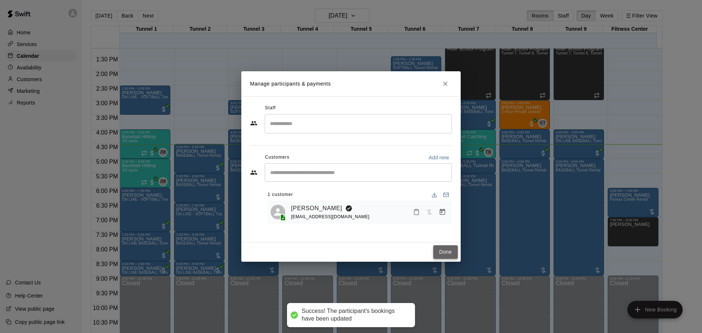
click at [438, 251] on button "Done" at bounding box center [445, 252] width 24 height 14
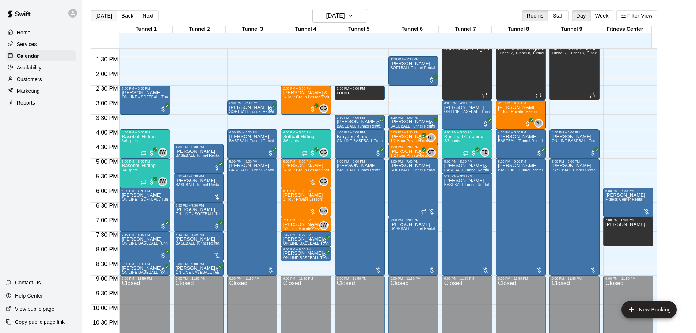
click at [110, 14] on button "[DATE]" at bounding box center [104, 15] width 26 height 11
click at [314, 181] on div at bounding box center [312, 182] width 7 height 7
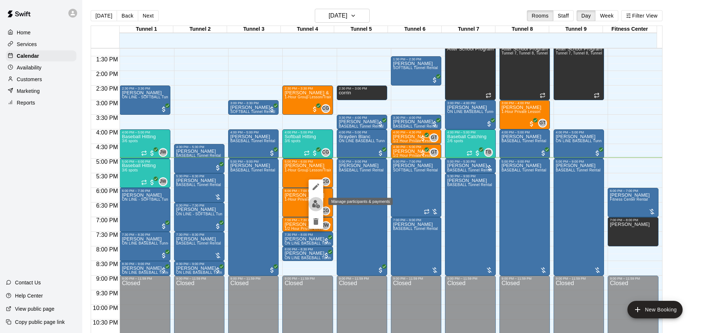
click at [315, 204] on img "edit" at bounding box center [316, 204] width 8 height 8
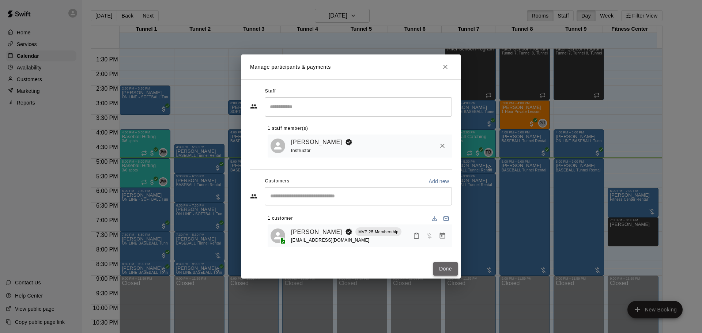
click at [442, 268] on button "Done" at bounding box center [445, 269] width 24 height 14
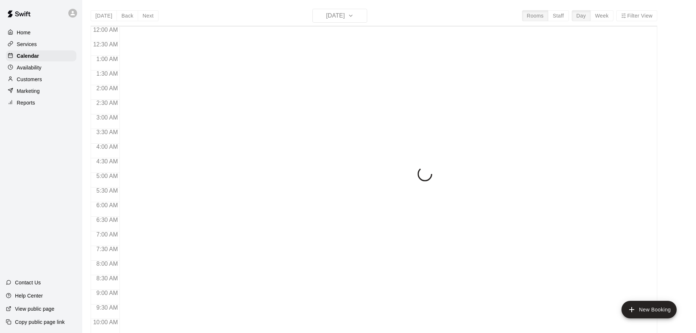
scroll to position [387, 0]
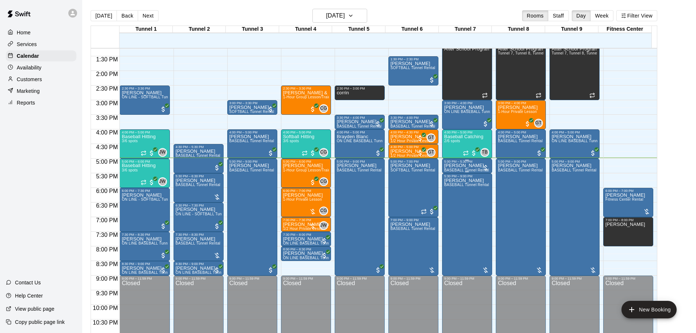
click at [484, 167] on div at bounding box center [485, 167] width 7 height 7
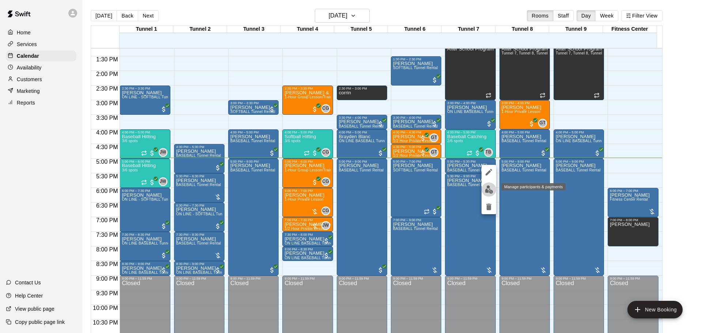
click at [489, 190] on img "edit" at bounding box center [489, 189] width 8 height 8
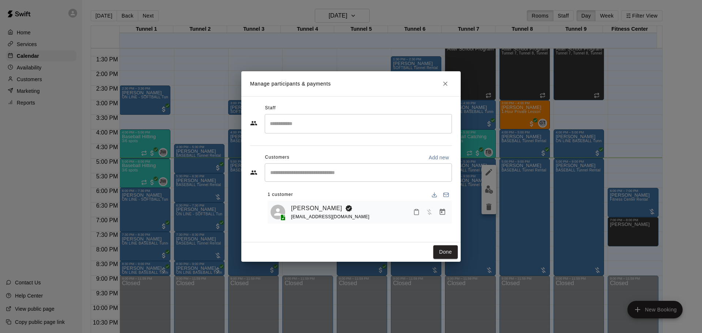
click at [443, 212] on icon "Manage bookings & payment" at bounding box center [442, 211] width 7 height 7
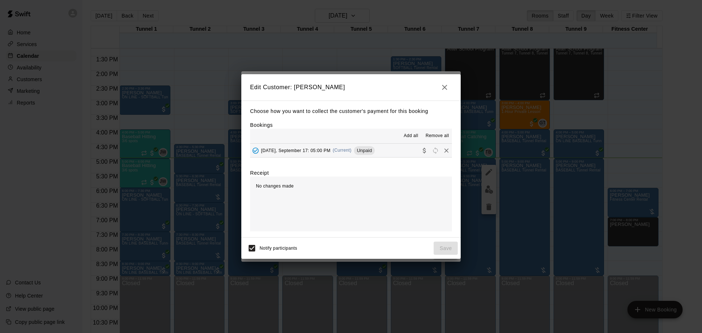
click at [395, 147] on button "Wednesday, September 17: 05:00 PM (Current) Unpaid" at bounding box center [351, 151] width 202 height 14
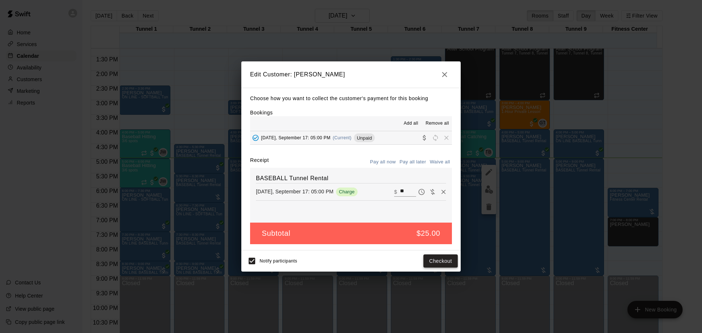
click at [440, 263] on button "Checkout" at bounding box center [440, 261] width 34 height 14
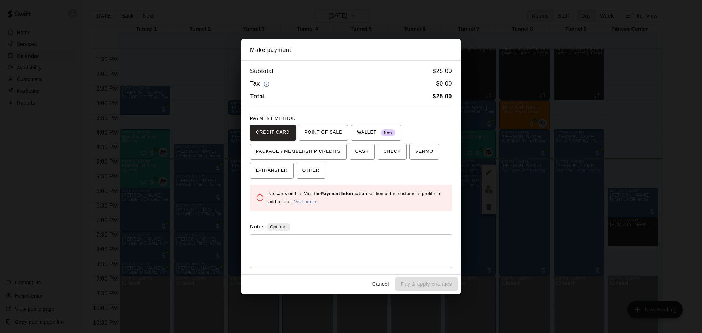
click at [337, 245] on textarea at bounding box center [351, 251] width 192 height 22
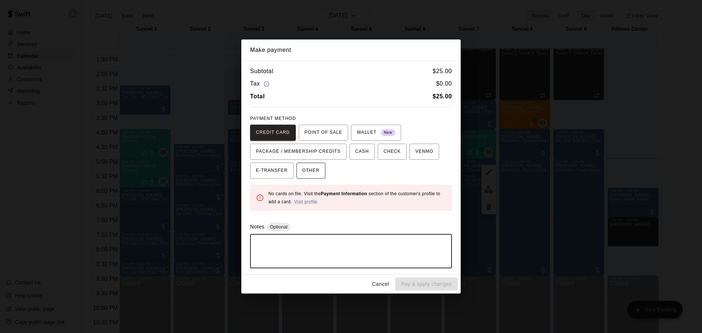
click at [309, 178] on button "OTHER" at bounding box center [310, 171] width 29 height 16
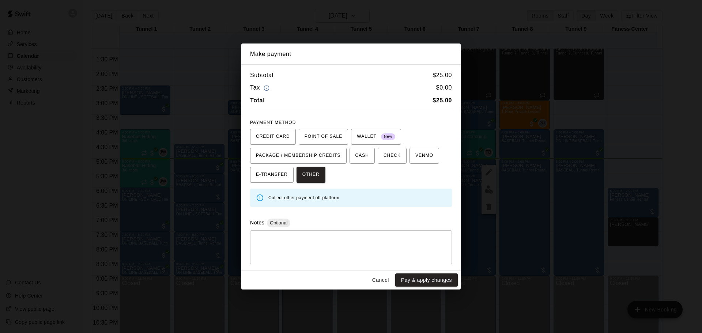
click at [309, 234] on div "* ​" at bounding box center [351, 247] width 202 height 34
type textarea "****"
click at [437, 277] on button "Pay & apply changes" at bounding box center [426, 280] width 63 height 14
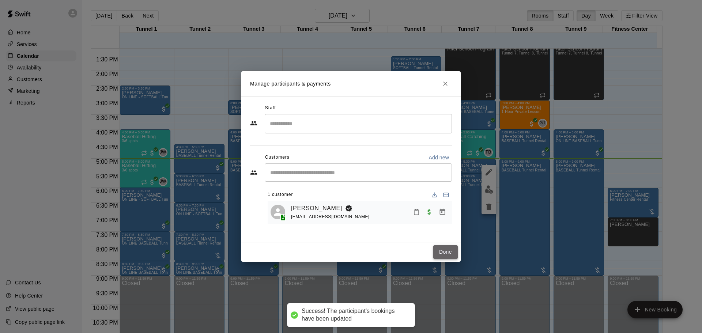
click at [447, 254] on button "Done" at bounding box center [445, 252] width 24 height 14
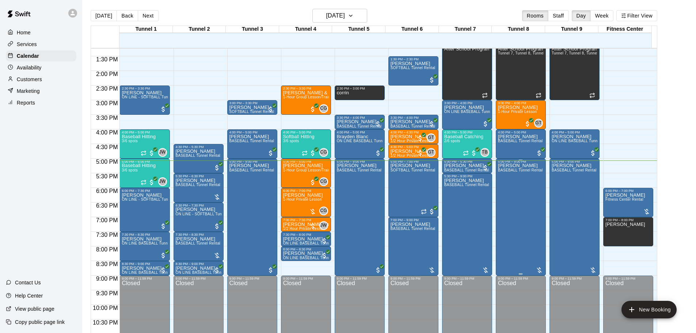
click at [539, 268] on div at bounding box center [539, 269] width 7 height 7
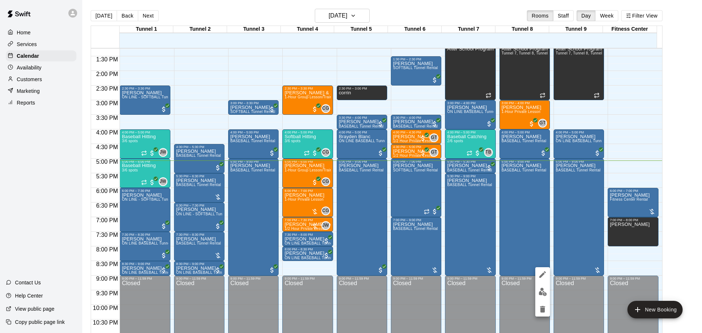
click at [671, 251] on div at bounding box center [351, 166] width 702 height 333
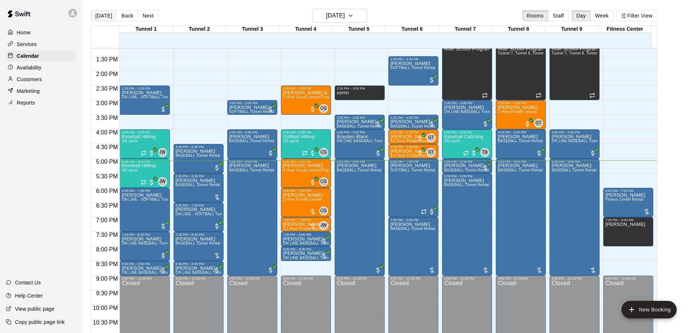
click at [94, 15] on button "[DATE]" at bounding box center [104, 15] width 26 height 11
click at [324, 10] on button "[DATE]" at bounding box center [340, 16] width 55 height 14
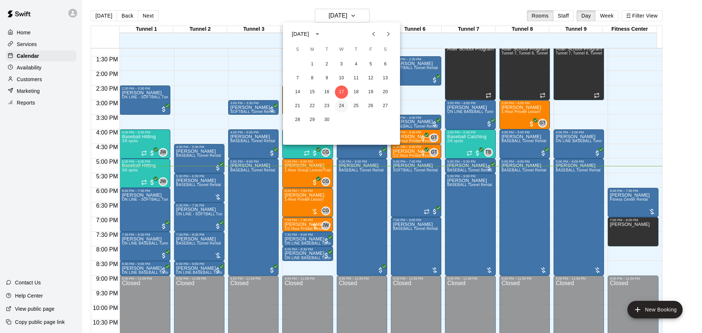
click at [341, 102] on button "24" at bounding box center [341, 105] width 13 height 13
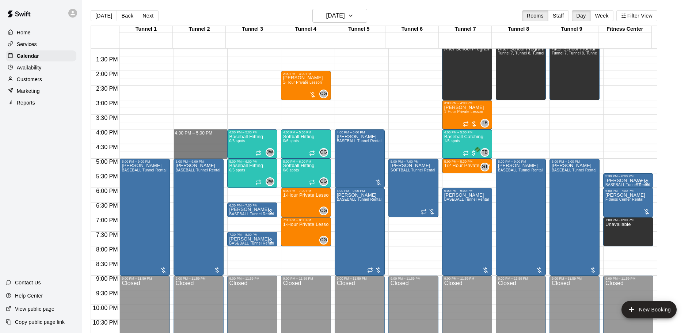
drag, startPoint x: 175, startPoint y: 130, endPoint x: 177, endPoint y: 155, distance: 24.6
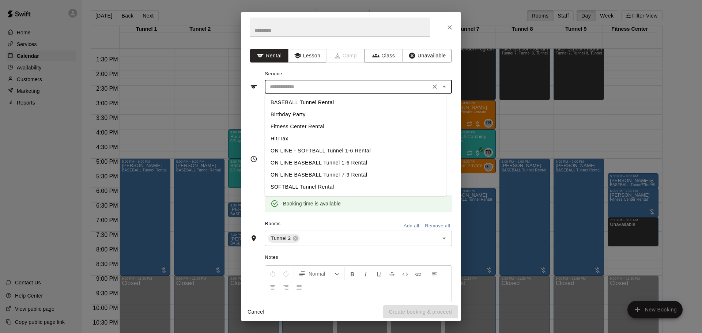
click at [306, 91] on input "text" at bounding box center [347, 86] width 161 height 9
click at [302, 105] on li "BASEBALL Tunnel Rental" at bounding box center [356, 102] width 182 height 12
type input "**********"
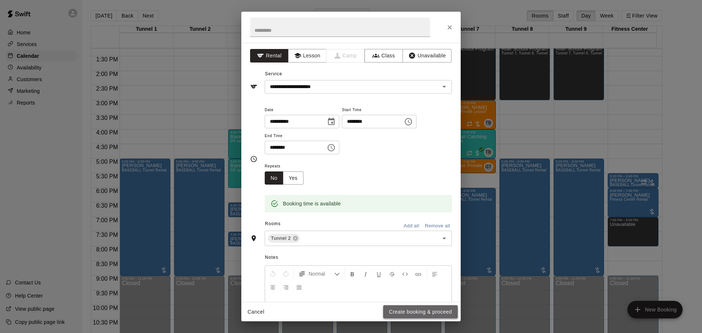
click at [423, 314] on button "Create booking & proceed" at bounding box center [420, 312] width 75 height 14
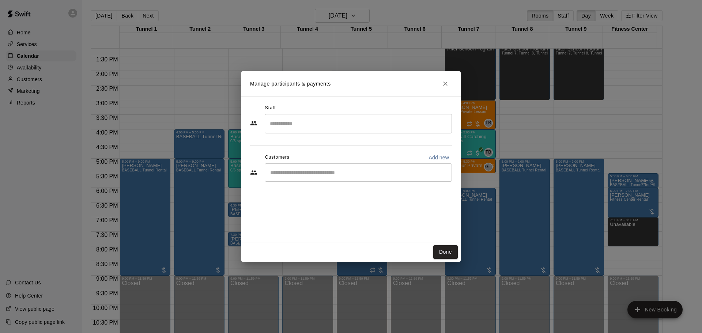
click at [350, 176] on input "Start typing to search customers..." at bounding box center [358, 172] width 181 height 7
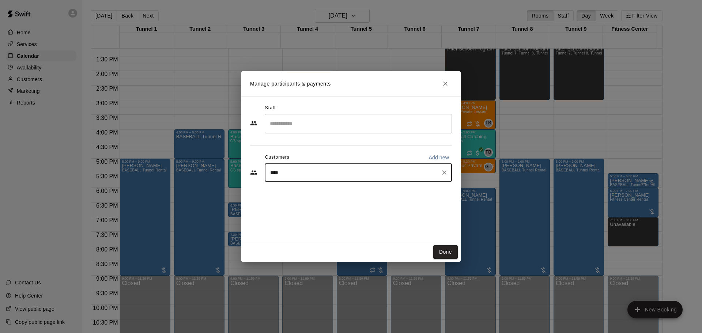
type input "****"
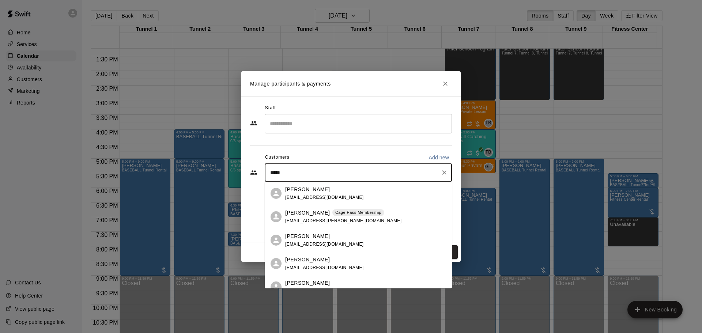
click at [285, 212] on p "[PERSON_NAME]" at bounding box center [307, 213] width 45 height 8
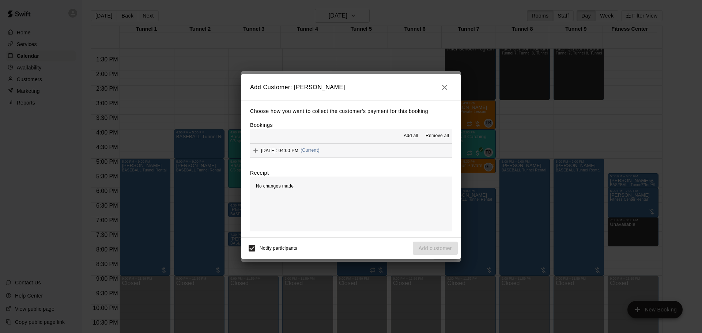
click at [319, 156] on div "Wednesday, September 24: 04:00 PM (Current)" at bounding box center [284, 150] width 69 height 11
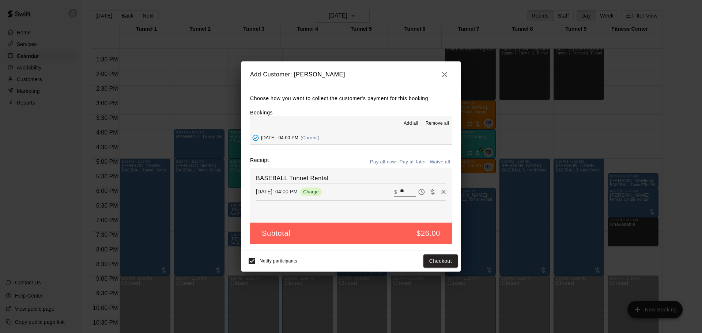
click at [411, 166] on button "Pay all later" at bounding box center [413, 161] width 30 height 11
click at [434, 260] on button "Add customer" at bounding box center [435, 261] width 45 height 14
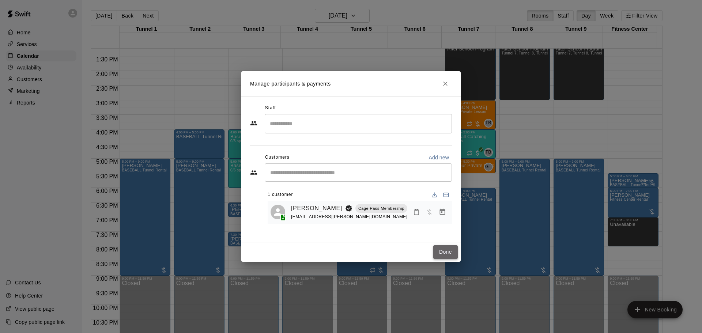
click at [450, 252] on button "Done" at bounding box center [445, 252] width 24 height 14
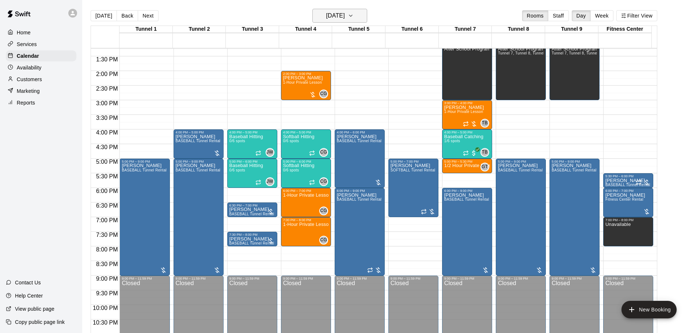
click at [349, 10] on button "Wednesday Sep 24" at bounding box center [340, 16] width 55 height 14
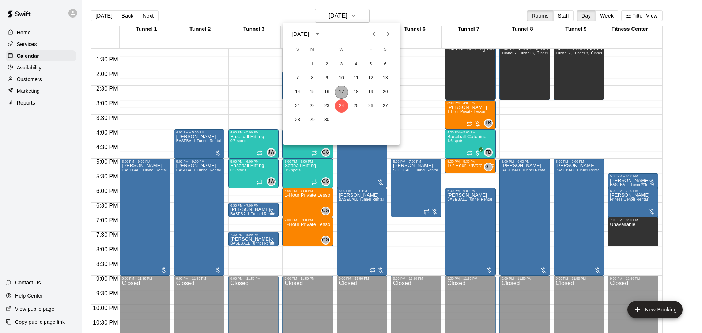
click at [342, 92] on button "17" at bounding box center [341, 92] width 13 height 13
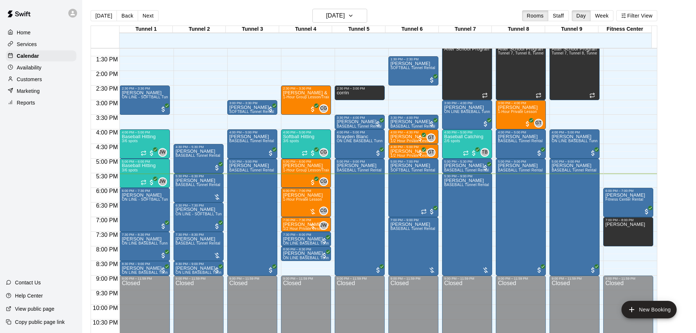
drag, startPoint x: 313, startPoint y: 58, endPoint x: 685, endPoint y: 140, distance: 381.3
click at [685, 140] on main "Today Back Next Wednesday Sep 17 Rooms Staff Day Week Filter View Tunnel 1 17 W…" at bounding box center [389, 175] width 608 height 333
